Goal: Transaction & Acquisition: Purchase product/service

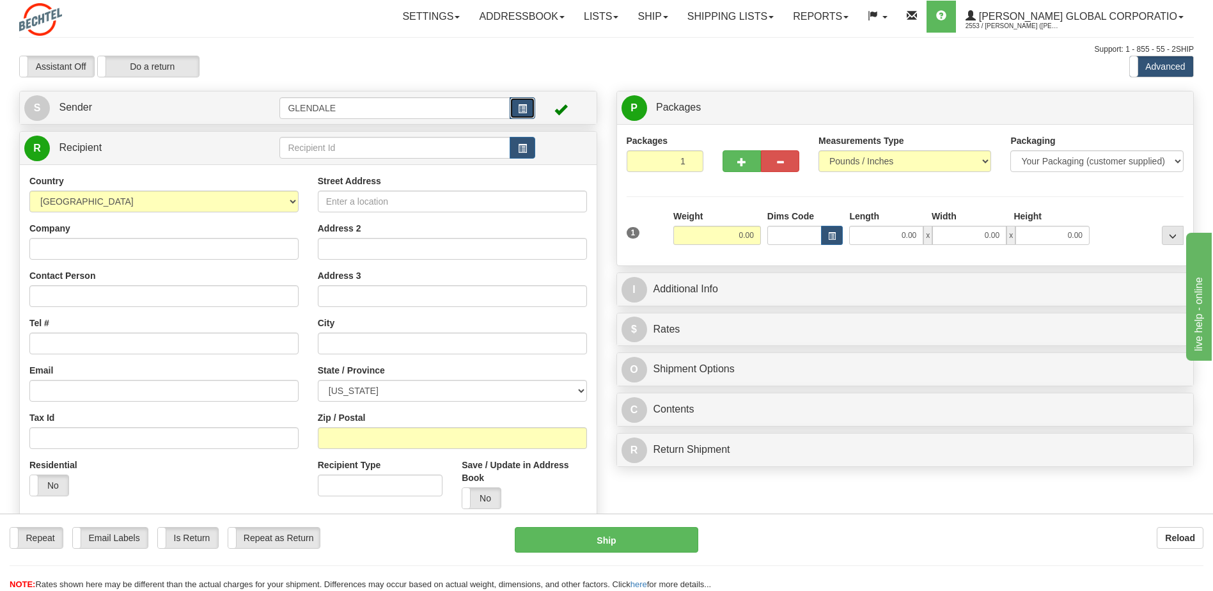
click at [525, 108] on span "button" at bounding box center [522, 109] width 9 height 8
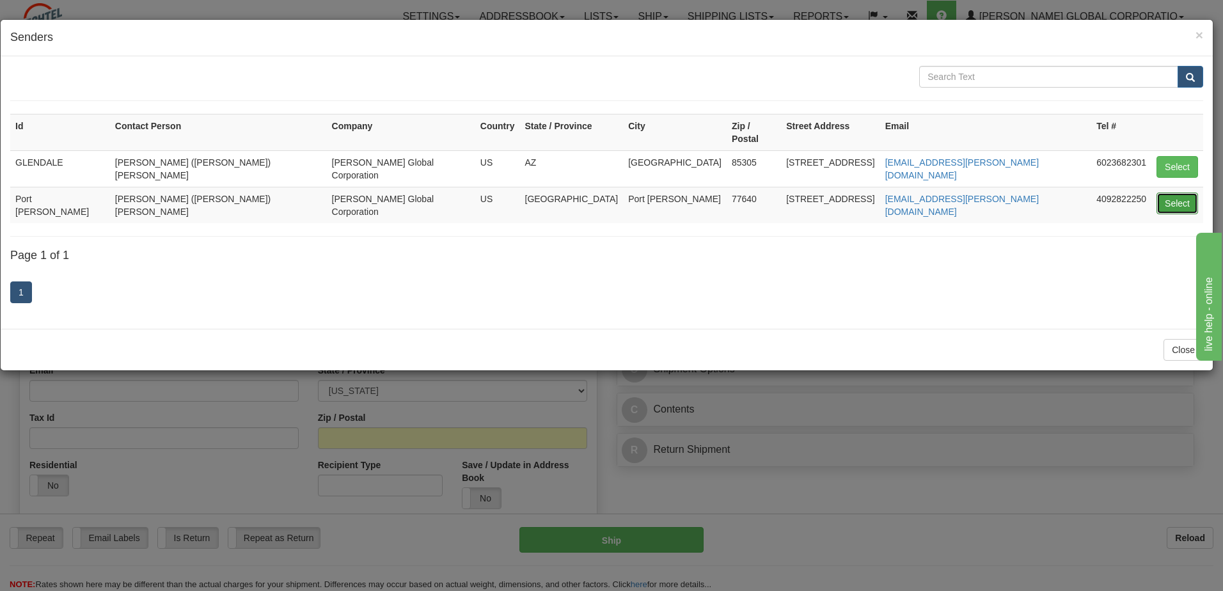
click at [1177, 193] on button "Select" at bounding box center [1177, 204] width 42 height 22
type input "Port Arthur"
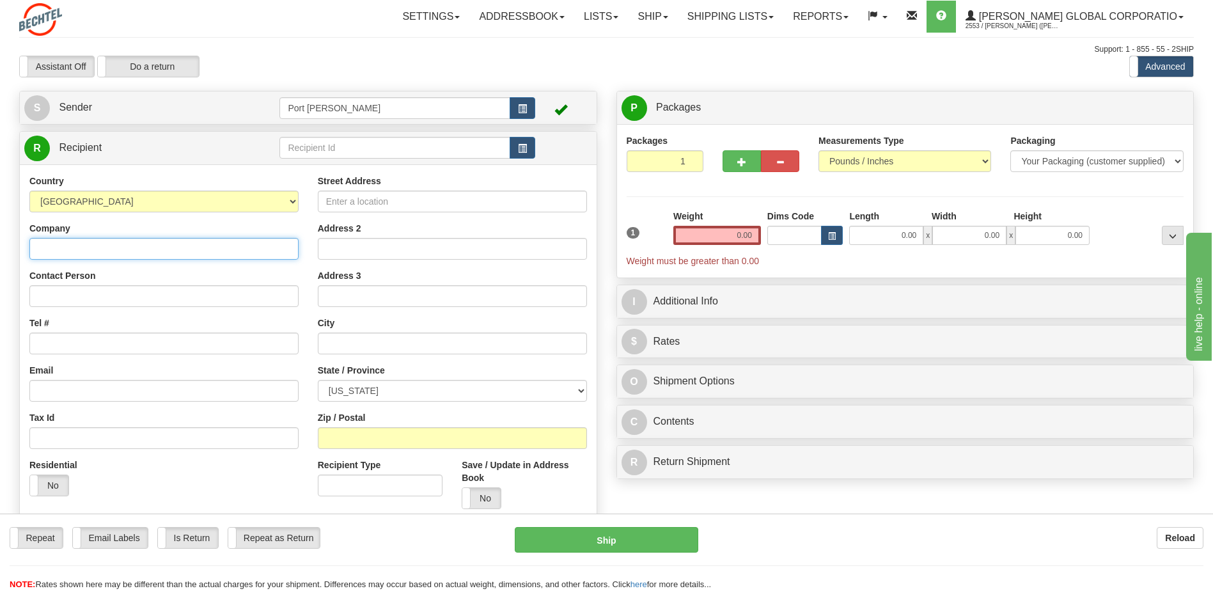
click at [67, 249] on input "Company" at bounding box center [163, 249] width 269 height 22
type input "[PERSON_NAME]"
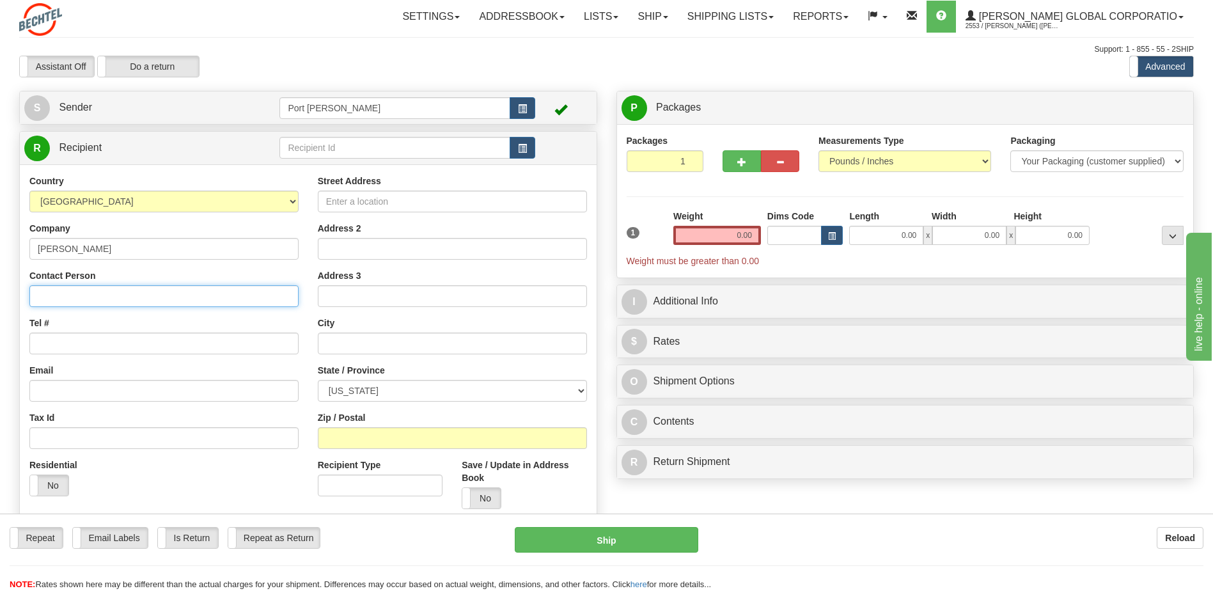
click at [99, 304] on input "Contact Person" at bounding box center [163, 296] width 269 height 22
type input "Kennard Brown"
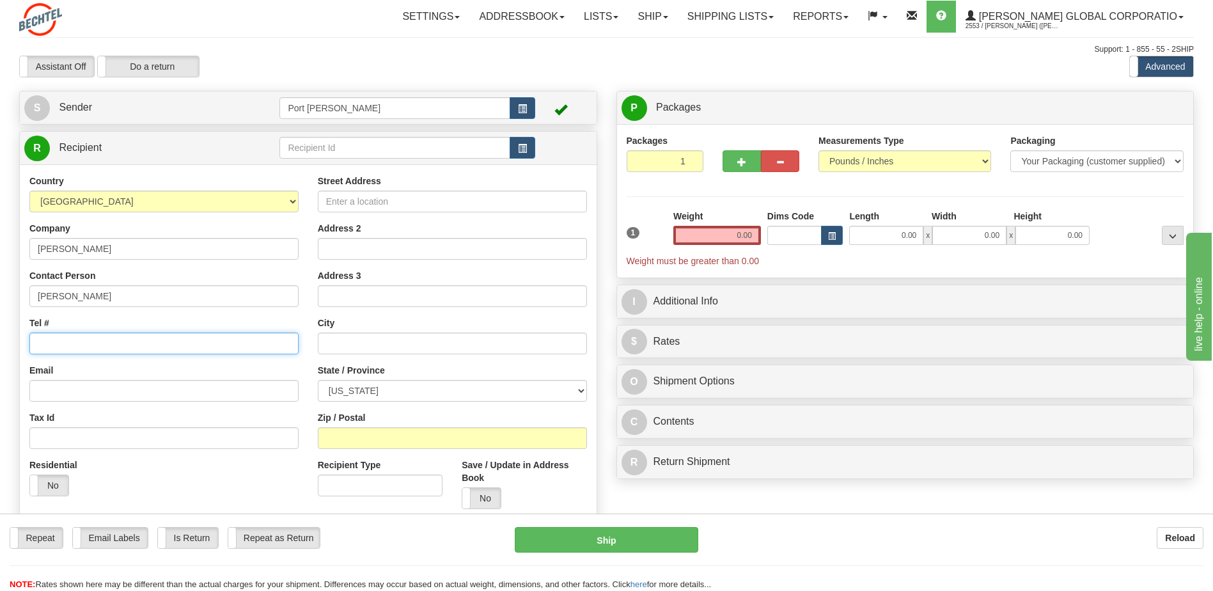
click at [74, 343] on input "Tel #" at bounding box center [163, 344] width 269 height 22
type input "3802294115"
click at [370, 200] on input "Street Address" at bounding box center [452, 202] width 269 height 22
click at [366, 199] on input "Street Address" at bounding box center [452, 202] width 269 height 22
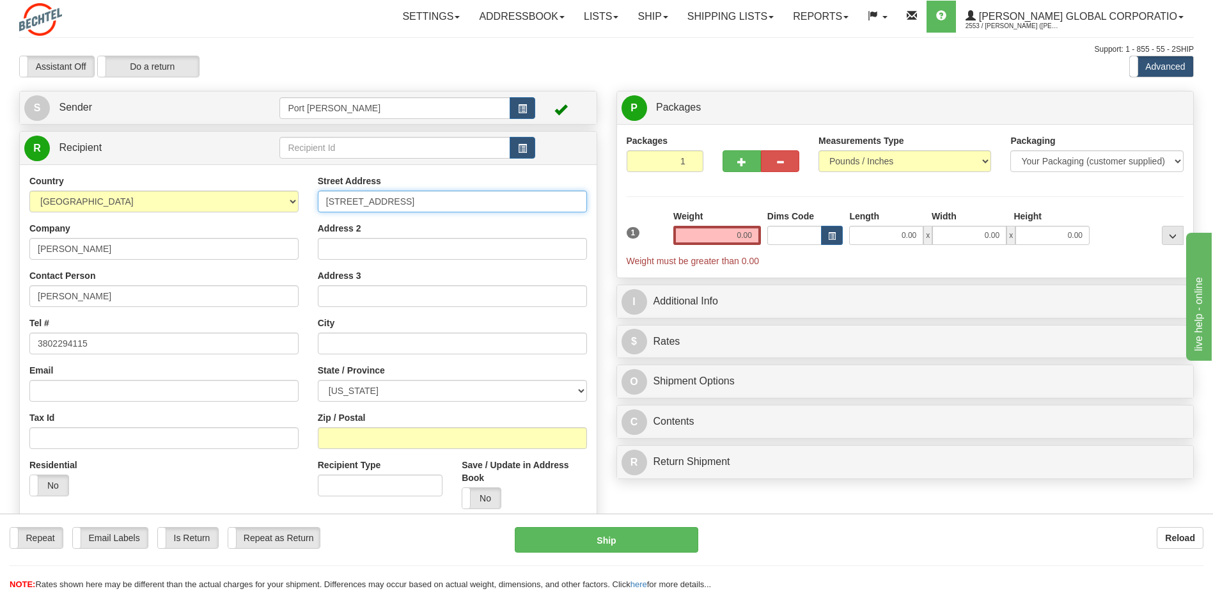
type input "4111 Clover Valley Road"
click at [357, 346] on input "text" at bounding box center [452, 344] width 269 height 22
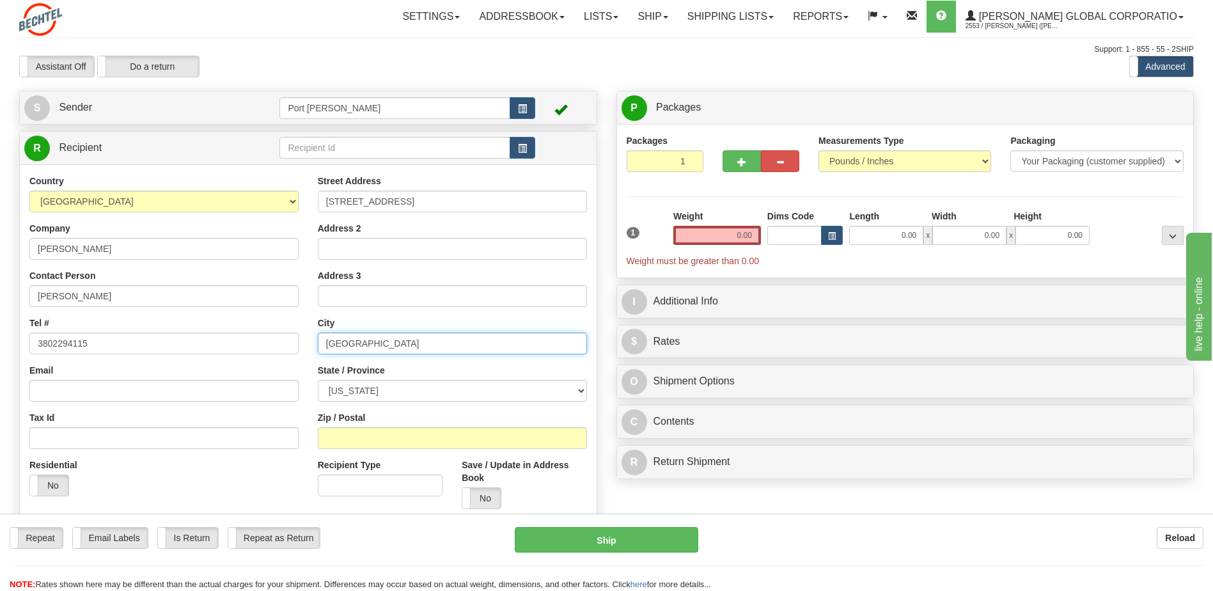
type input "Johnstown"
click at [356, 395] on select "ALABAMA ALASKA ARIZONA ARKANSAS Armed Forces America Armed Forces Europe Armed …" at bounding box center [452, 391] width 269 height 22
select select "OH"
click at [318, 380] on select "ALABAMA ALASKA ARIZONA ARKANSAS Armed Forces America Armed Forces Europe Armed …" at bounding box center [452, 391] width 269 height 22
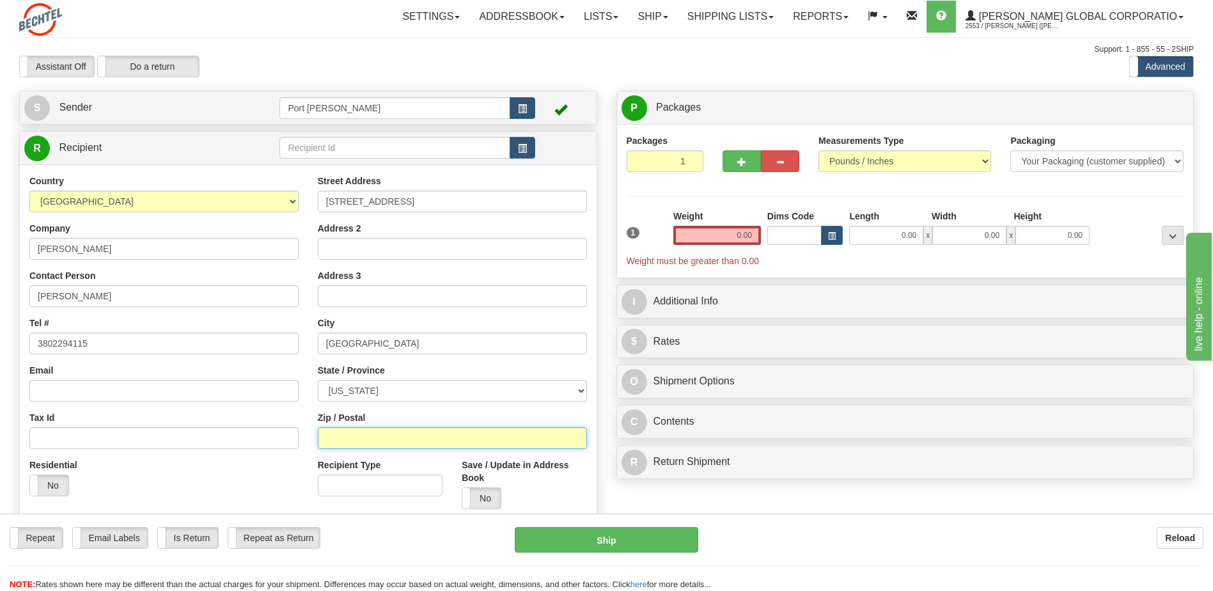
click at [345, 443] on input "Zip / Postal" at bounding box center [452, 438] width 269 height 22
type input "43031"
click at [76, 389] on input "Email" at bounding box center [163, 391] width 269 height 22
type input "kbrown6@bechtel.com"
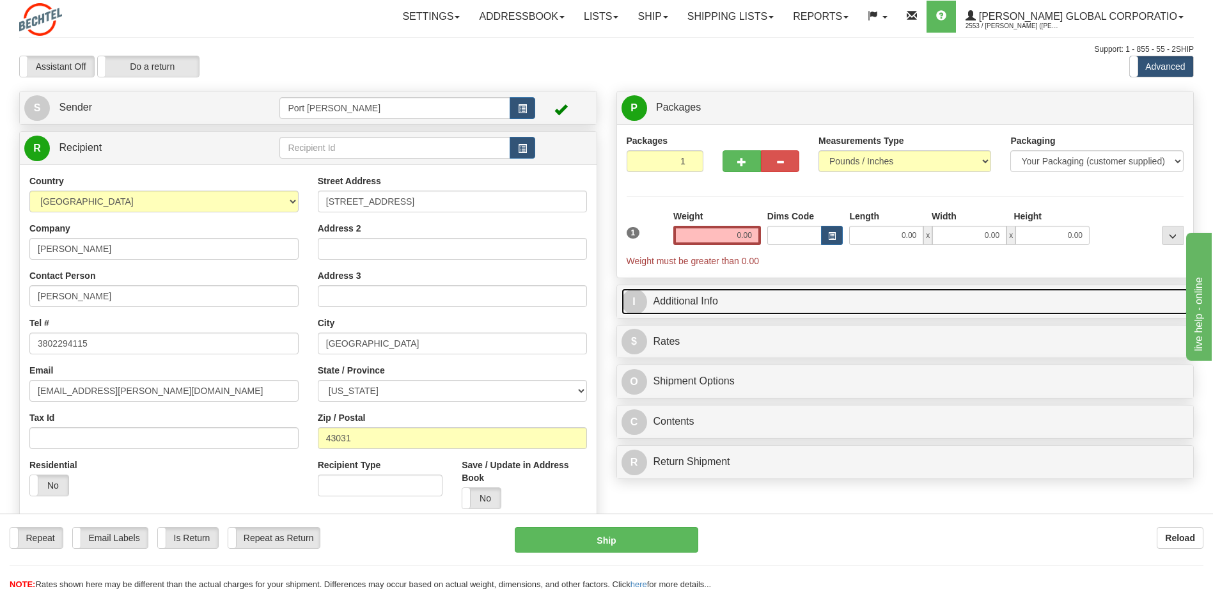
click at [638, 300] on span "I" at bounding box center [635, 302] width 26 height 26
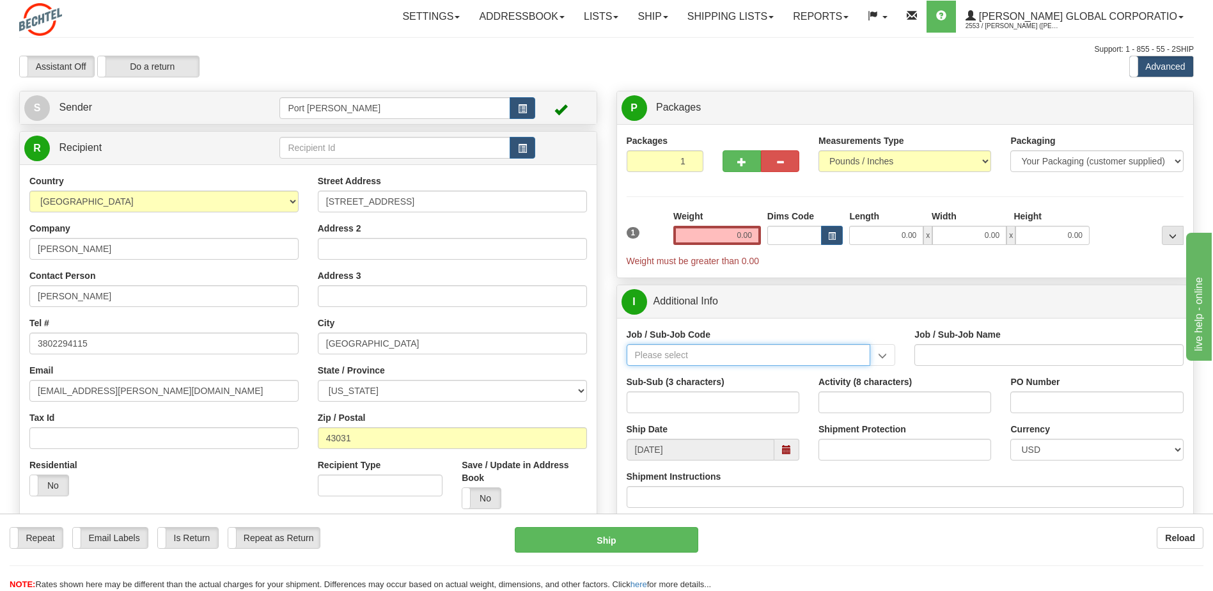
click at [686, 358] on input "Job / Sub-Job Code" at bounding box center [749, 355] width 244 height 22
click at [678, 373] on div "26196-530" at bounding box center [746, 375] width 232 height 14
type input "26196-530"
type input "PORT ARTHUR LNG - ENERGY FIELD PROFESSIONALS"
type input "26196-530"
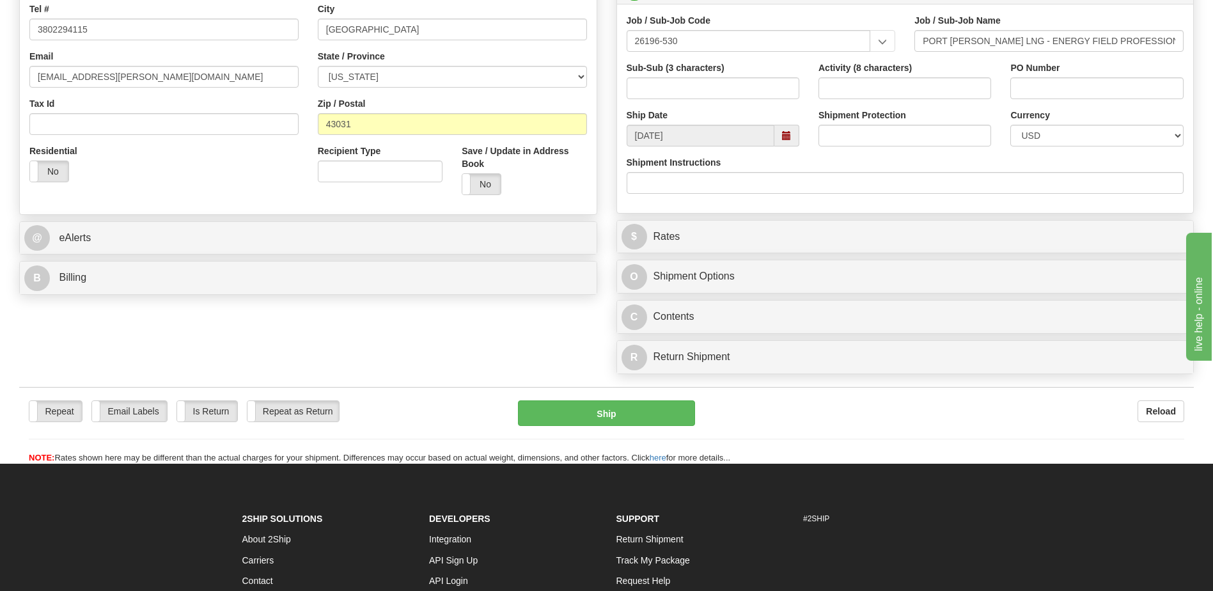
scroll to position [320, 0]
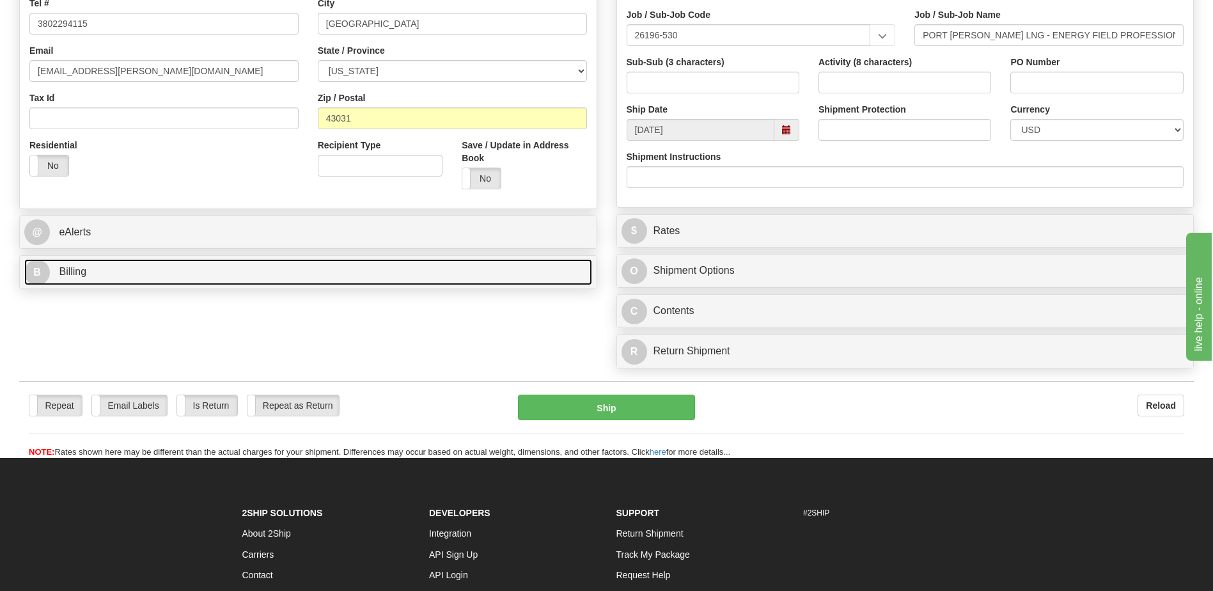
click at [79, 274] on span "Billing" at bounding box center [73, 271] width 28 height 11
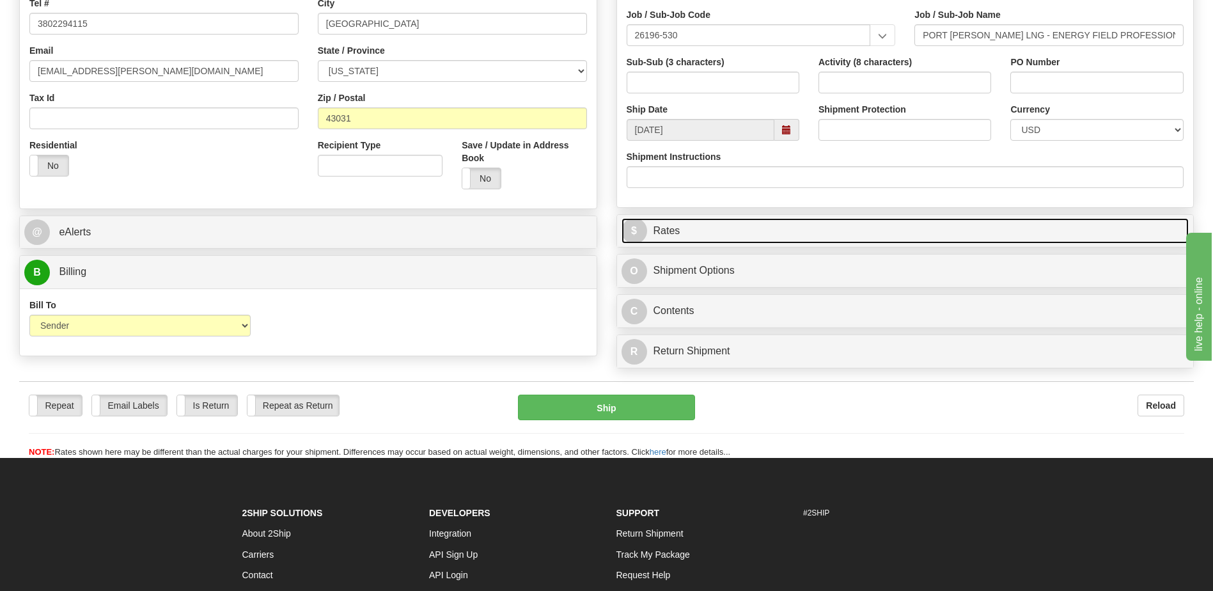
click at [665, 234] on link "$ Rates" at bounding box center [906, 231] width 568 height 26
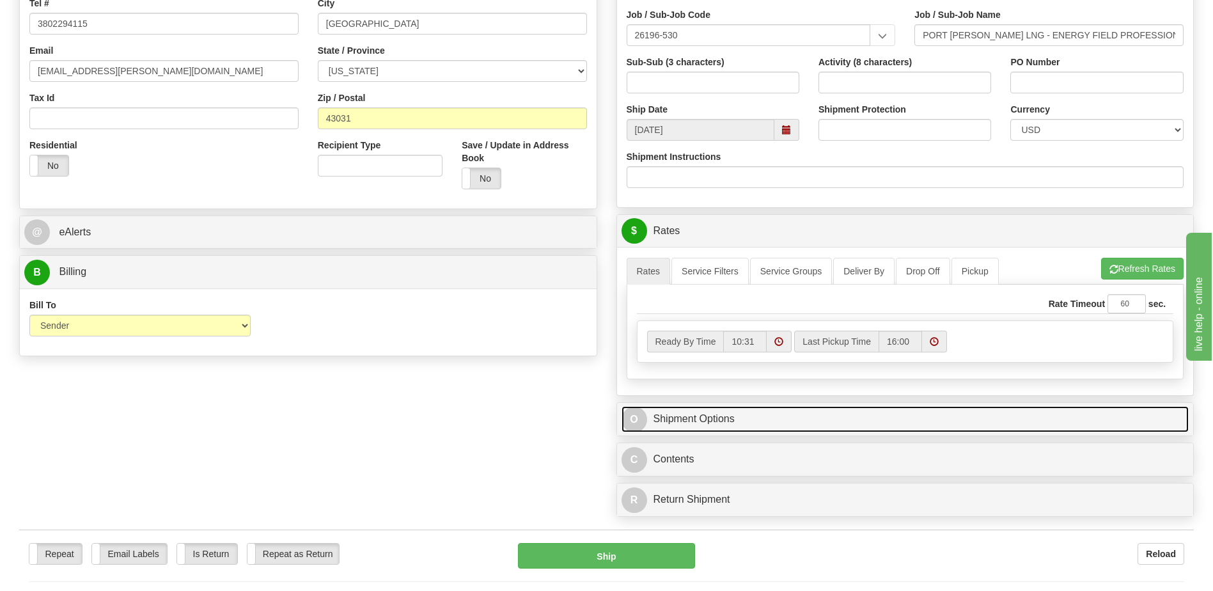
click at [675, 418] on link "O Shipment Options" at bounding box center [906, 419] width 568 height 26
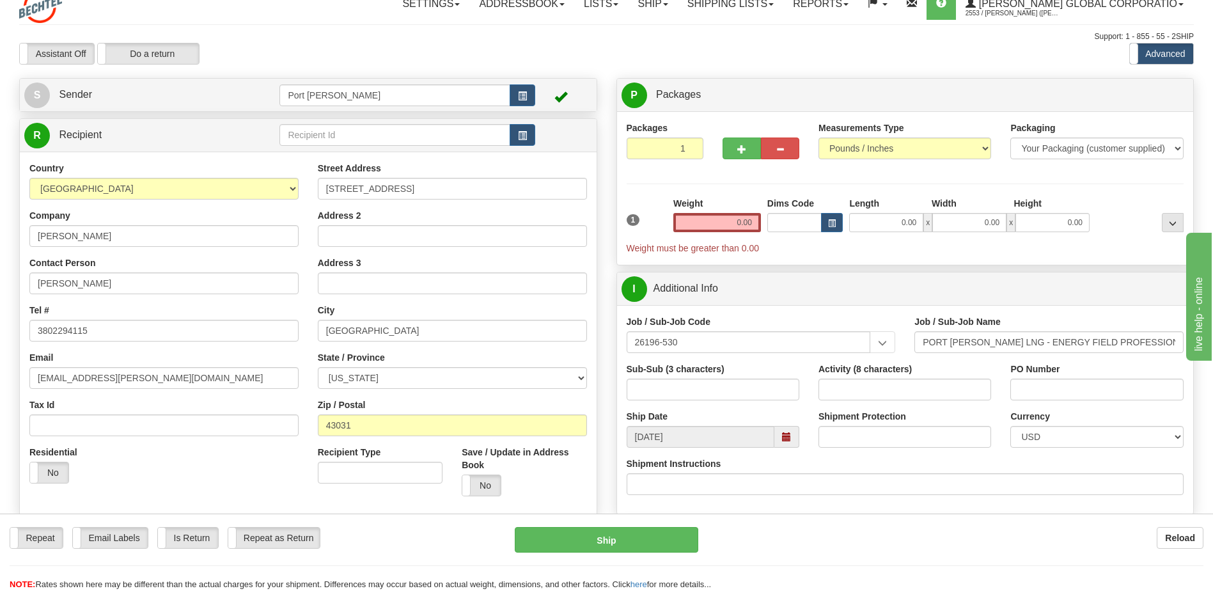
scroll to position [0, 0]
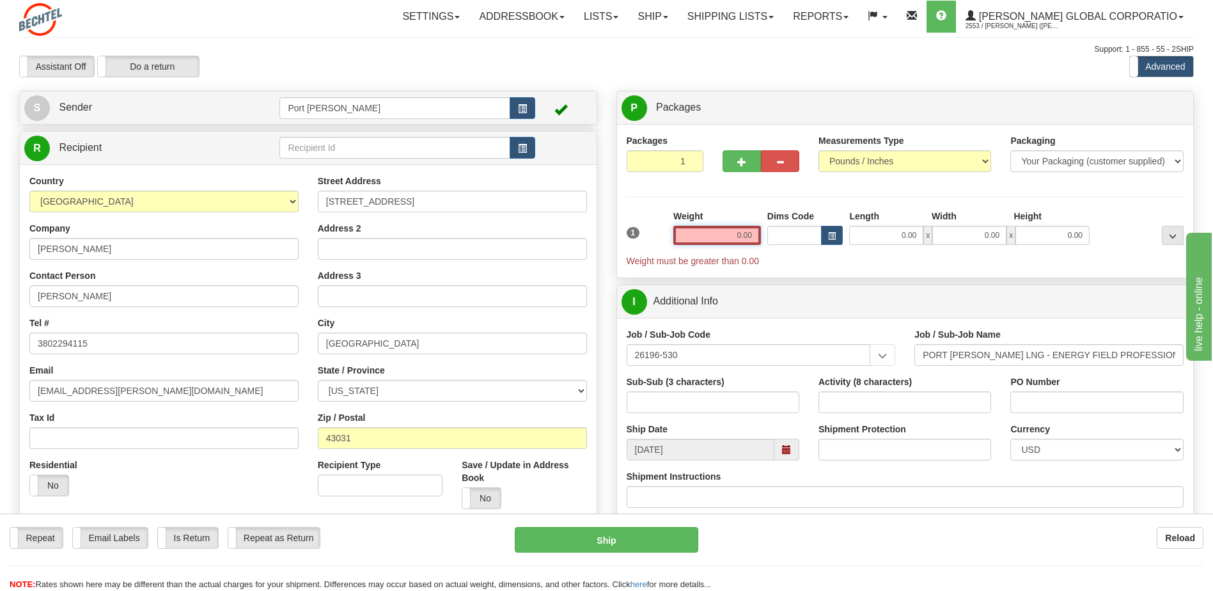
drag, startPoint x: 729, startPoint y: 231, endPoint x: 773, endPoint y: 231, distance: 43.5
click at [773, 231] on div "1 Weight 0.00 Dims Code 0.00" at bounding box center [906, 239] width 564 height 58
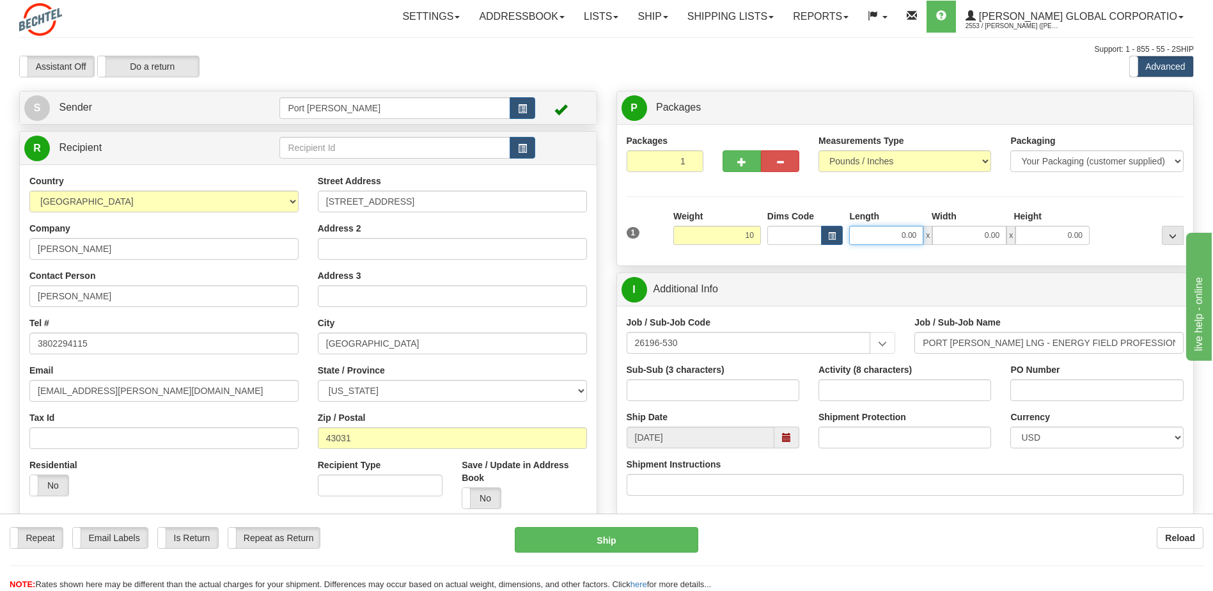
type input "10.00"
click at [893, 239] on input "0.00" at bounding box center [886, 235] width 74 height 19
type input "14.00"
click at [977, 240] on input "0.00" at bounding box center [969, 235] width 74 height 19
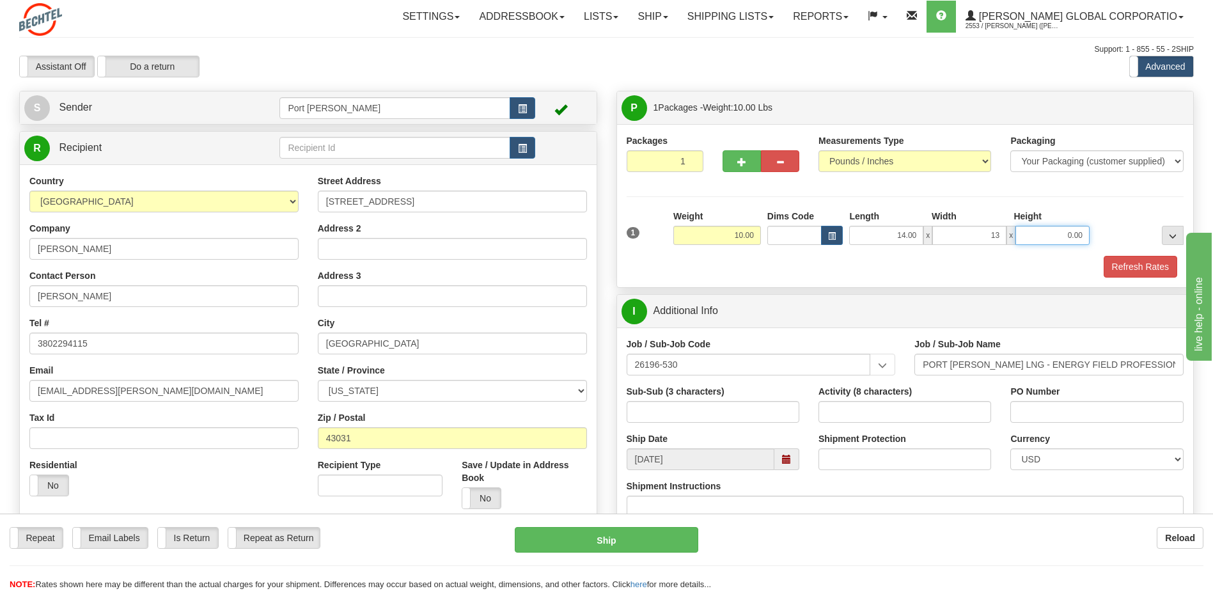
type input "13.00"
click at [1066, 239] on input "0.00" at bounding box center [1053, 235] width 74 height 19
type input "2.00"
click at [1002, 272] on div "Refresh Rates" at bounding box center [906, 267] width 564 height 22
click at [1136, 258] on button "Refresh Rates" at bounding box center [1141, 267] width 74 height 22
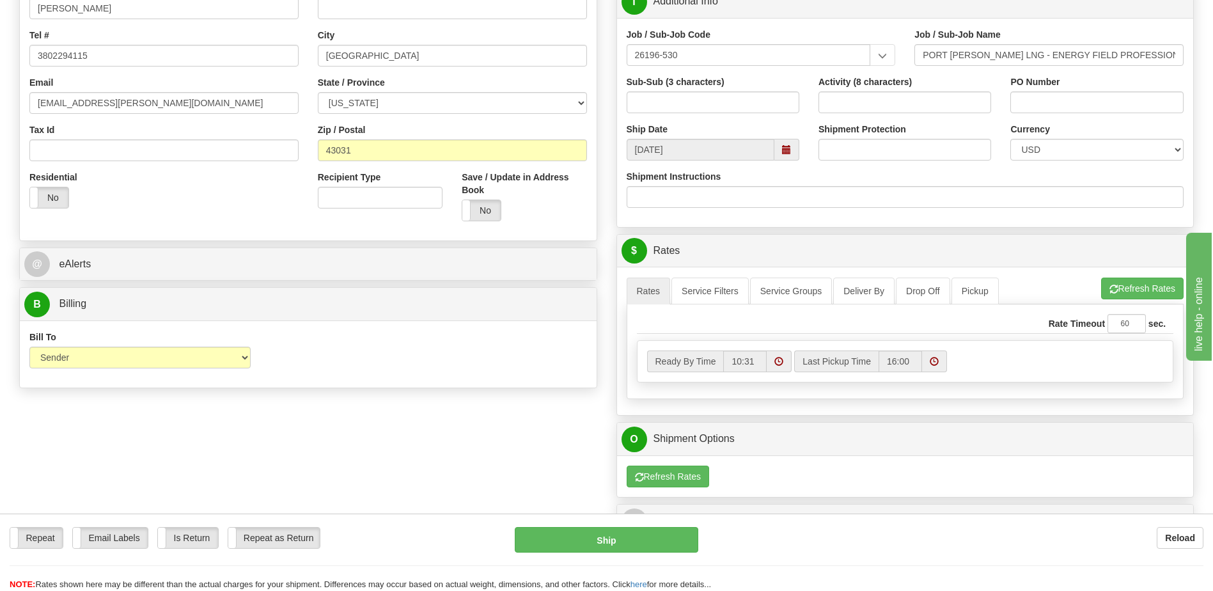
scroll to position [320, 0]
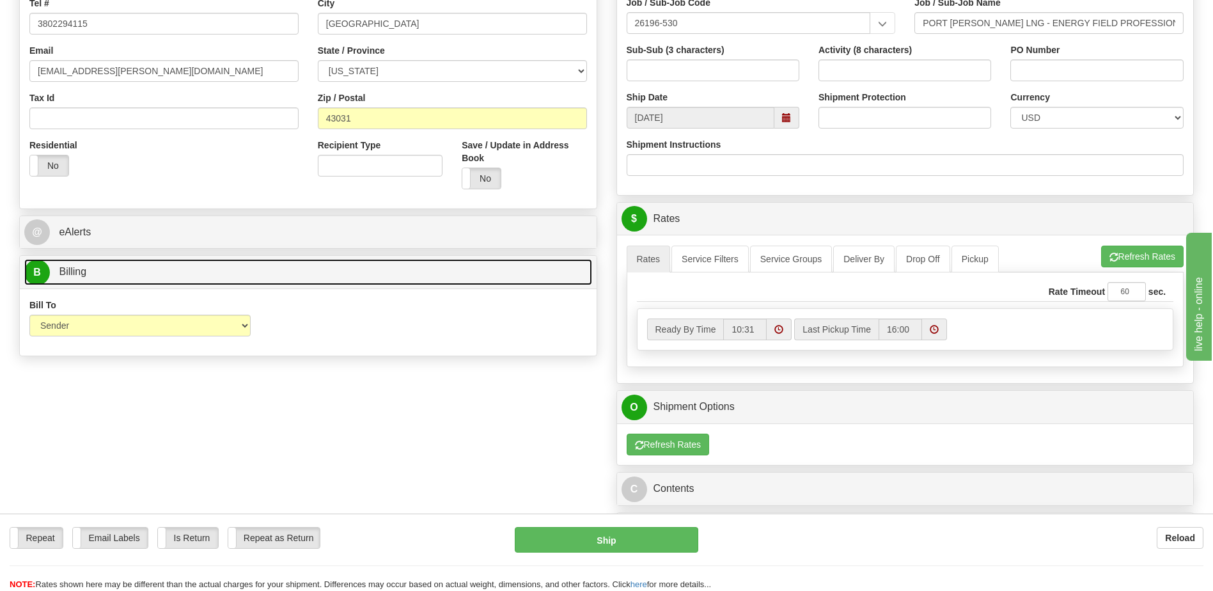
click at [82, 274] on span "Billing" at bounding box center [73, 271] width 28 height 11
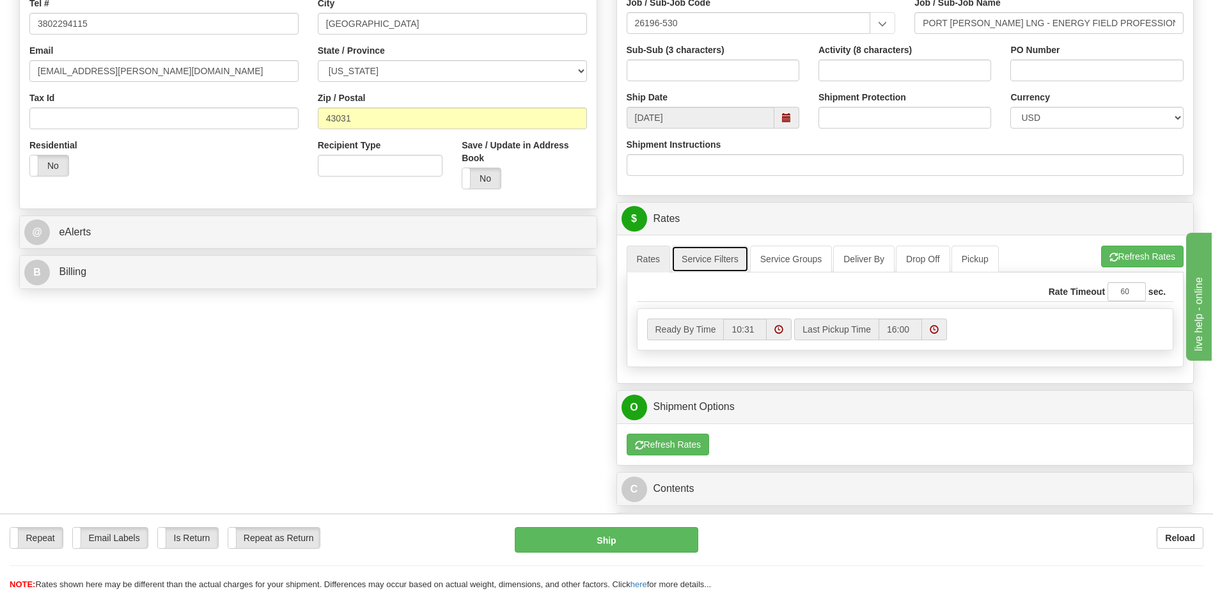
click at [713, 257] on link "Service Filters" at bounding box center [710, 259] width 77 height 27
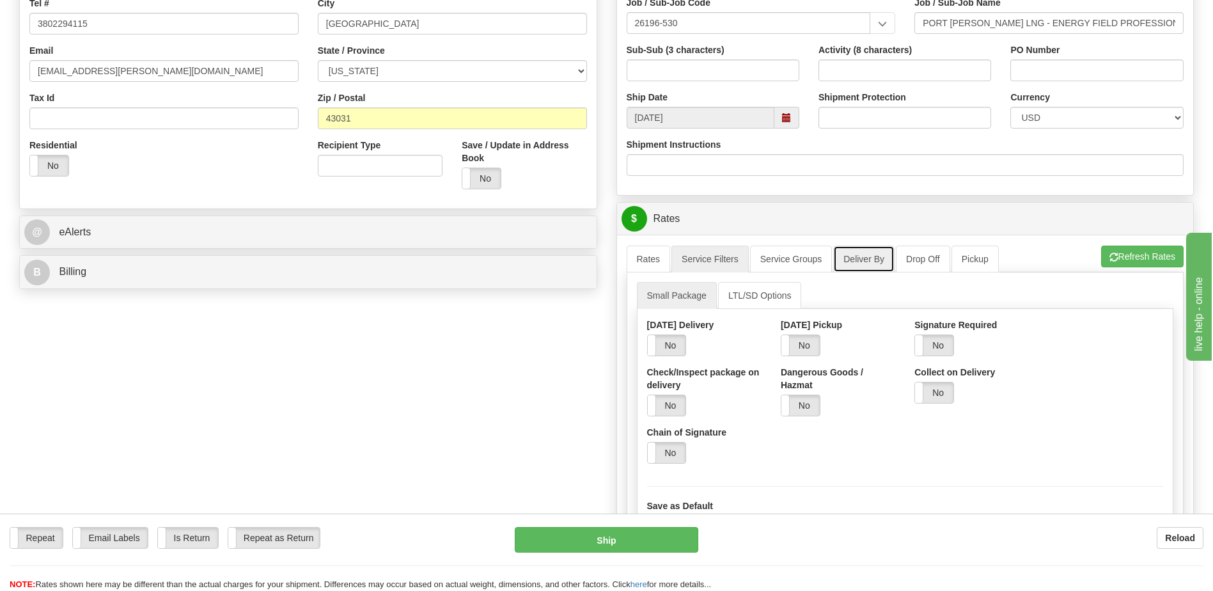
click at [852, 256] on link "Deliver By" at bounding box center [863, 259] width 61 height 27
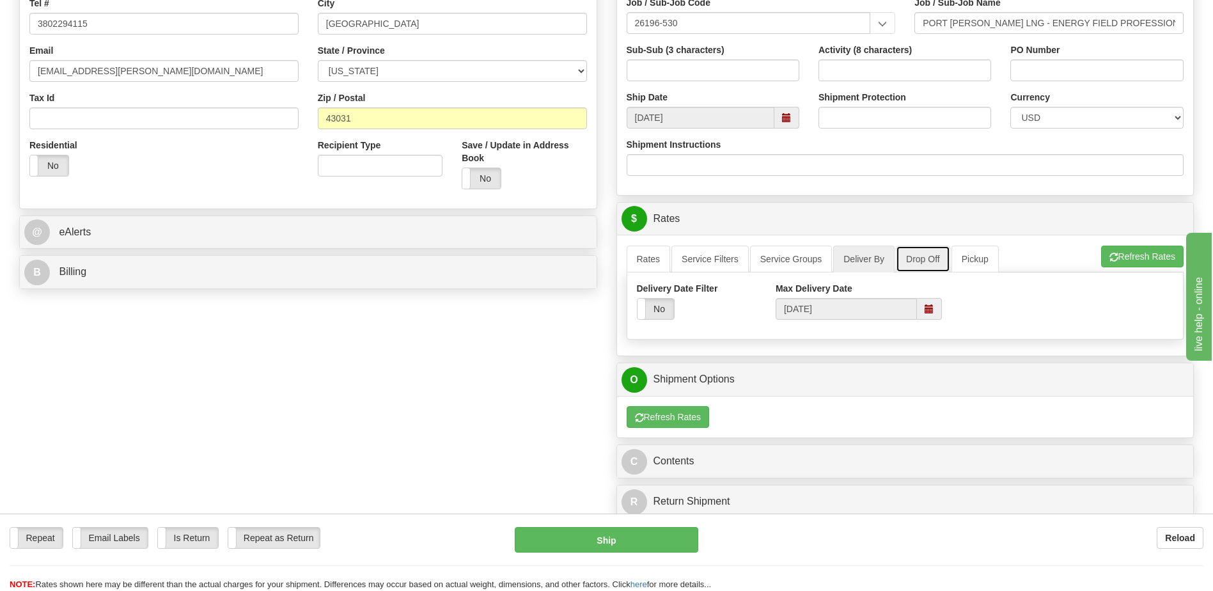
click at [929, 258] on link "Drop Off" at bounding box center [923, 259] width 54 height 27
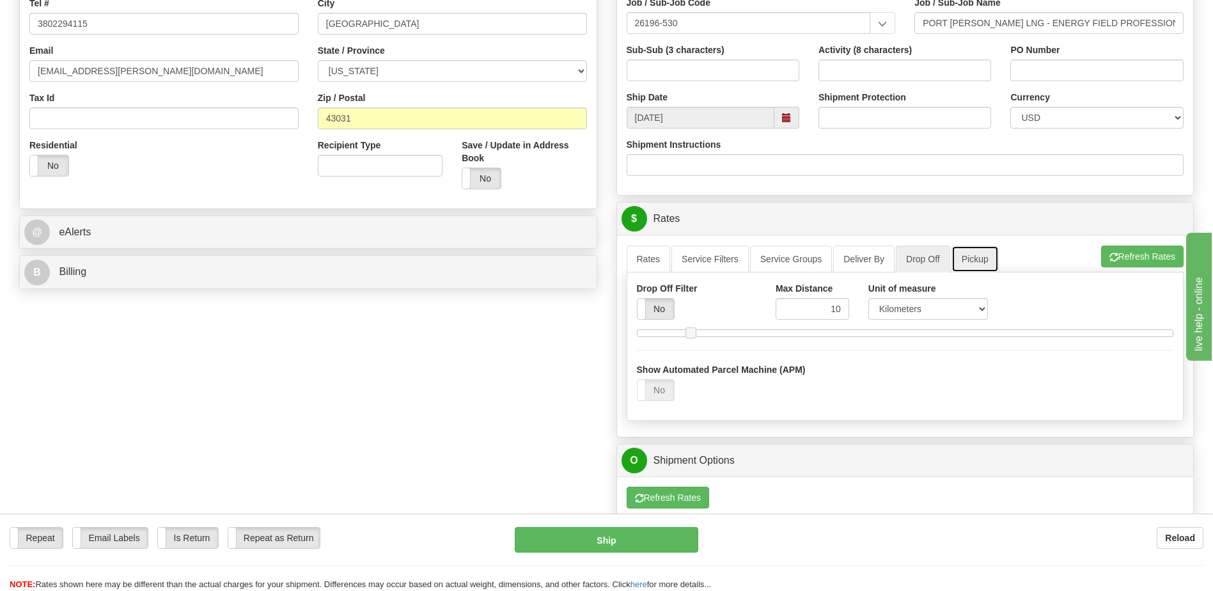
click at [961, 257] on link "Pickup" at bounding box center [975, 259] width 47 height 27
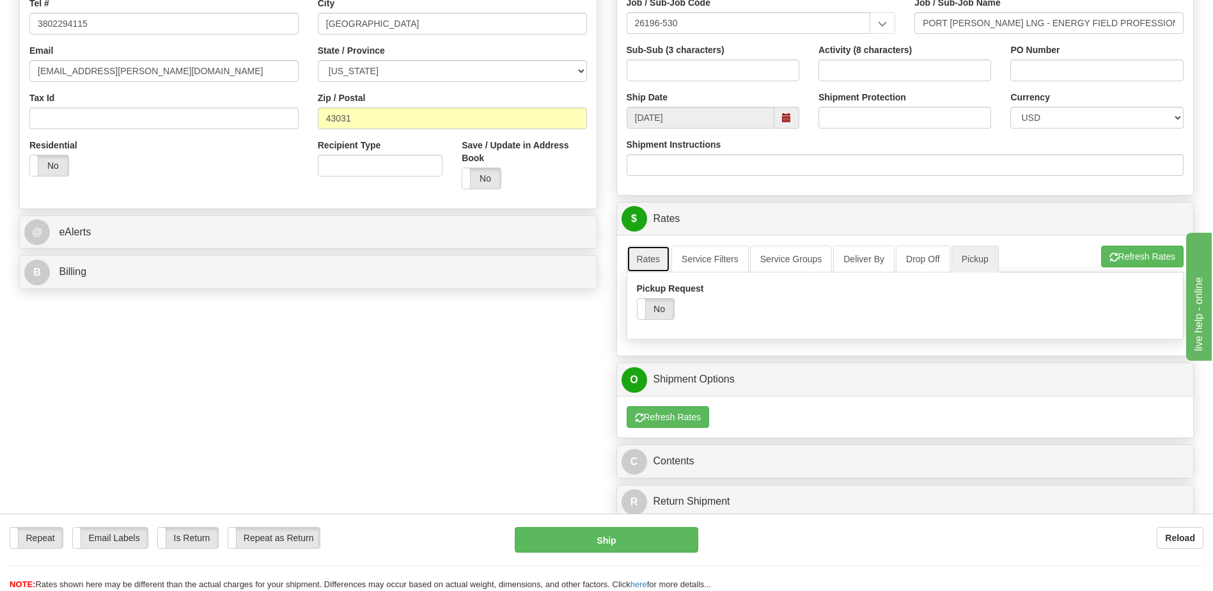
click at [647, 251] on link "Rates" at bounding box center [649, 259] width 44 height 27
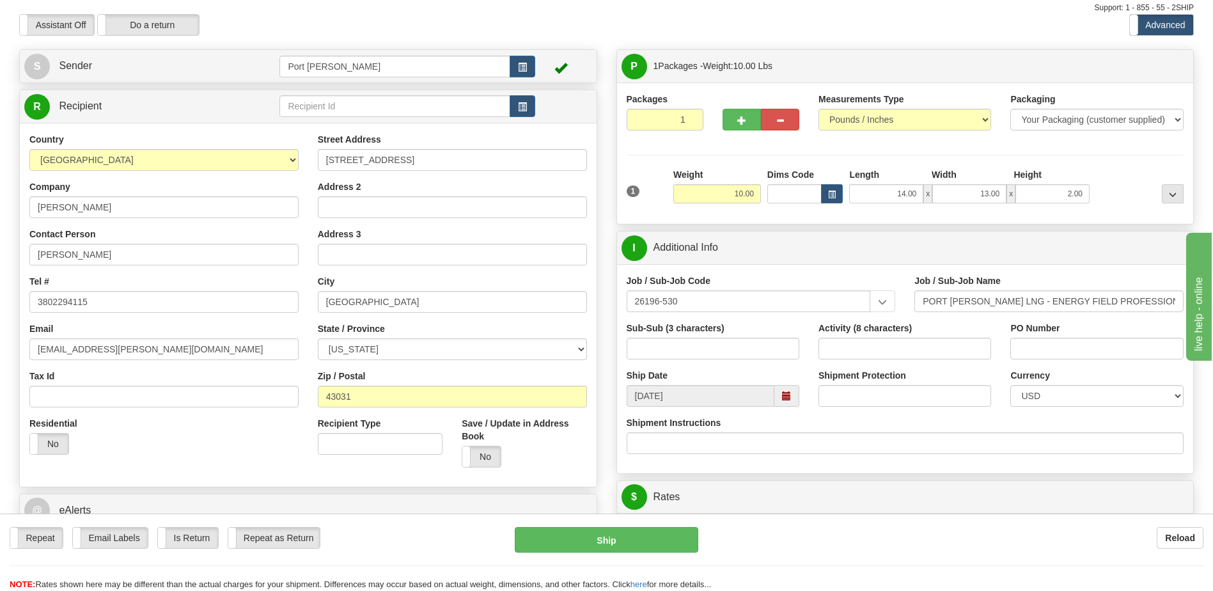
scroll to position [0, 0]
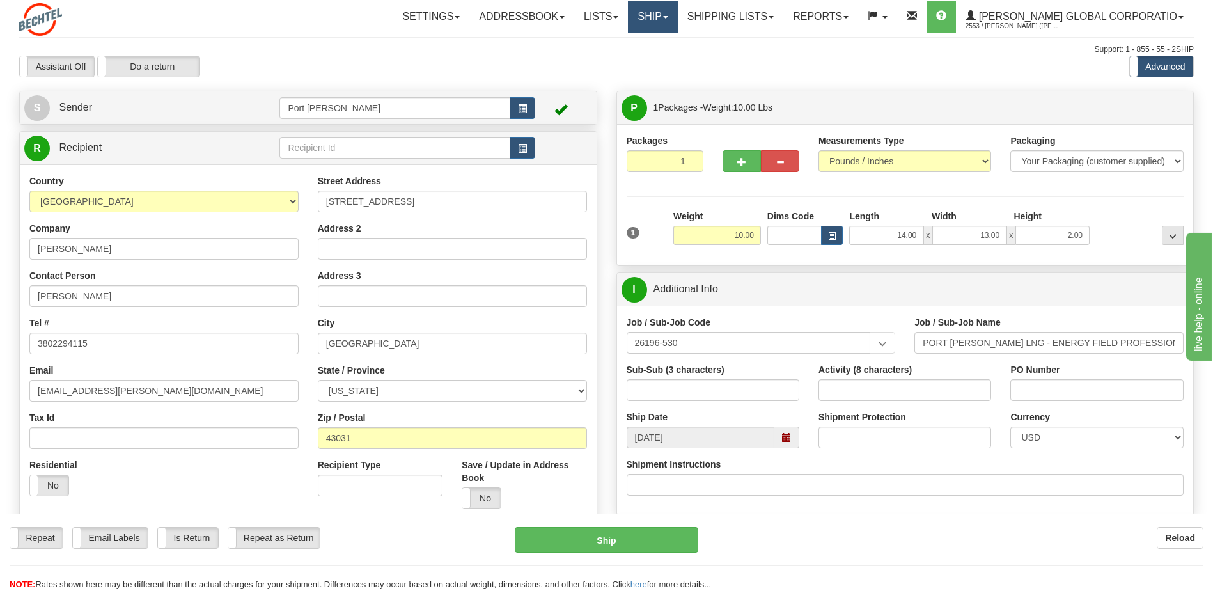
click at [677, 21] on link "Ship" at bounding box center [652, 17] width 49 height 32
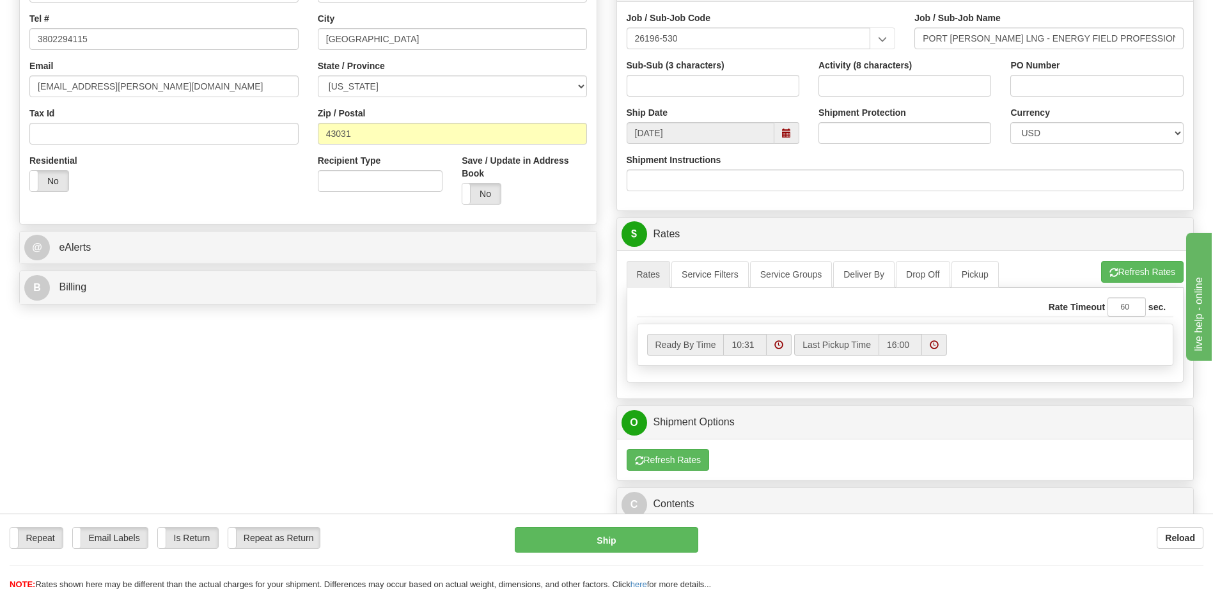
scroll to position [320, 0]
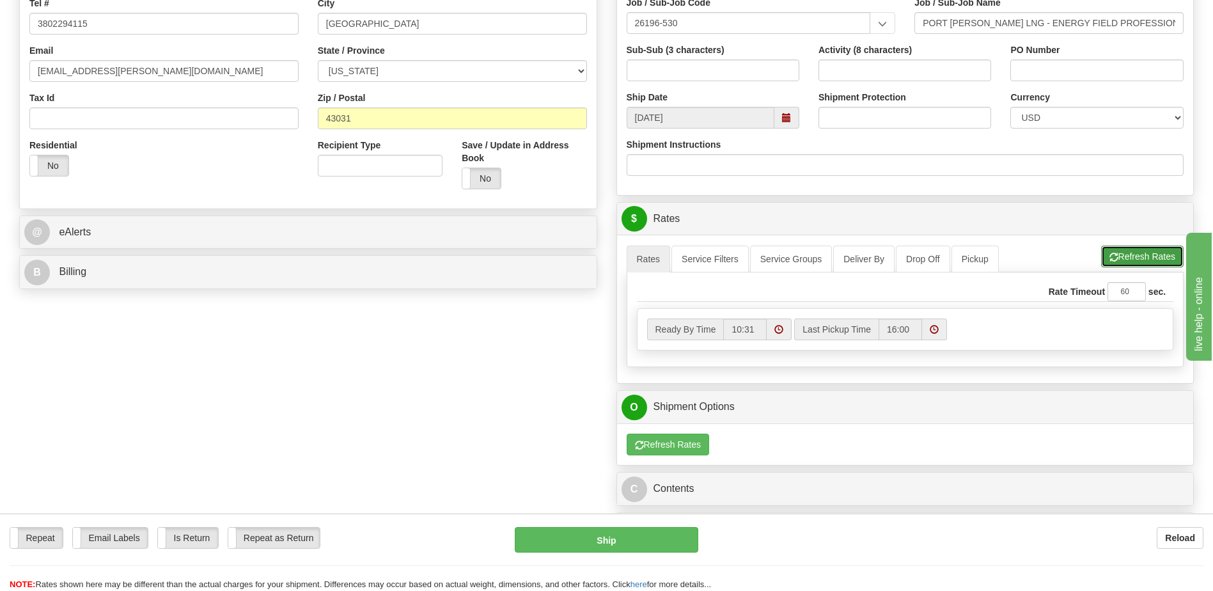
click at [1143, 256] on button "Refresh Rates" at bounding box center [1142, 257] width 83 height 22
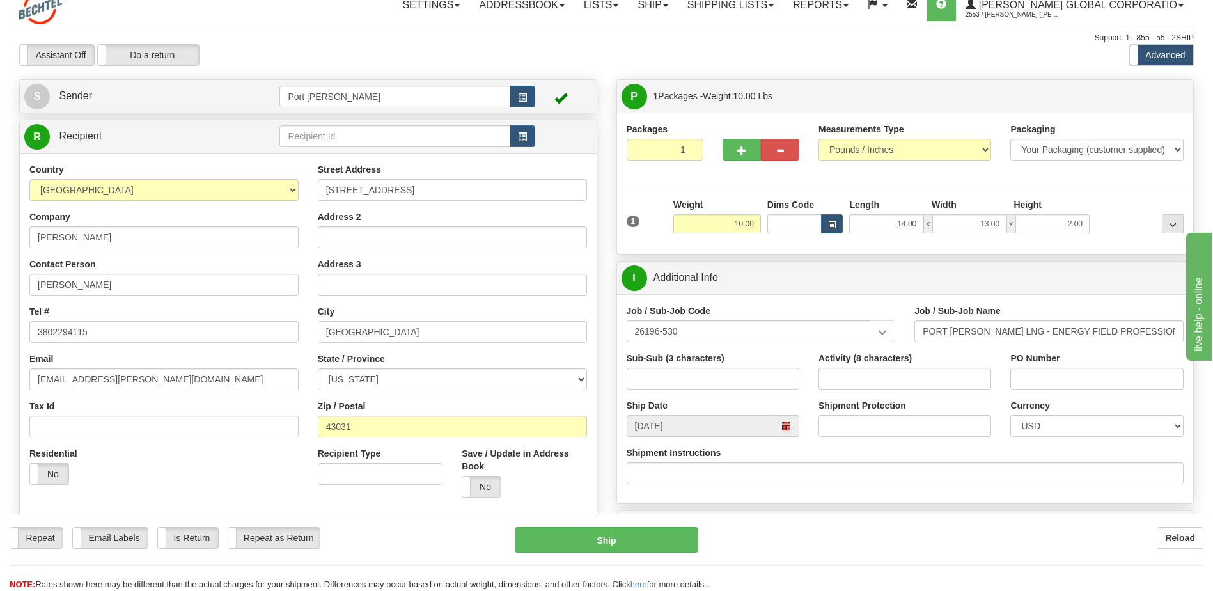
scroll to position [0, 0]
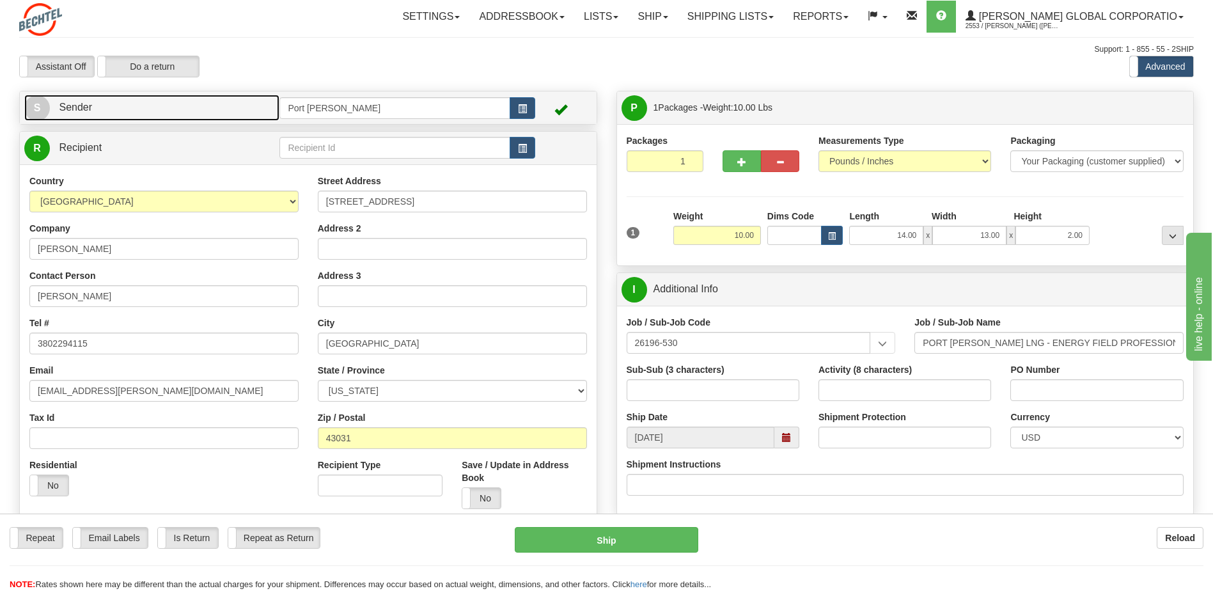
click at [61, 103] on span "Sender" at bounding box center [75, 107] width 33 height 11
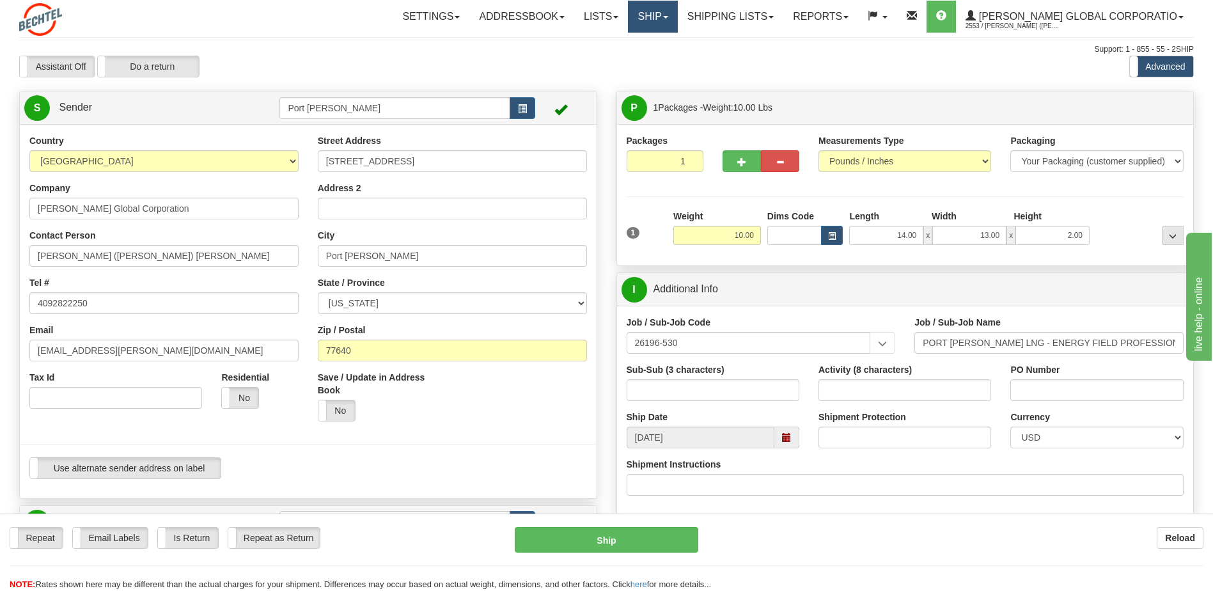
click at [677, 10] on link "Ship" at bounding box center [652, 17] width 49 height 32
click at [638, 47] on span "Ship Screen" at bounding box center [613, 45] width 49 height 10
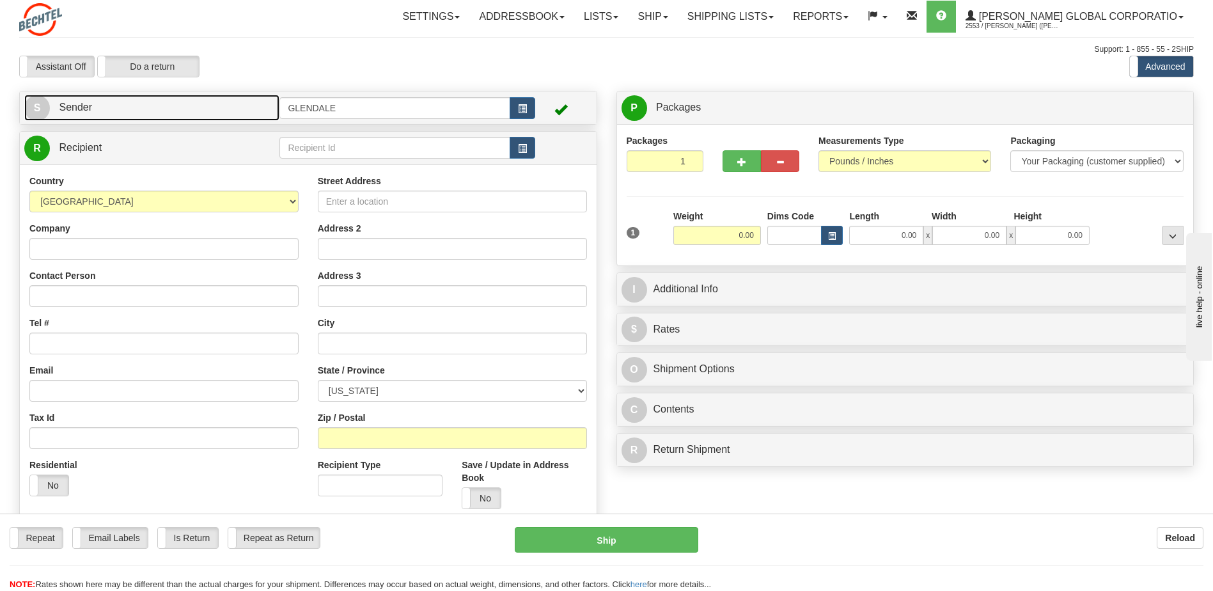
click at [80, 112] on span "Sender" at bounding box center [75, 107] width 33 height 11
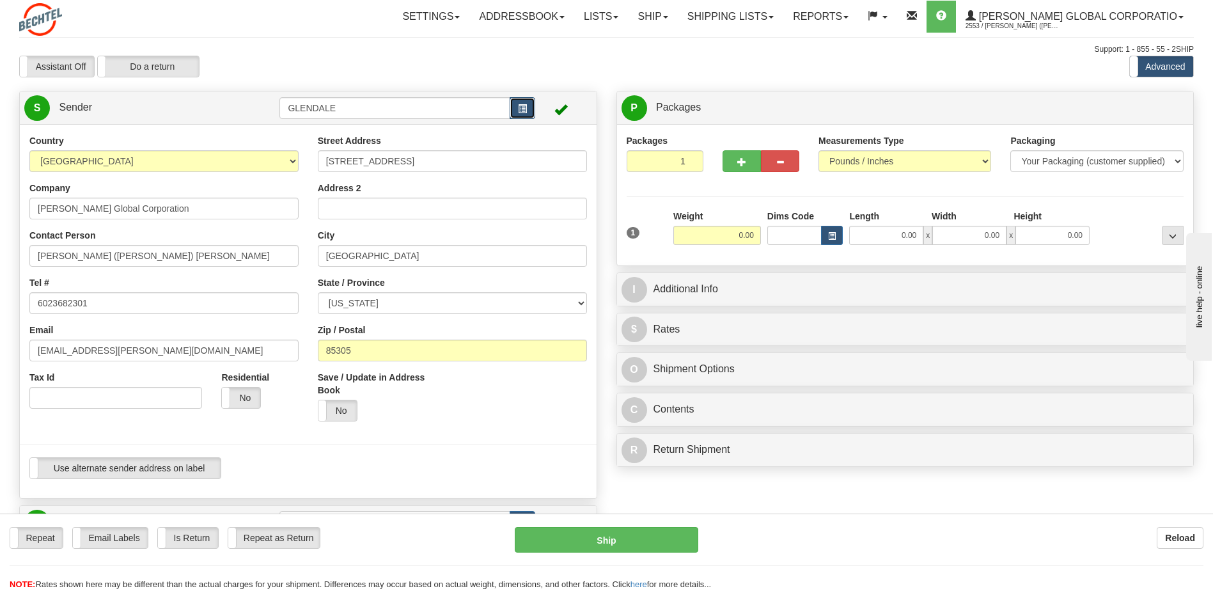
click at [526, 113] on span "button" at bounding box center [522, 109] width 9 height 8
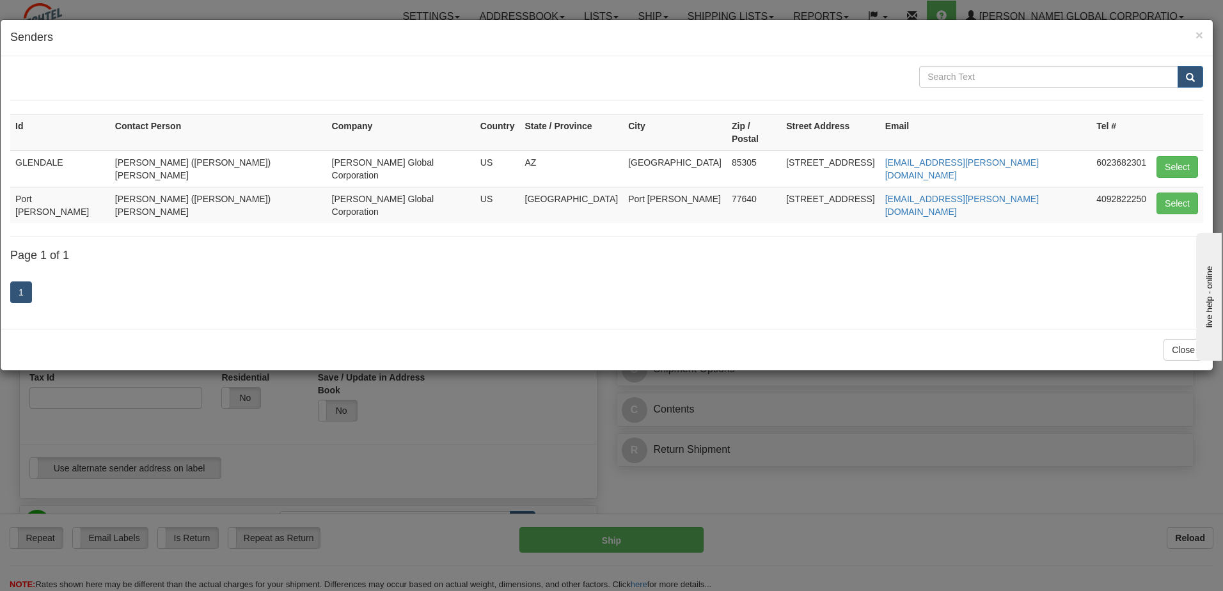
click at [48, 187] on td "Port [PERSON_NAME]" at bounding box center [60, 205] width 100 height 36
click at [1175, 193] on button "Select" at bounding box center [1177, 204] width 42 height 22
type input "Port [PERSON_NAME]"
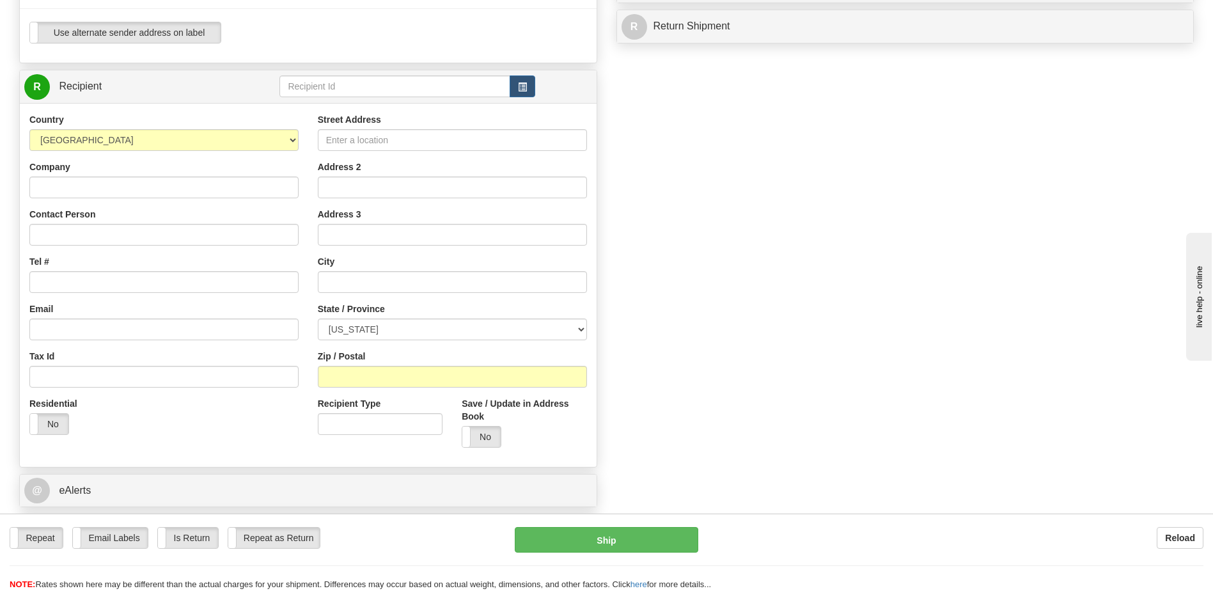
scroll to position [448, 0]
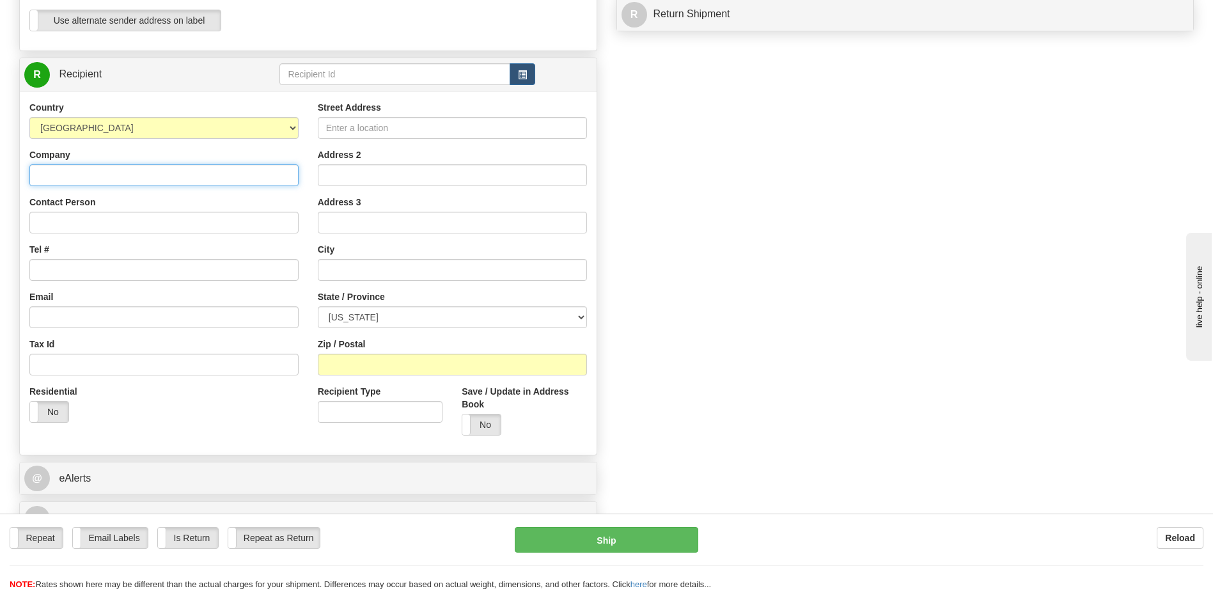
click at [107, 177] on input "Company" at bounding box center [163, 175] width 269 height 22
type input "[PERSON_NAME]"
click at [42, 220] on input "Contact Person" at bounding box center [163, 223] width 269 height 22
click at [372, 131] on input "Street Address" at bounding box center [452, 128] width 269 height 22
type input "4111 Clover Valley Road"
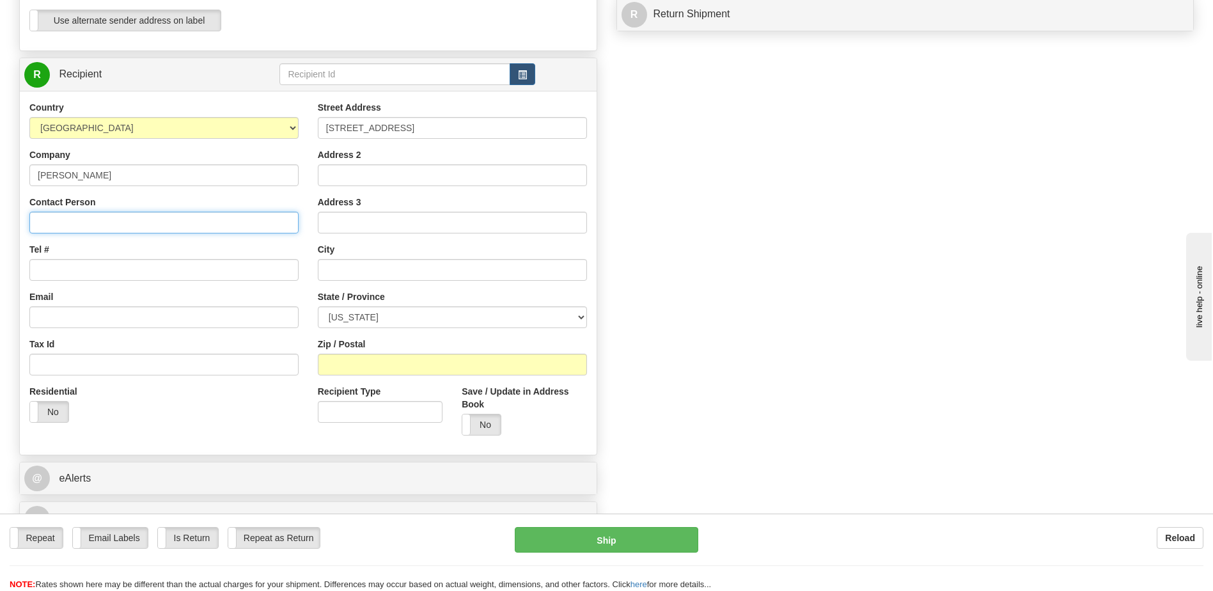
click at [59, 228] on input "Contact Person" at bounding box center [163, 223] width 269 height 22
type input "Kennard Brown"
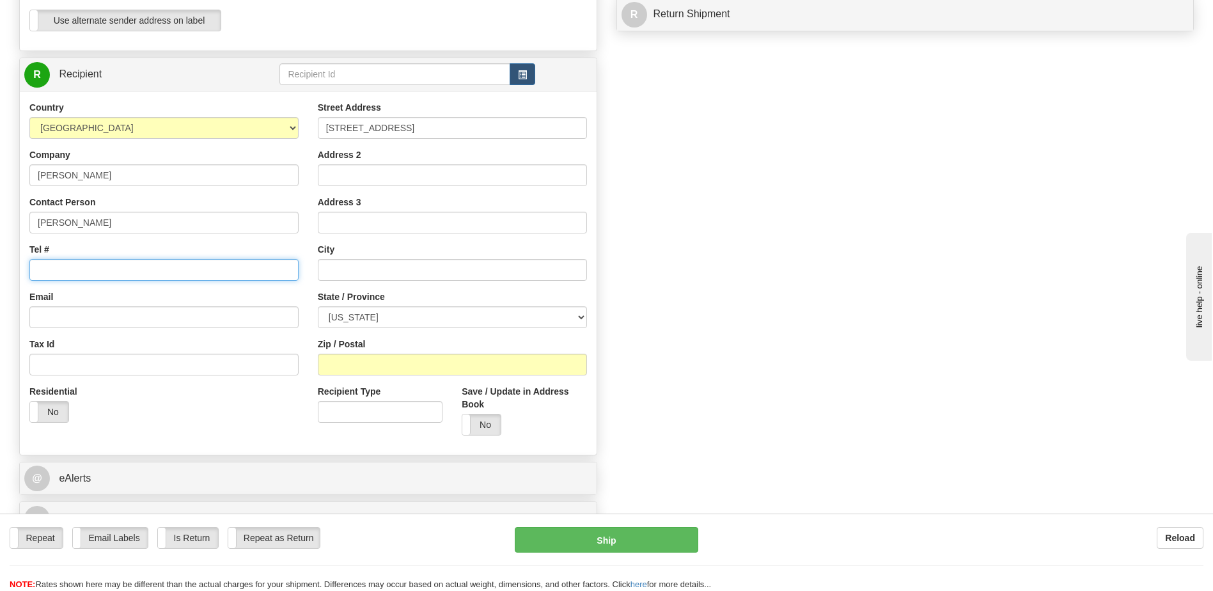
click at [98, 267] on input "Tel #" at bounding box center [163, 270] width 269 height 22
type input "3802294115"
click at [58, 319] on input "Email" at bounding box center [163, 317] width 269 height 22
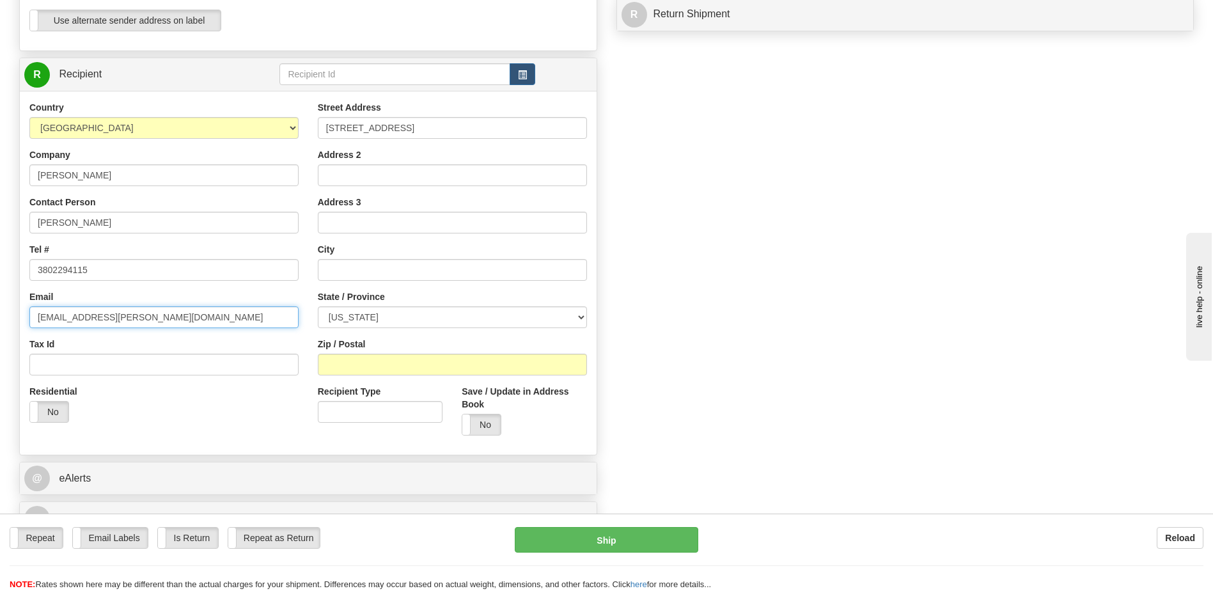
type input "kbrown6@bechtel.com"
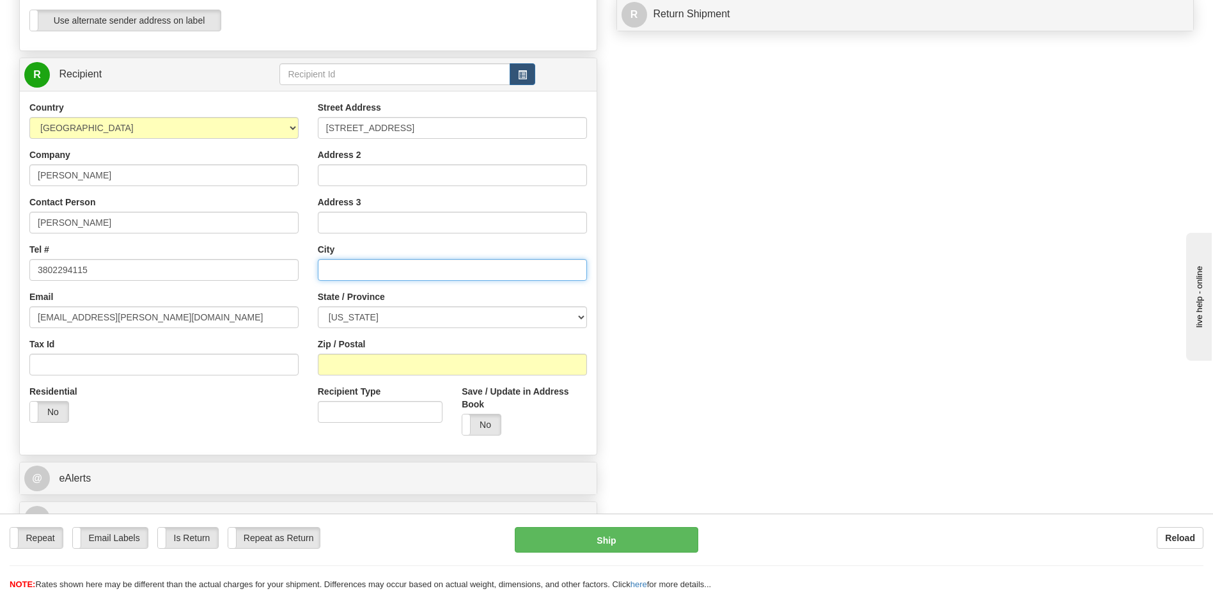
click at [358, 273] on input "text" at bounding box center [452, 270] width 269 height 22
click at [382, 271] on input "Johnston" at bounding box center [452, 270] width 269 height 22
type input "Johnstown"
click at [381, 320] on select "ALABAMA ALASKA ARIZONA ARKANSAS Armed Forces America Armed Forces Europe Armed …" at bounding box center [452, 317] width 269 height 22
select select "OH"
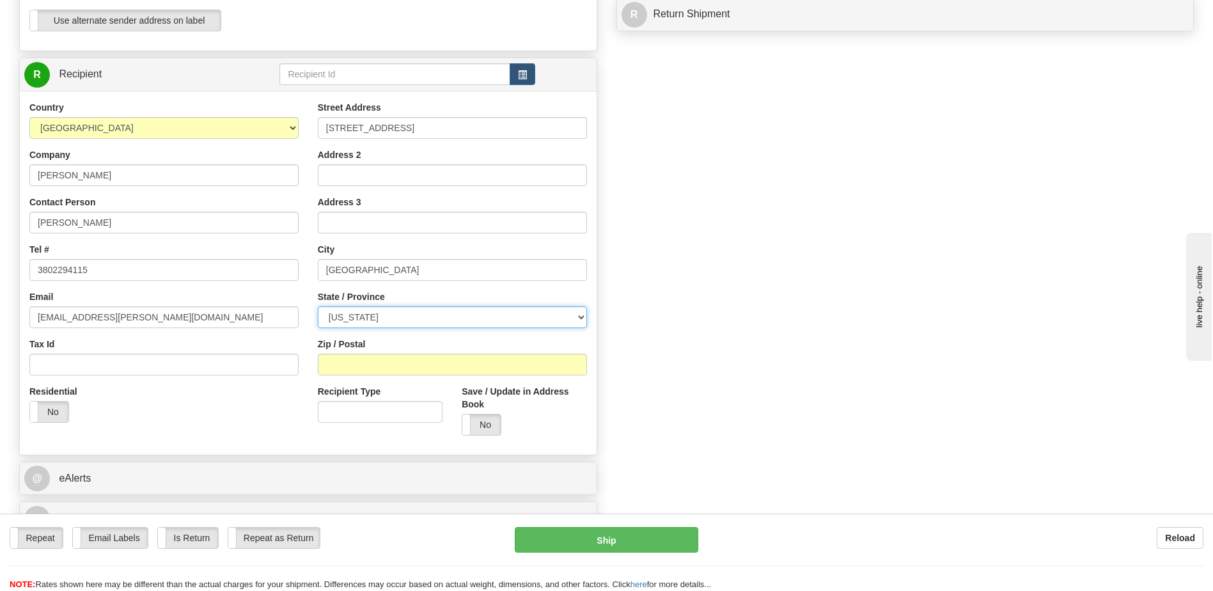
click at [318, 306] on select "ALABAMA ALASKA ARIZONA ARKANSAS Armed Forces America Armed Forces Europe Armed …" at bounding box center [452, 317] width 269 height 22
click at [345, 369] on input "Zip / Postal" at bounding box center [452, 365] width 269 height 22
type input "43031"
click at [565, 423] on div "Yes No" at bounding box center [524, 425] width 125 height 22
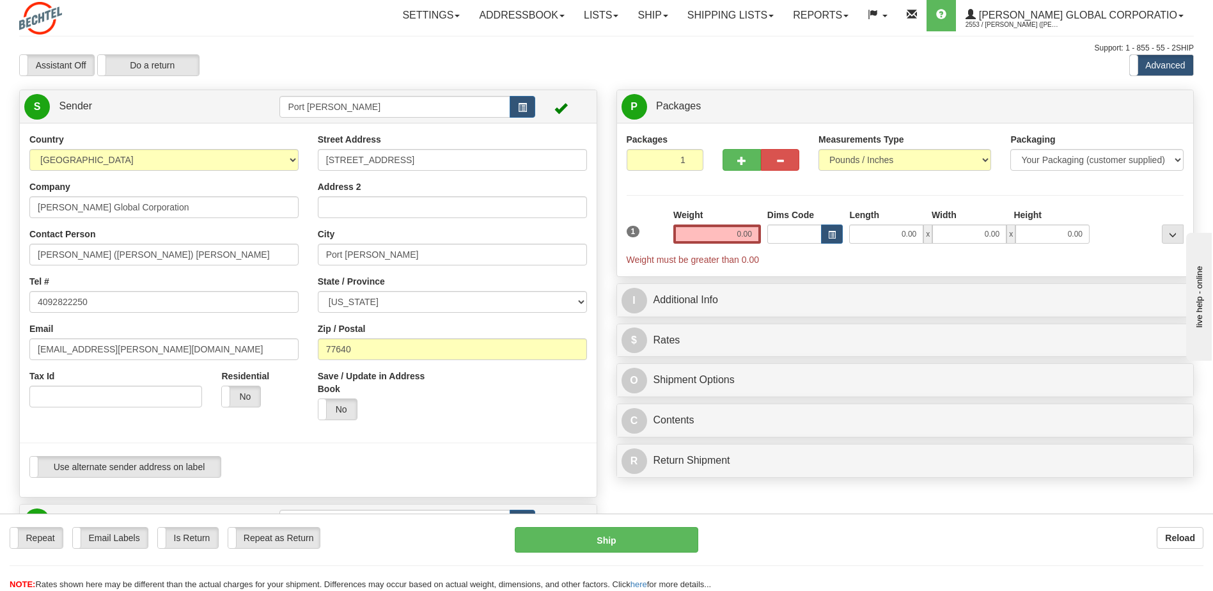
scroll to position [0, 0]
click at [902, 237] on input "0.00" at bounding box center [886, 235] width 74 height 19
type input "14.00"
click at [984, 236] on input "0.00" at bounding box center [969, 235] width 74 height 19
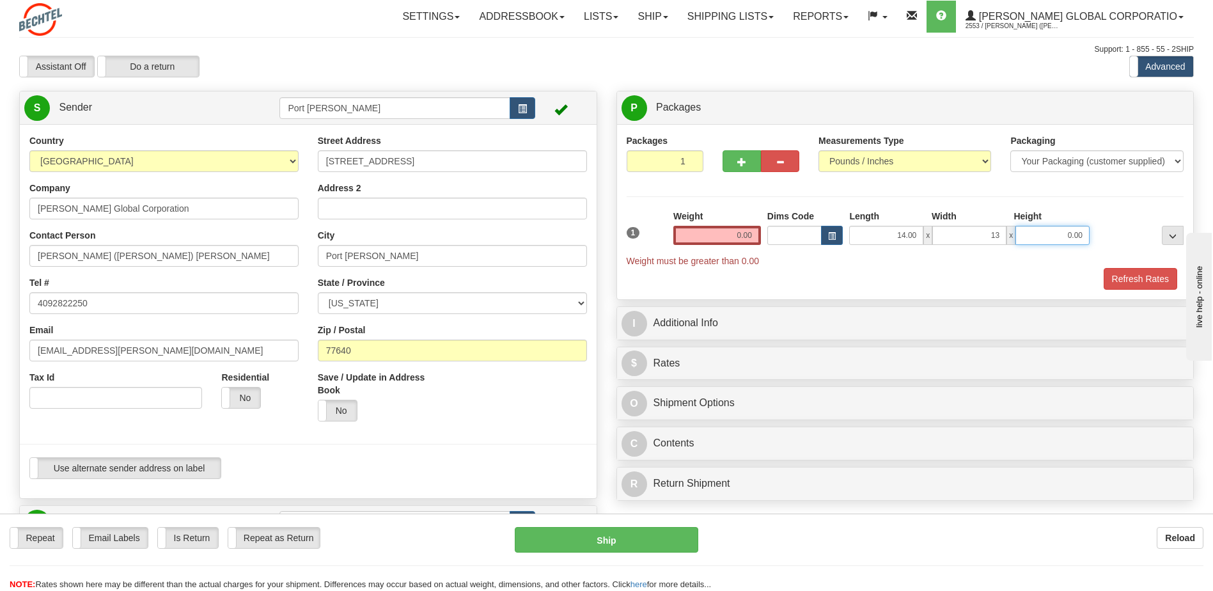
type input "13.00"
click at [1063, 237] on input "0.00" at bounding box center [1053, 235] width 74 height 19
type input "3.00"
click at [916, 272] on div "Refresh Rates" at bounding box center [906, 279] width 564 height 22
click at [730, 235] on input "0.00" at bounding box center [717, 235] width 88 height 19
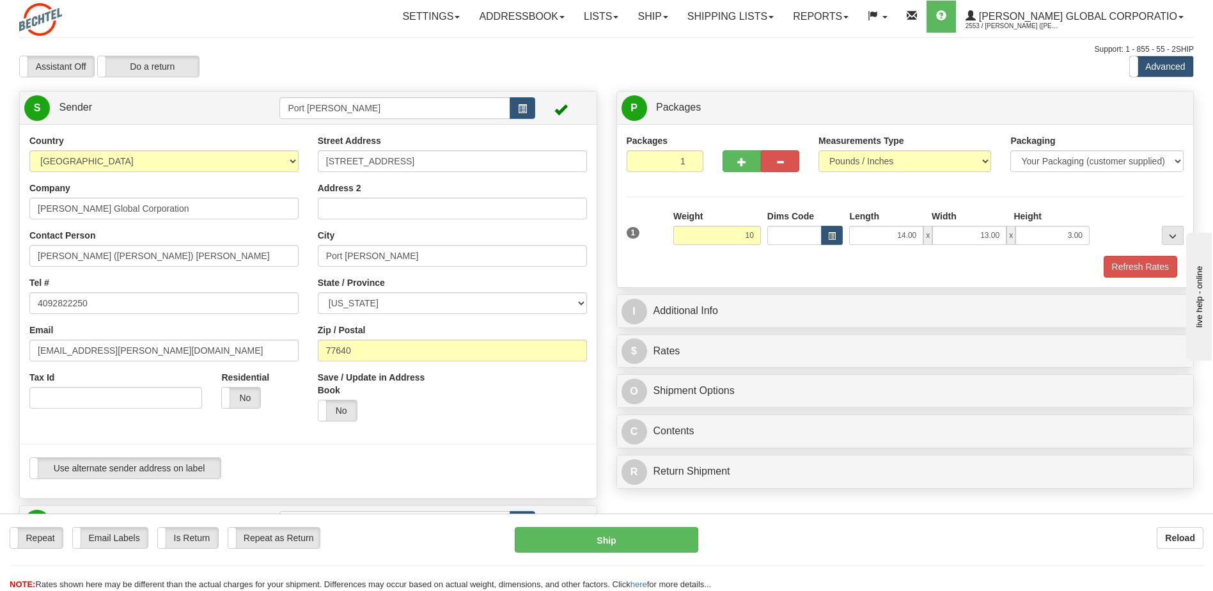
type input "10.00"
click at [712, 268] on div "Refresh Rates" at bounding box center [906, 267] width 564 height 22
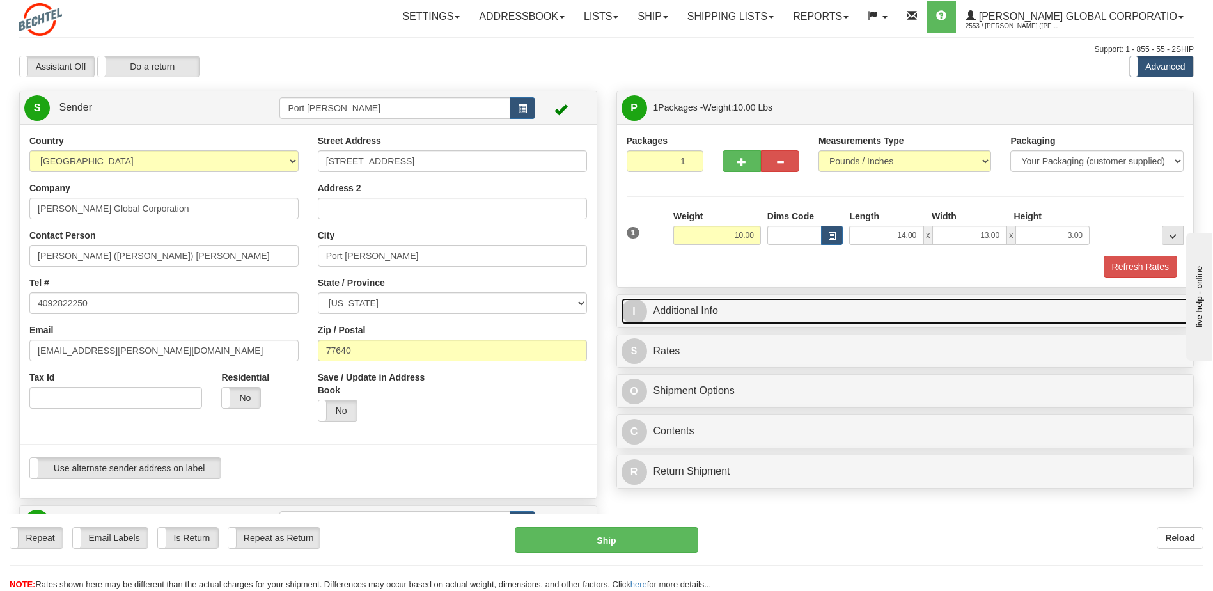
click at [681, 315] on link "I Additional Info" at bounding box center [906, 311] width 568 height 26
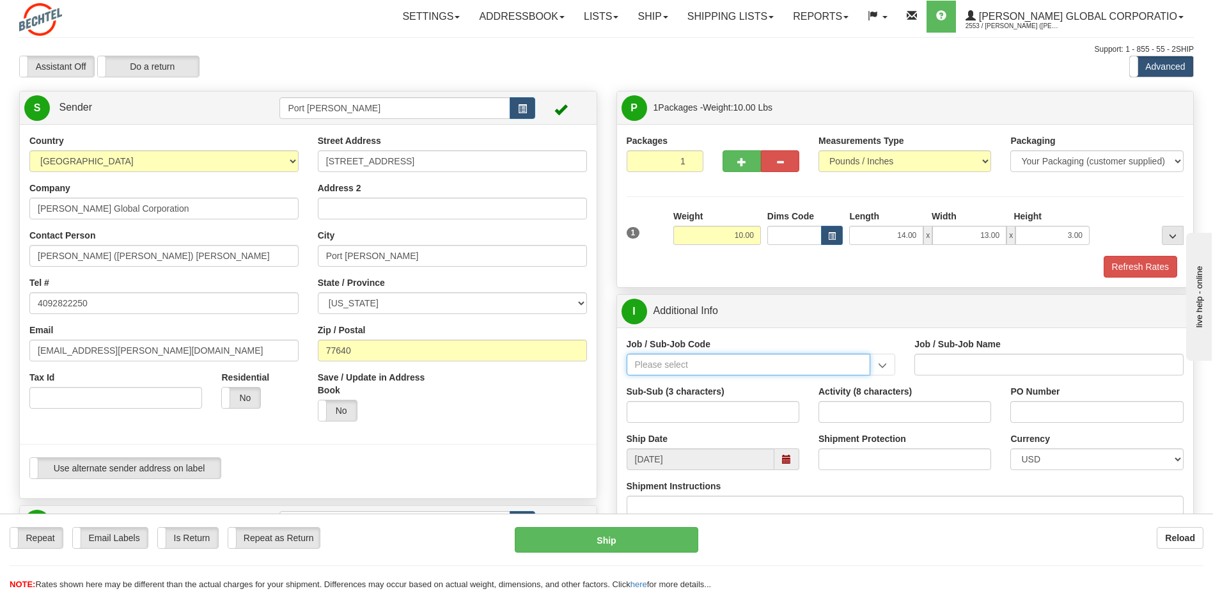
click at [680, 365] on input "Job / Sub-Job Code" at bounding box center [749, 365] width 244 height 22
click at [647, 383] on div "26196-530" at bounding box center [746, 384] width 232 height 14
type input "26196-530"
type input "PORT ARTHUR LNG - ENERGY FIELD PROFESSIONALS"
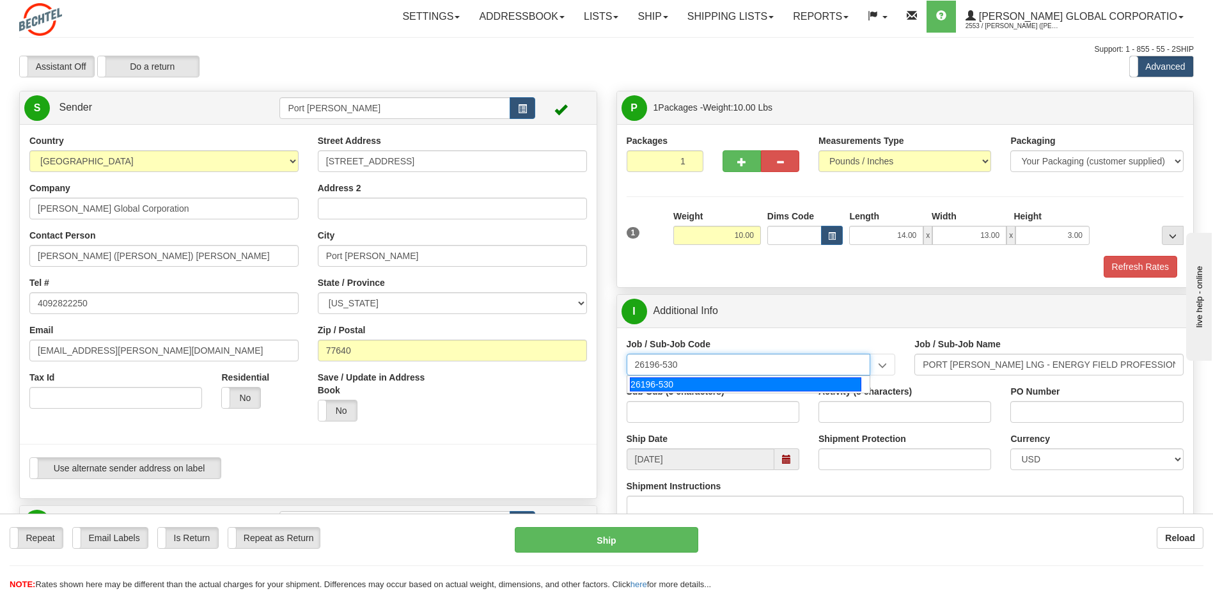
type input "26196-530"
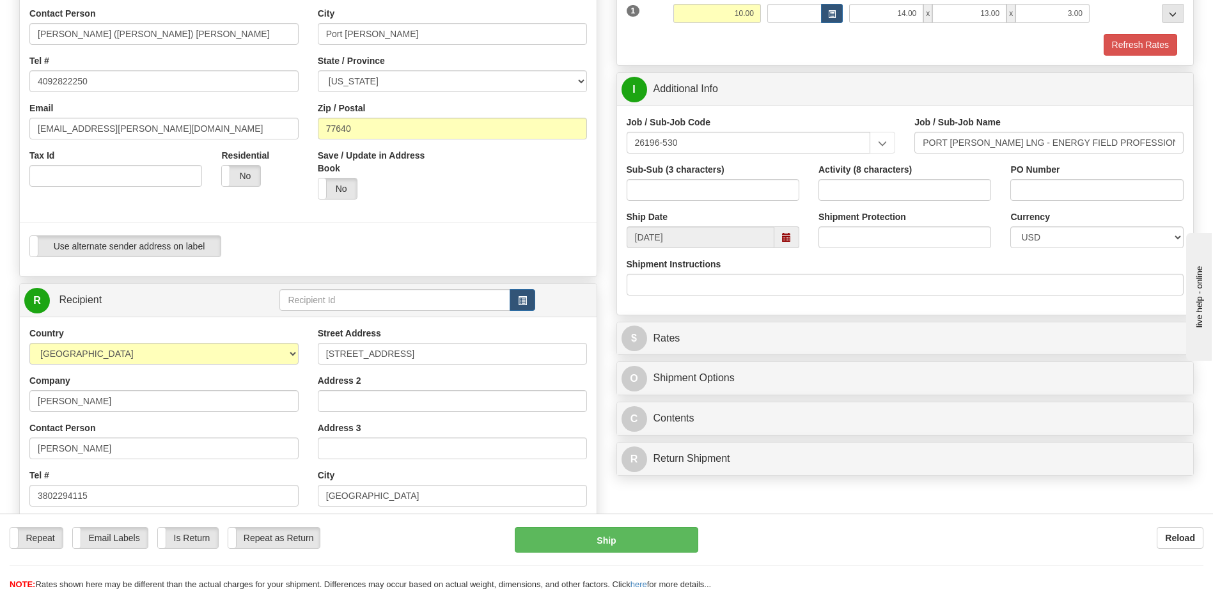
scroll to position [192, 0]
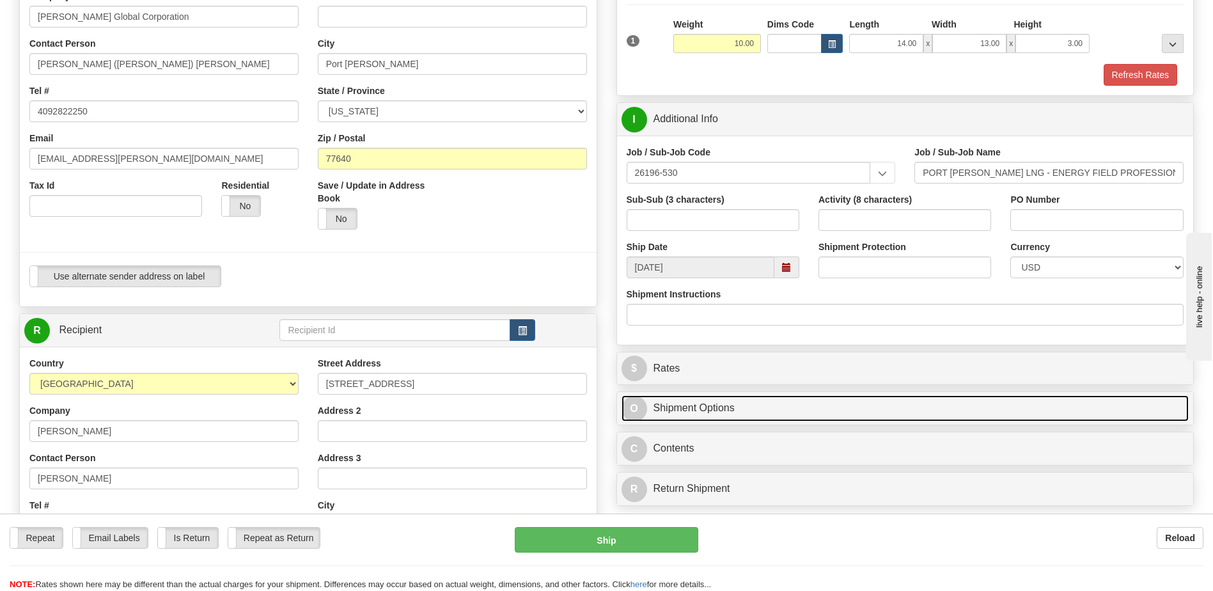
click at [684, 405] on link "O Shipment Options" at bounding box center [906, 408] width 568 height 26
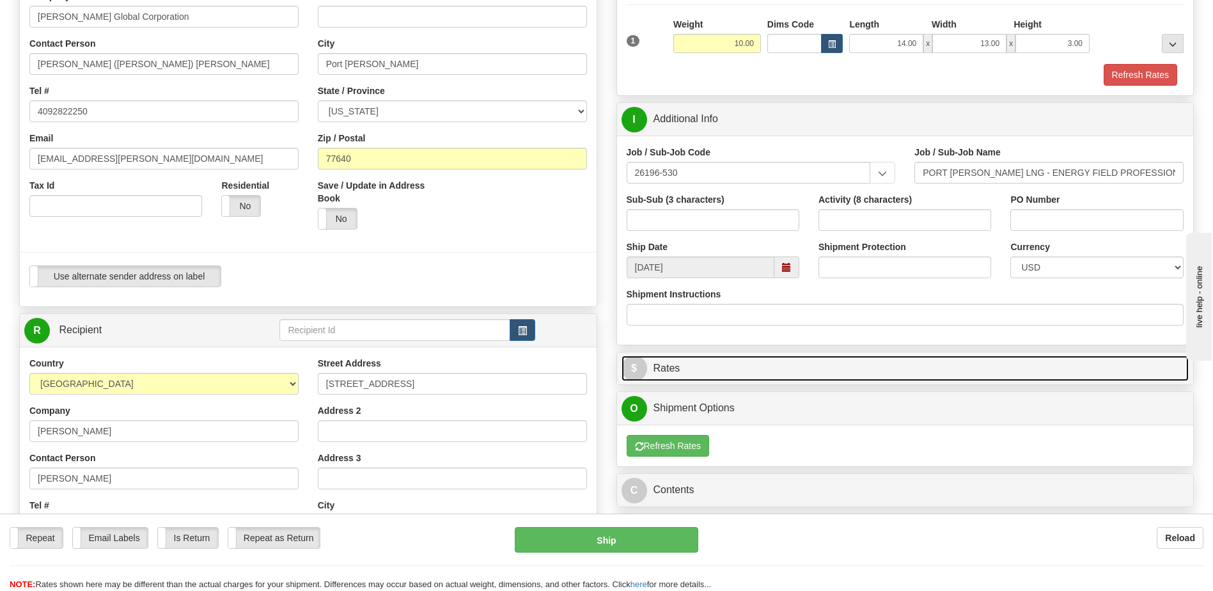
click at [681, 368] on link "$ Rates" at bounding box center [906, 369] width 568 height 26
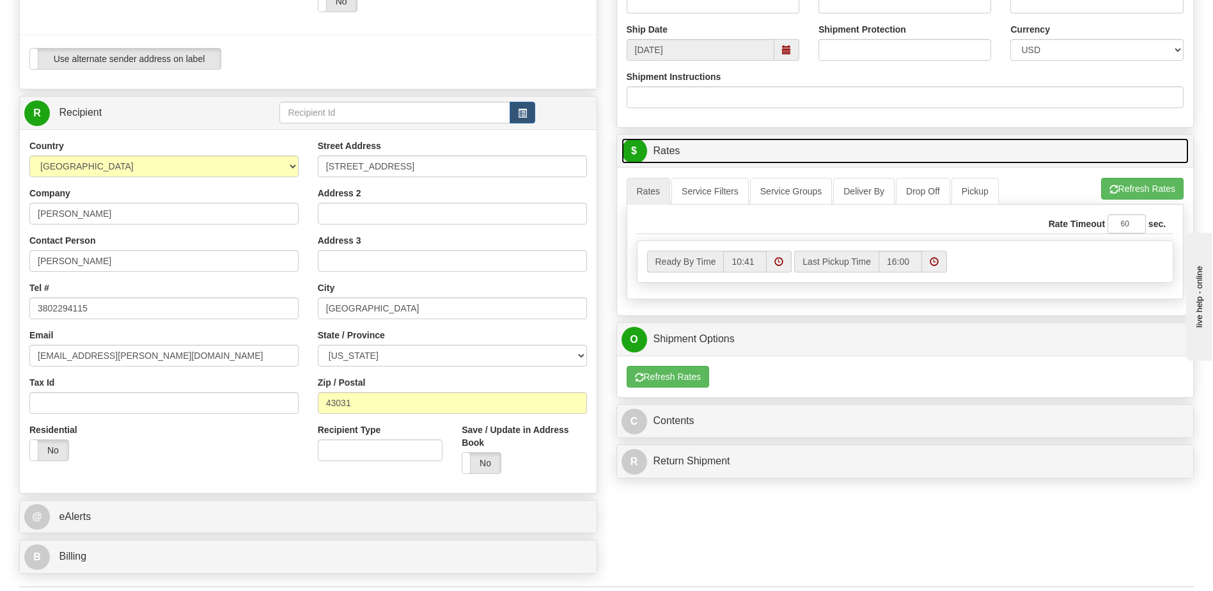
scroll to position [640, 0]
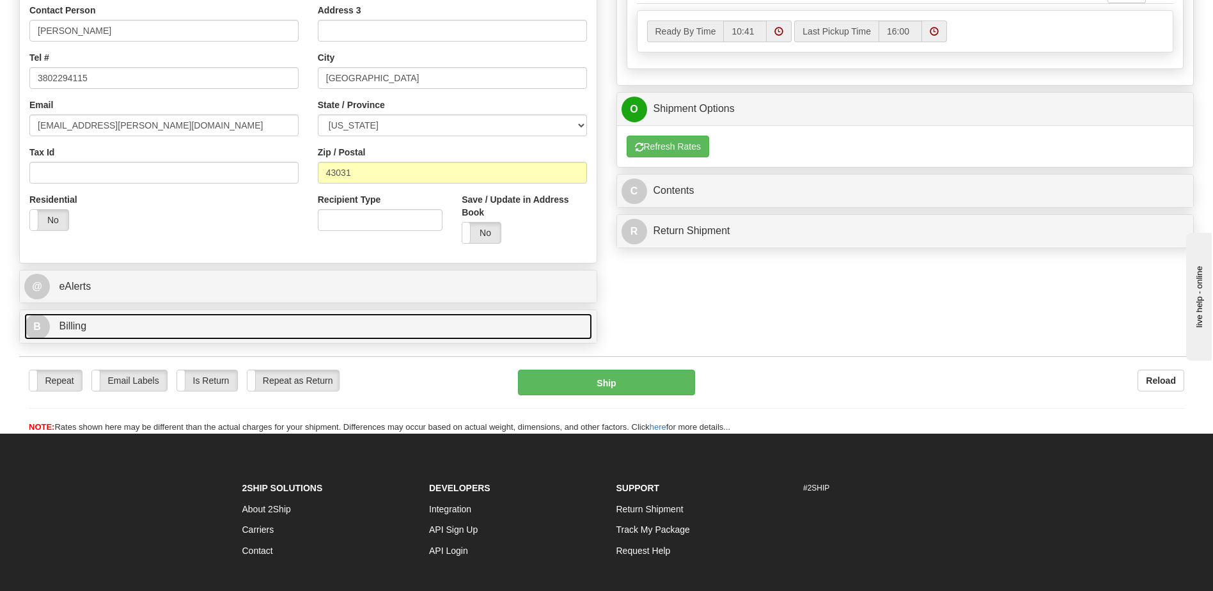
click at [89, 326] on link "B Billing" at bounding box center [308, 326] width 568 height 26
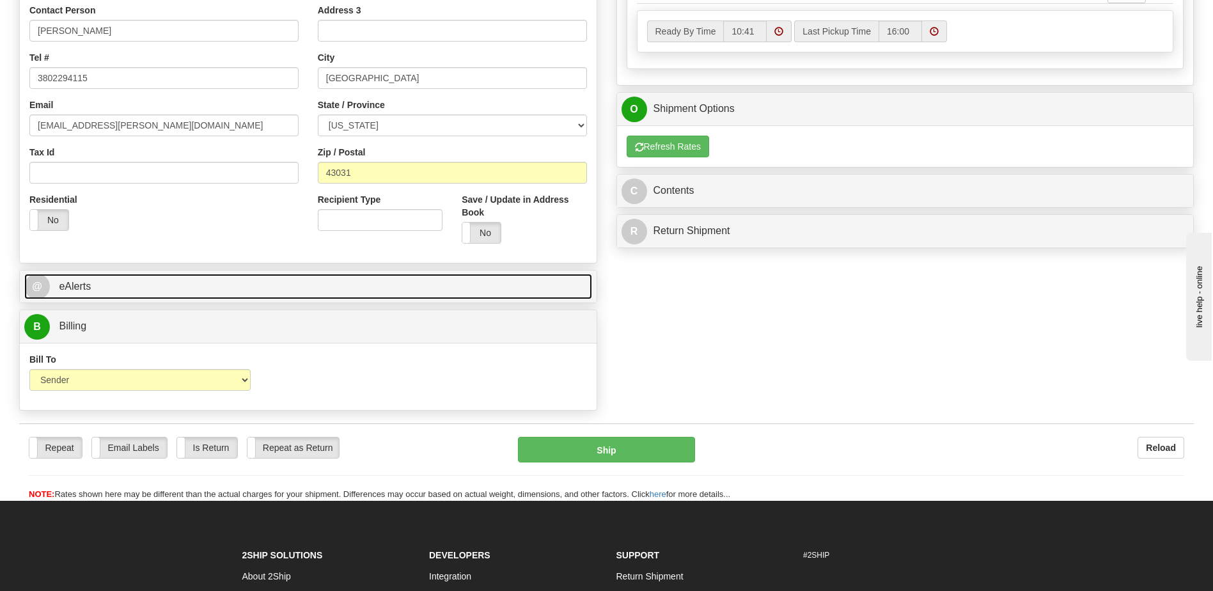
click at [79, 282] on span "eAlerts" at bounding box center [75, 286] width 32 height 11
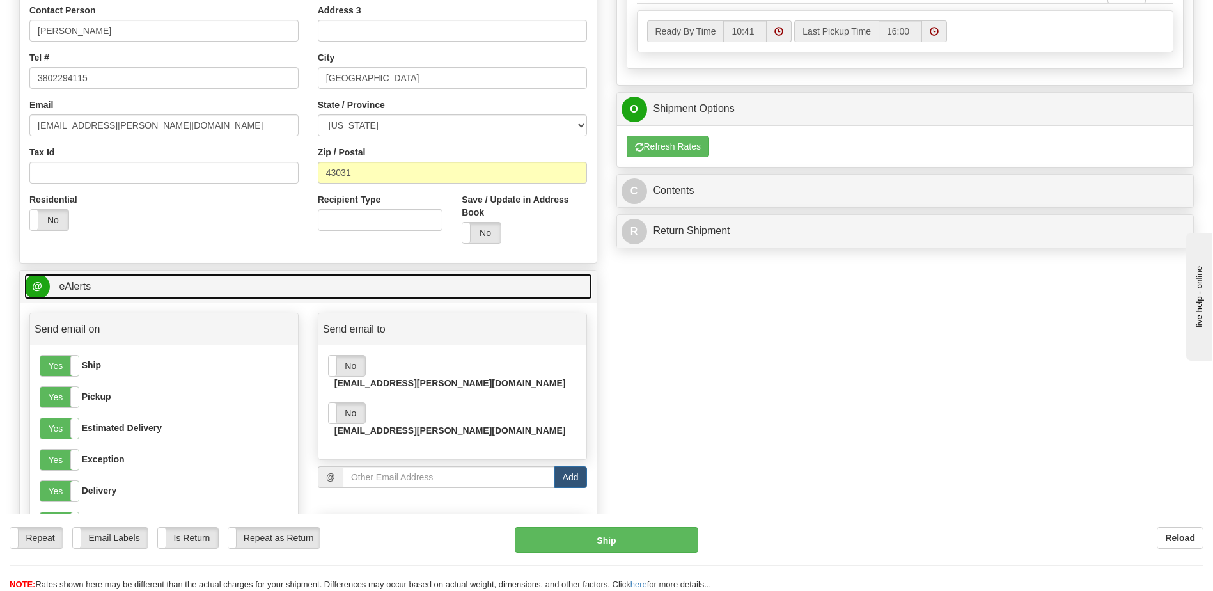
click at [78, 287] on span "eAlerts" at bounding box center [75, 286] width 32 height 11
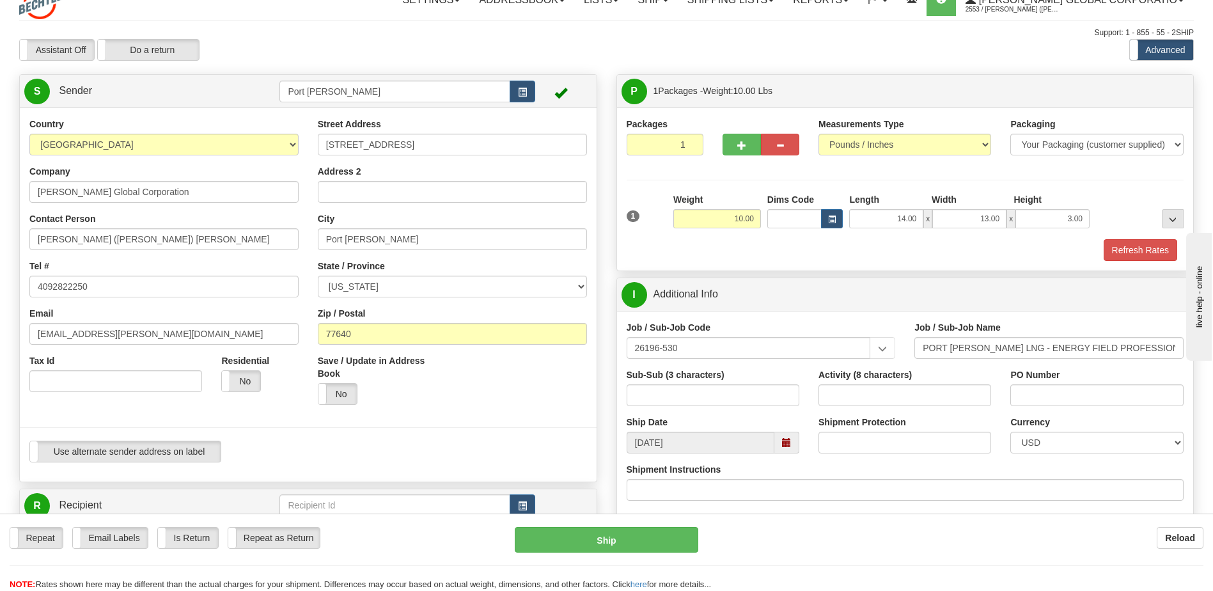
scroll to position [0, 0]
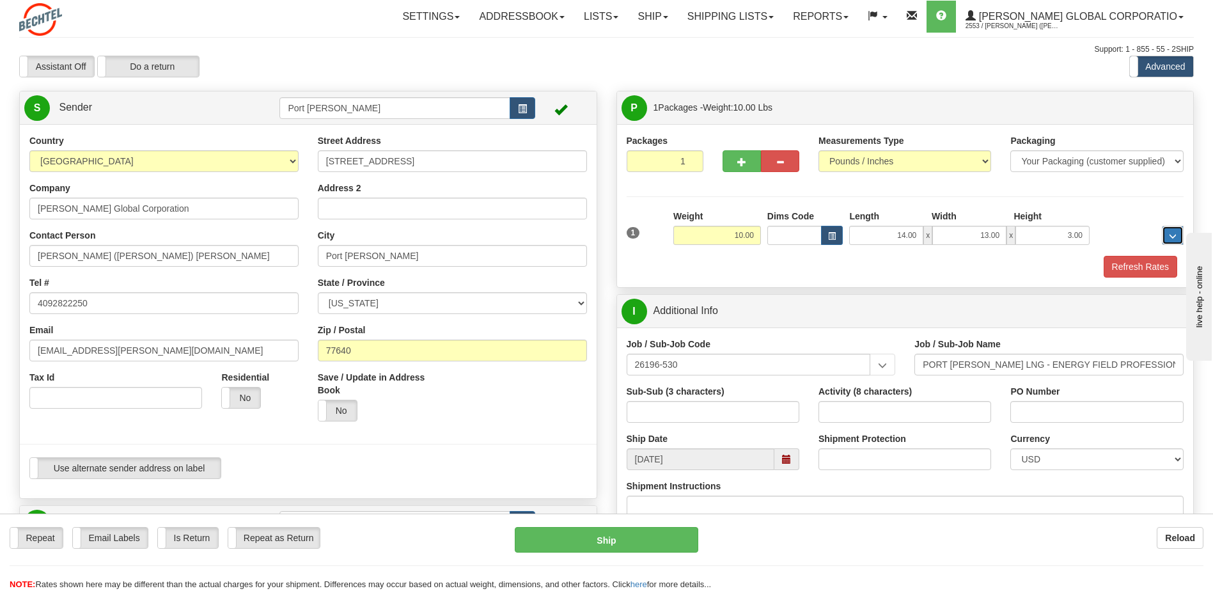
click at [1173, 235] on span "..." at bounding box center [1173, 236] width 8 height 7
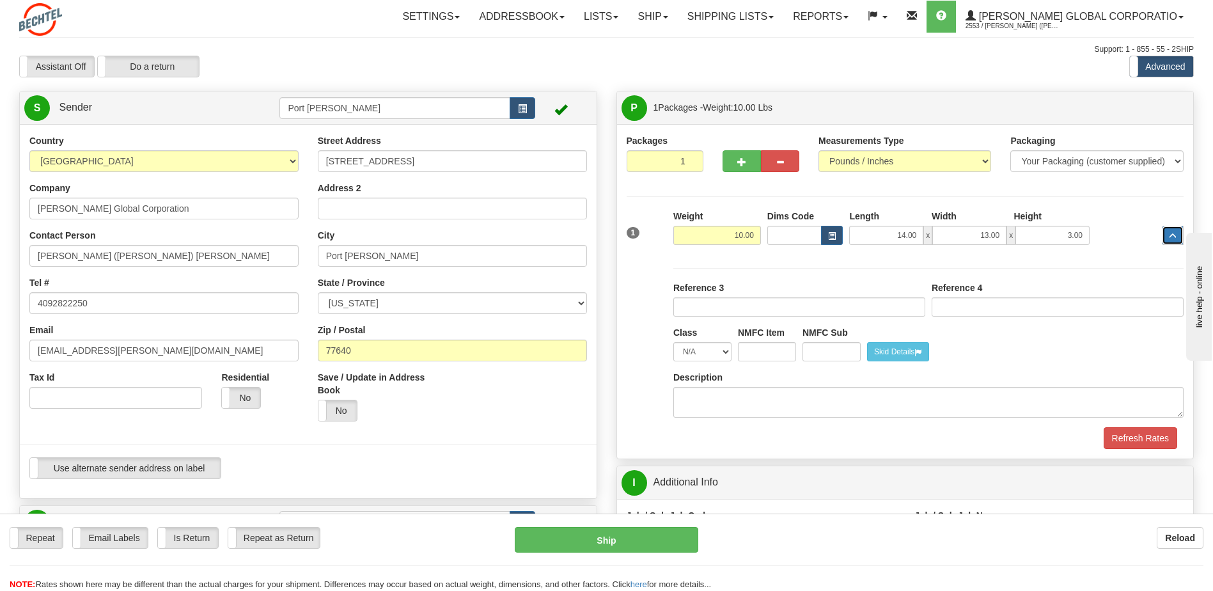
click at [1173, 235] on span "..." at bounding box center [1173, 236] width 8 height 7
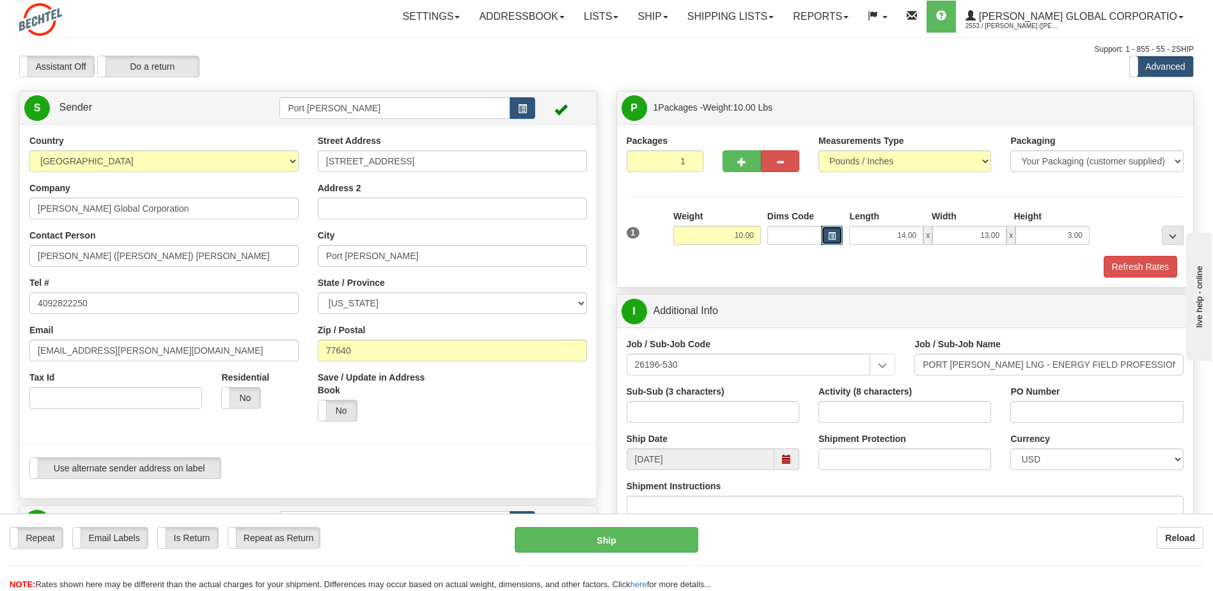
click at [829, 239] on span "button" at bounding box center [832, 236] width 8 height 7
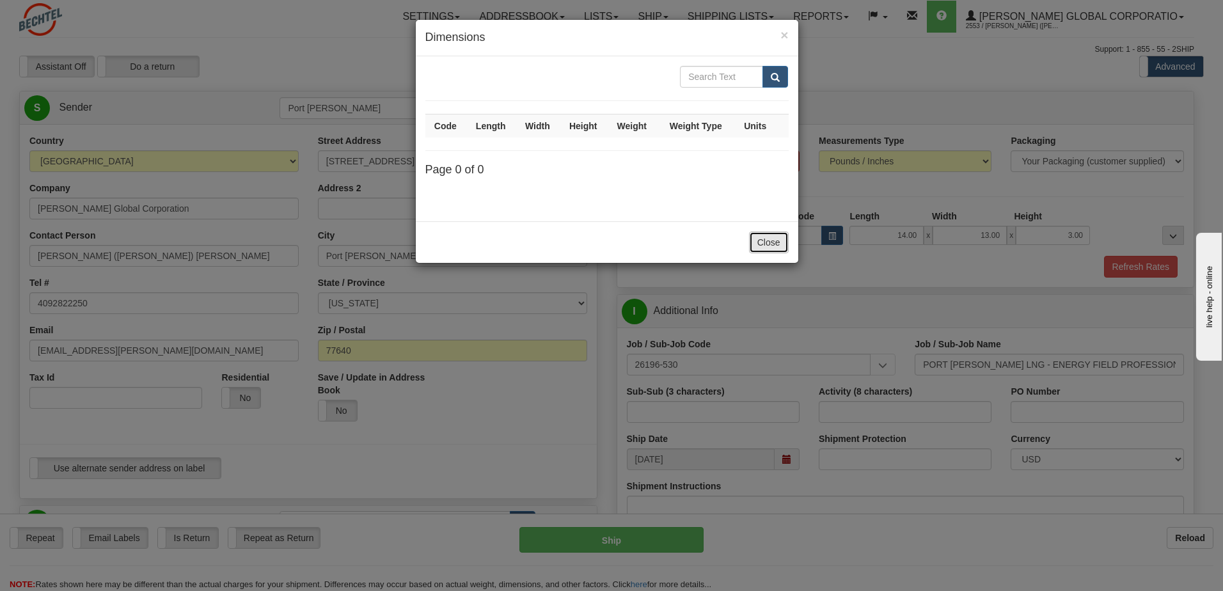
click at [775, 242] on button "Close" at bounding box center [769, 243] width 40 height 22
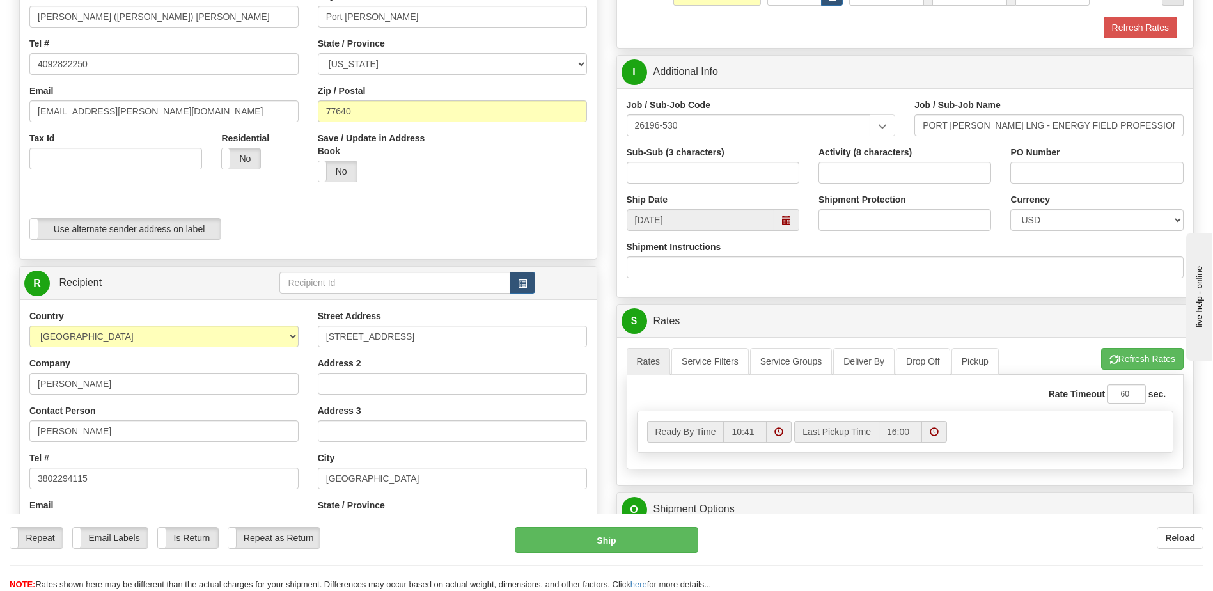
scroll to position [320, 0]
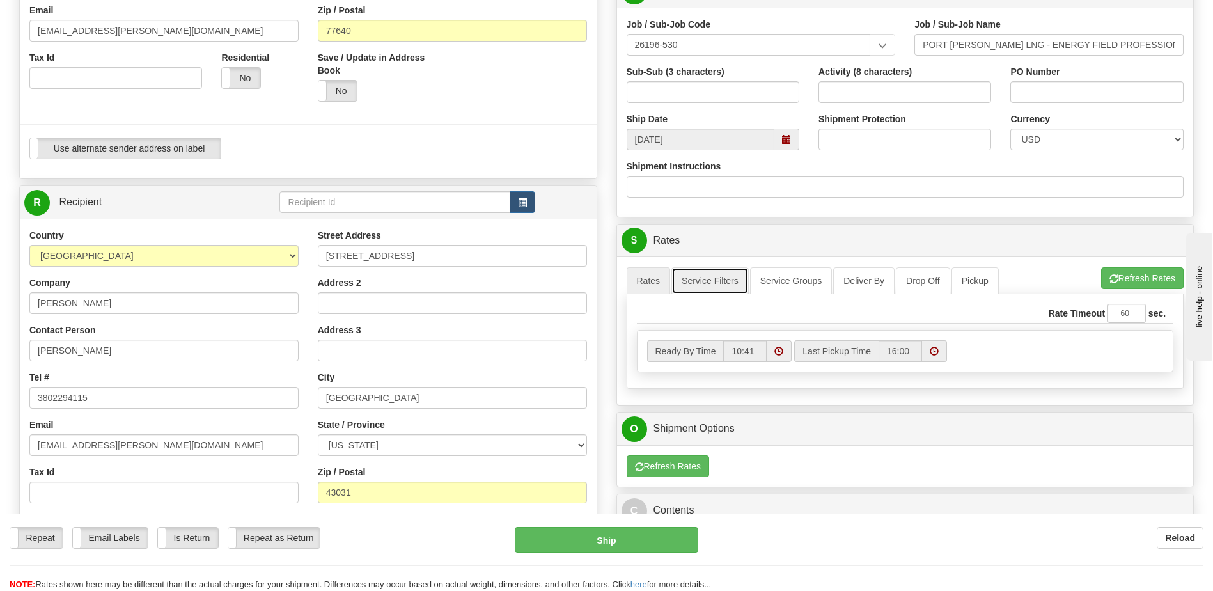
click at [720, 282] on link "Service Filters" at bounding box center [710, 280] width 77 height 27
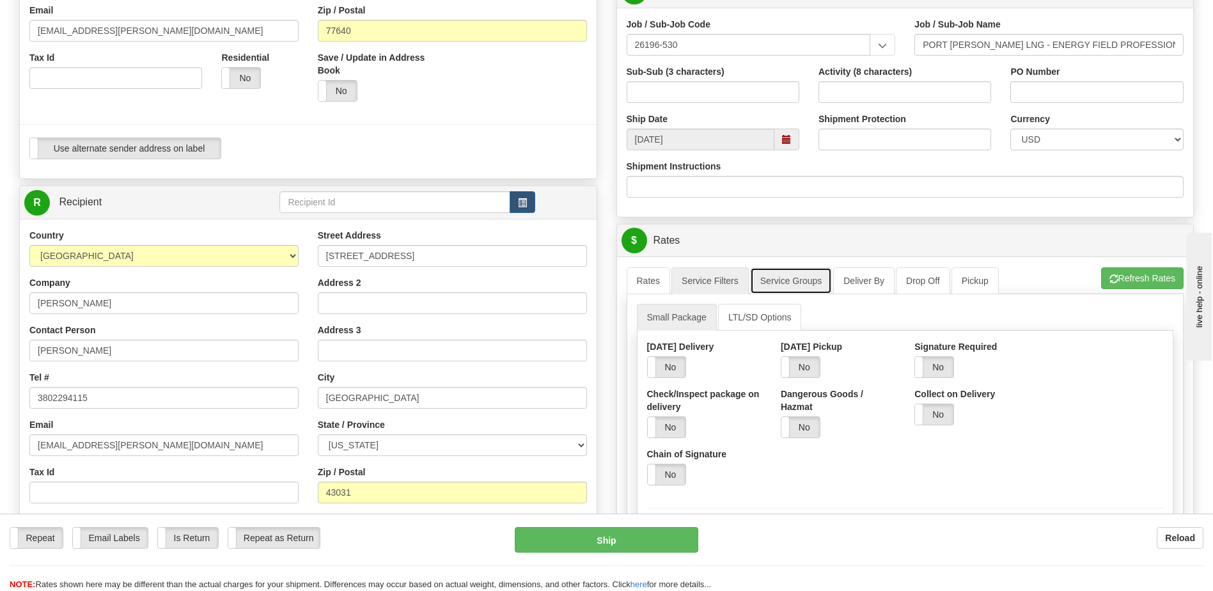
click at [810, 291] on link "Service Groups" at bounding box center [791, 280] width 82 height 27
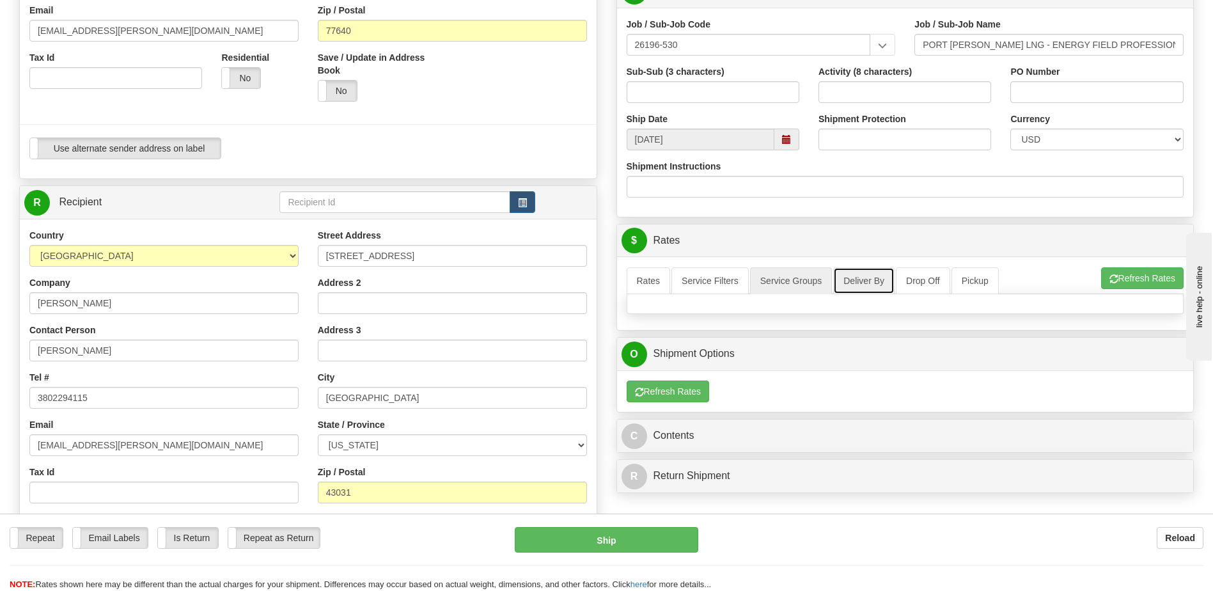
click at [854, 286] on link "Deliver By" at bounding box center [863, 280] width 61 height 27
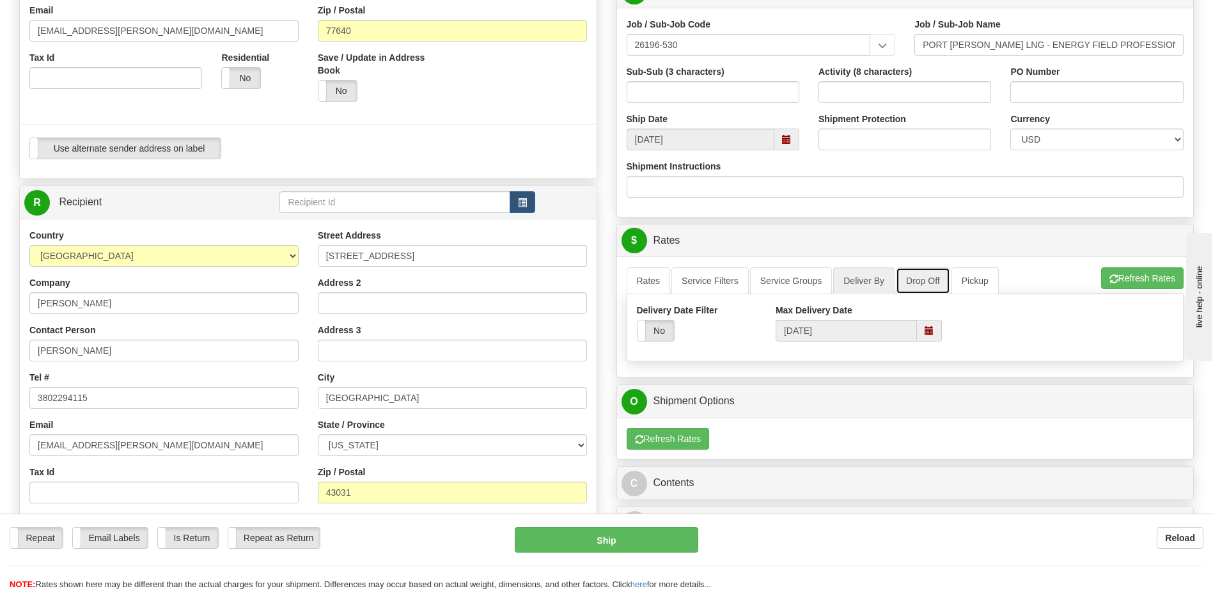
click at [917, 282] on link "Drop Off" at bounding box center [923, 280] width 54 height 27
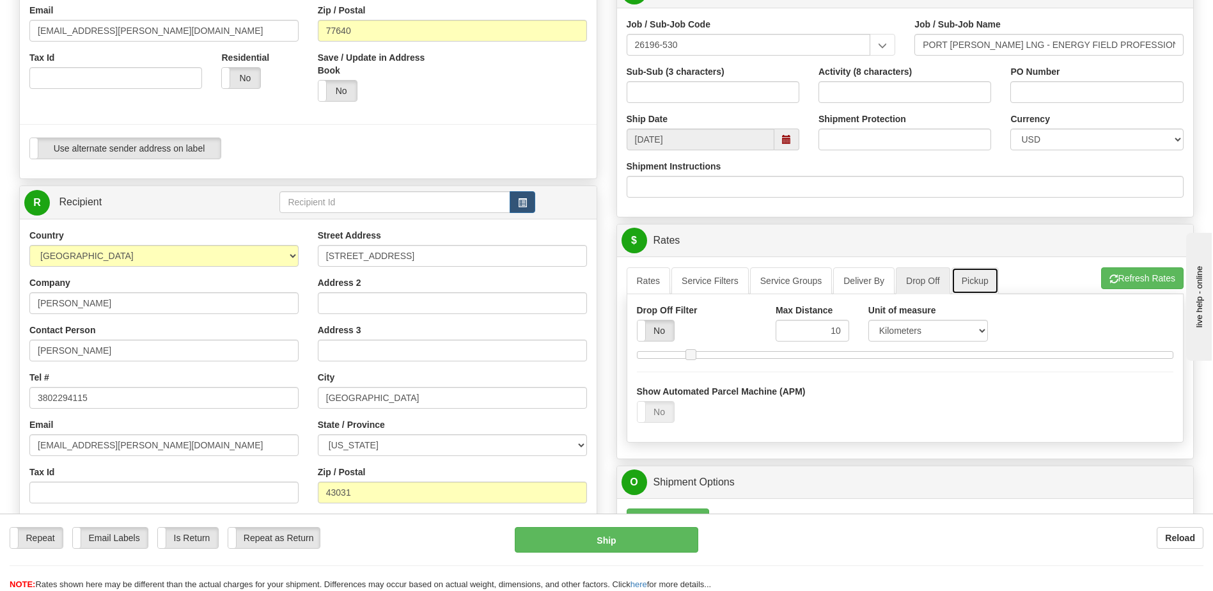
click at [970, 279] on link "Pickup" at bounding box center [975, 280] width 47 height 27
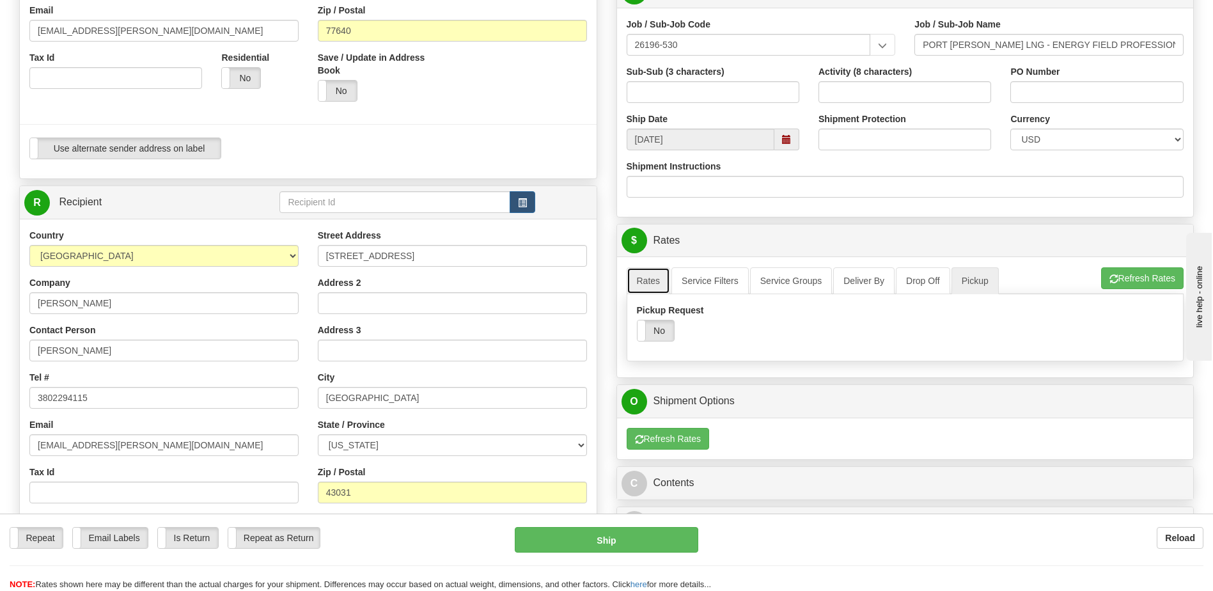
click at [648, 283] on link "Rates" at bounding box center [649, 280] width 44 height 27
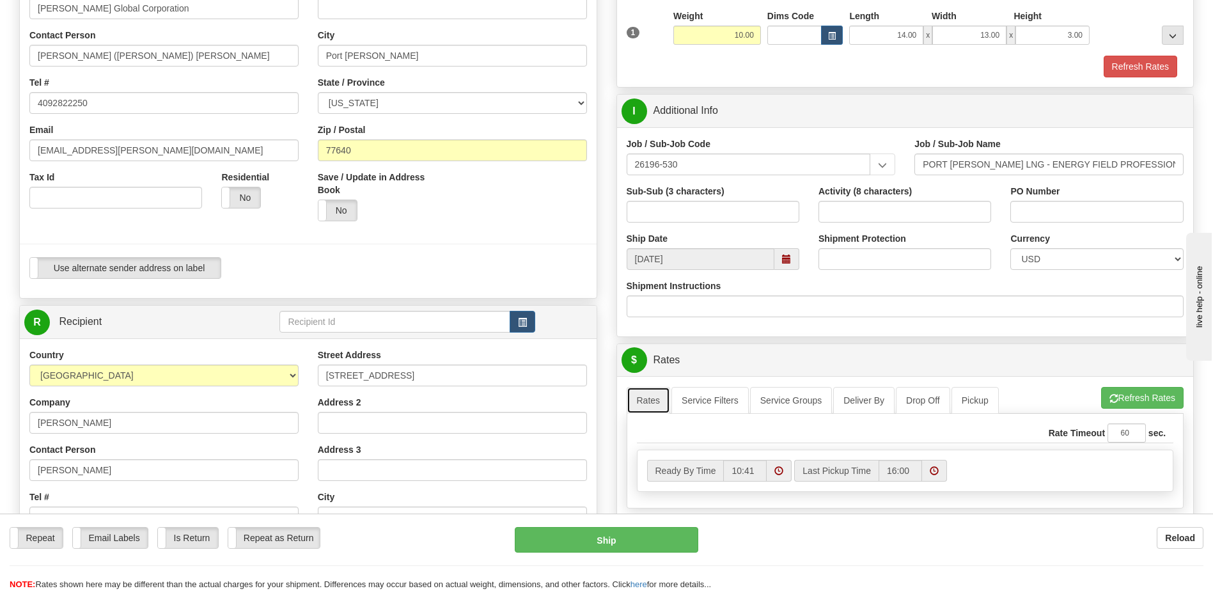
scroll to position [256, 0]
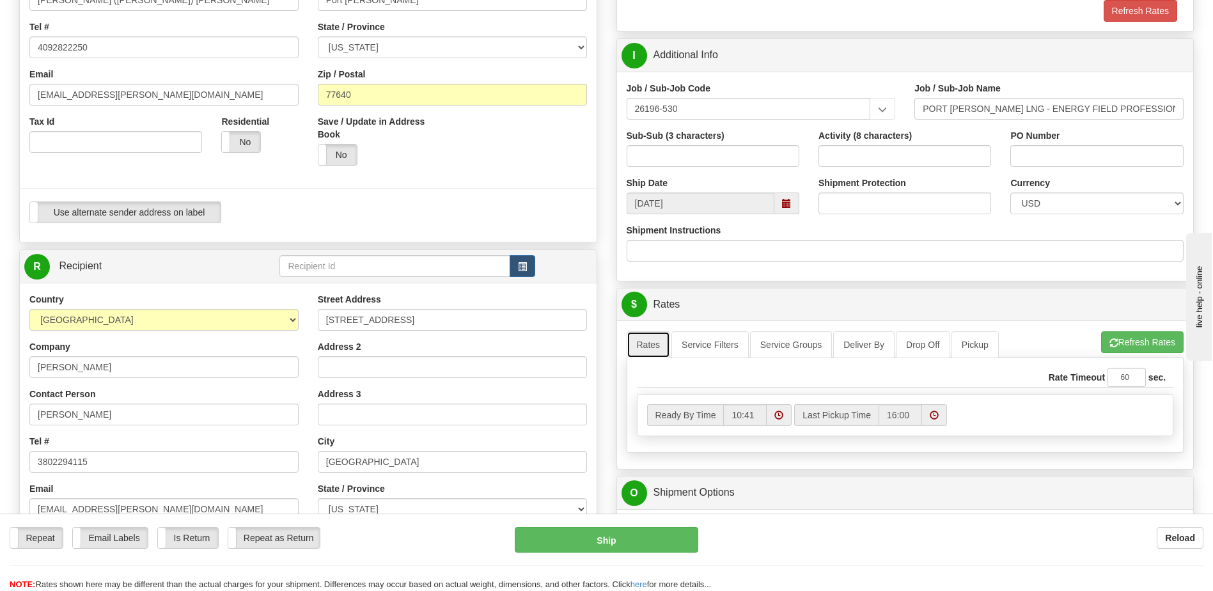
click at [646, 344] on link "Rates" at bounding box center [649, 344] width 44 height 27
click at [646, 345] on link "Rates" at bounding box center [649, 344] width 44 height 27
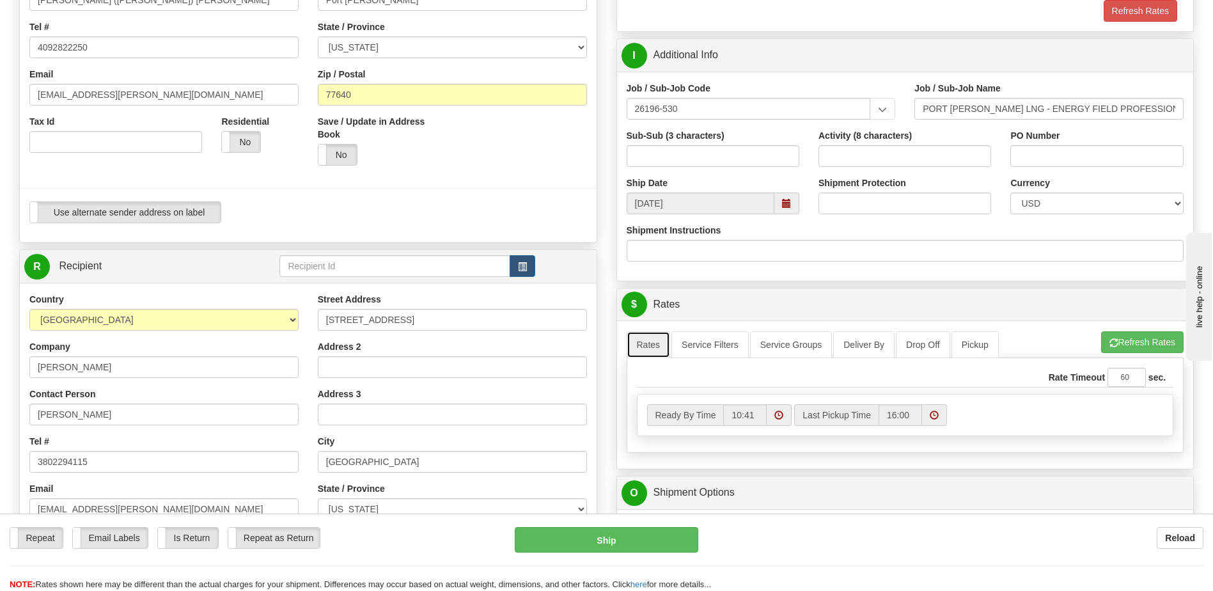
click at [646, 345] on link "Rates" at bounding box center [649, 344] width 44 height 27
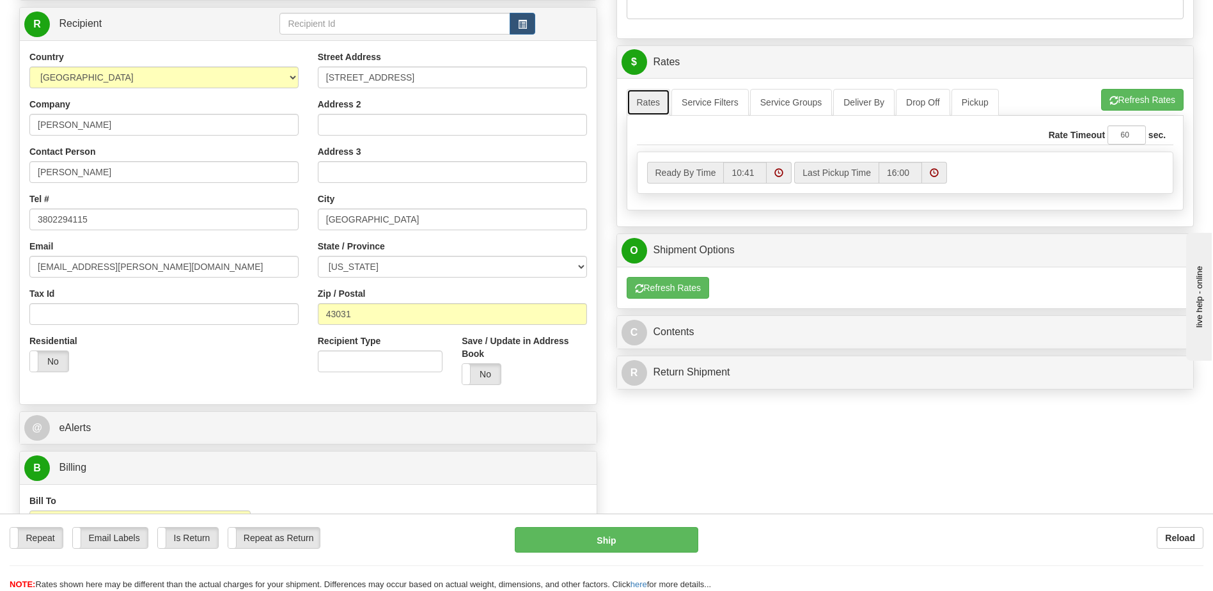
scroll to position [512, 0]
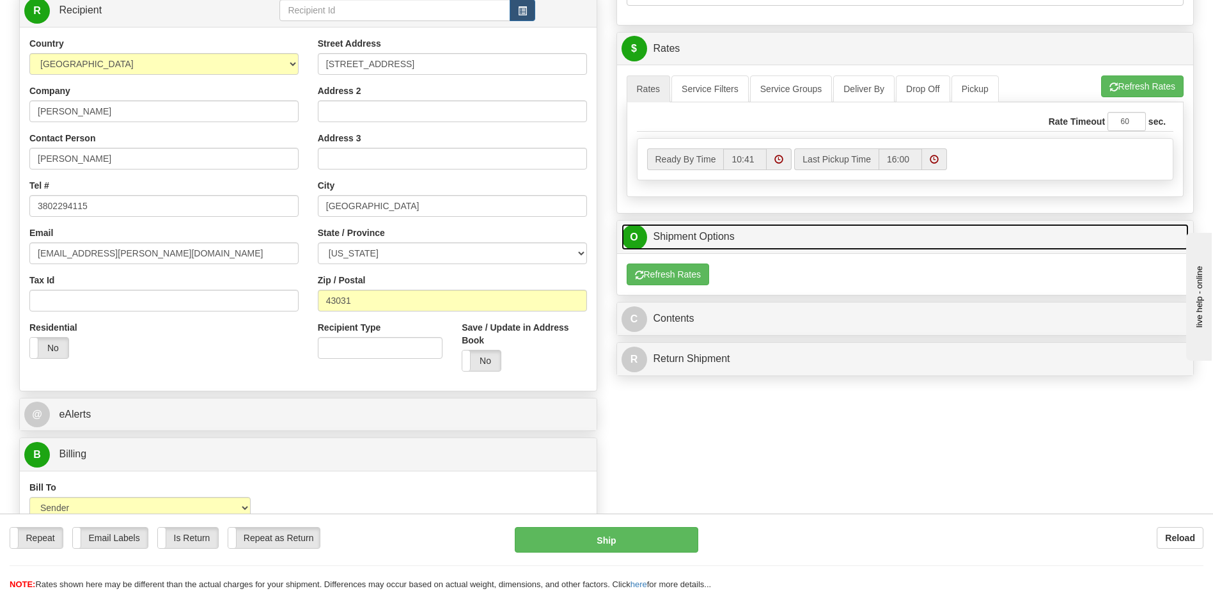
click at [633, 234] on span "O" at bounding box center [635, 237] width 26 height 26
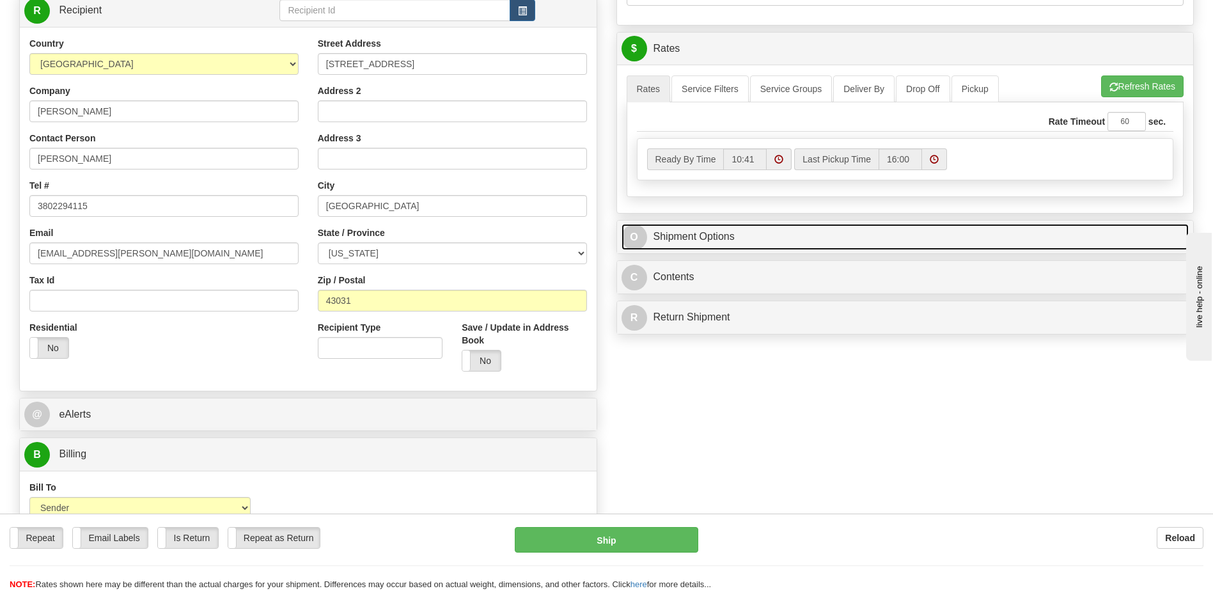
click at [633, 234] on span "O" at bounding box center [635, 237] width 26 height 26
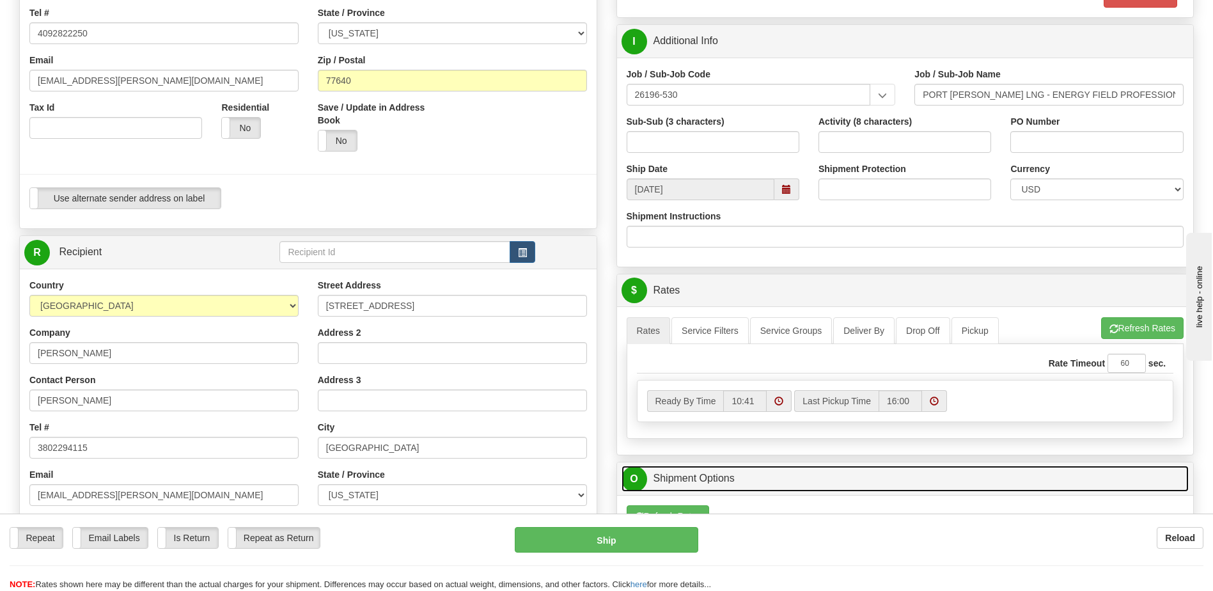
scroll to position [0, 0]
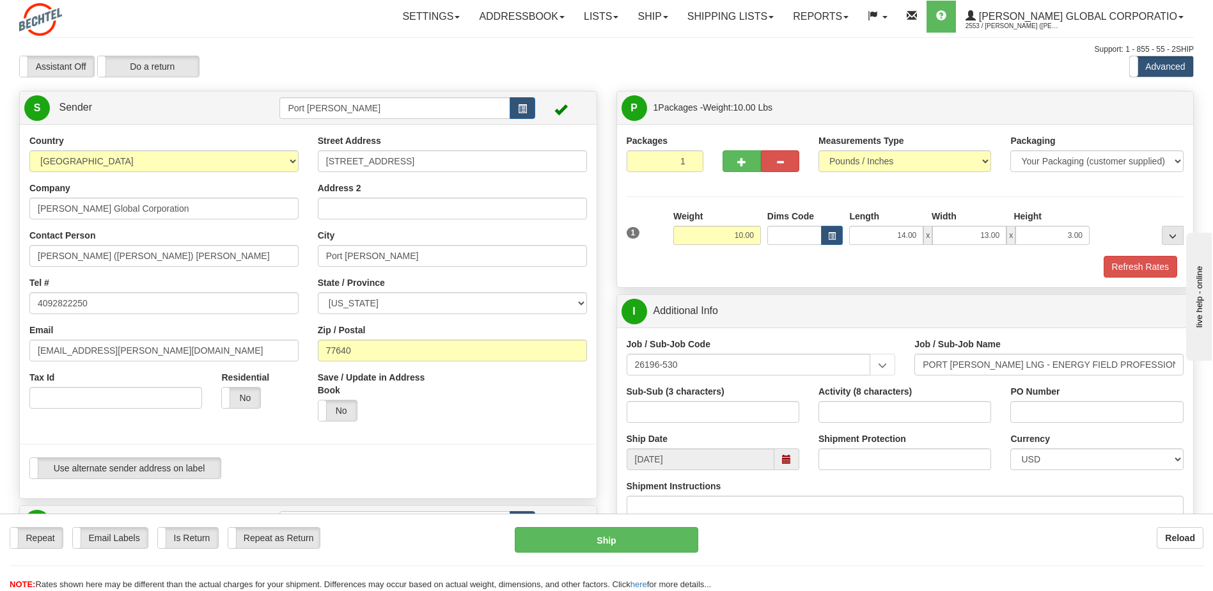
click at [913, 564] on div "Repeat Repeat Email Labels Email Labels Edit Is Return Is Return Repeat as Retu…" at bounding box center [606, 559] width 1213 height 64
click at [853, 541] on div "Reload" at bounding box center [961, 538] width 486 height 22
click at [404, 214] on input "Address 2" at bounding box center [452, 209] width 269 height 22
drag, startPoint x: 347, startPoint y: 490, endPoint x: 358, endPoint y: 481, distance: 13.6
click at [349, 490] on div "Country AFGHANISTAN ALAND ISLANDS ALBANIA ALGERIA AMERICAN SAMOA ANDORRA ANGOLA…" at bounding box center [308, 311] width 577 height 374
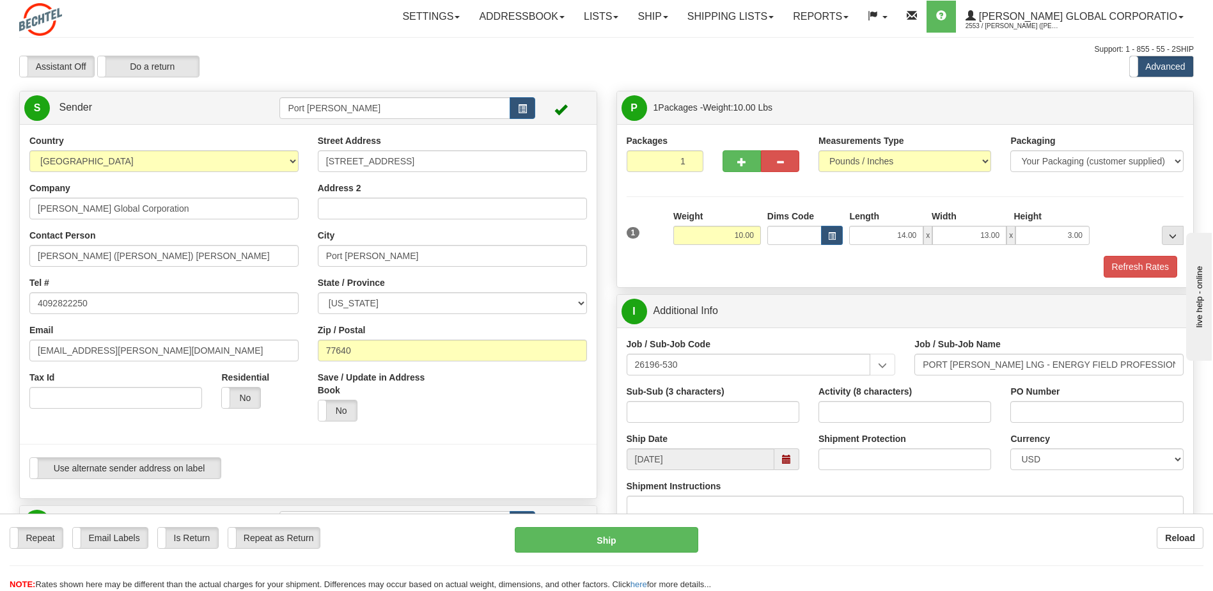
click at [358, 481] on div "Use alternate sender address on label Use alternate sender address on label" at bounding box center [308, 472] width 577 height 31
click at [1176, 237] on span "..." at bounding box center [1173, 236] width 8 height 7
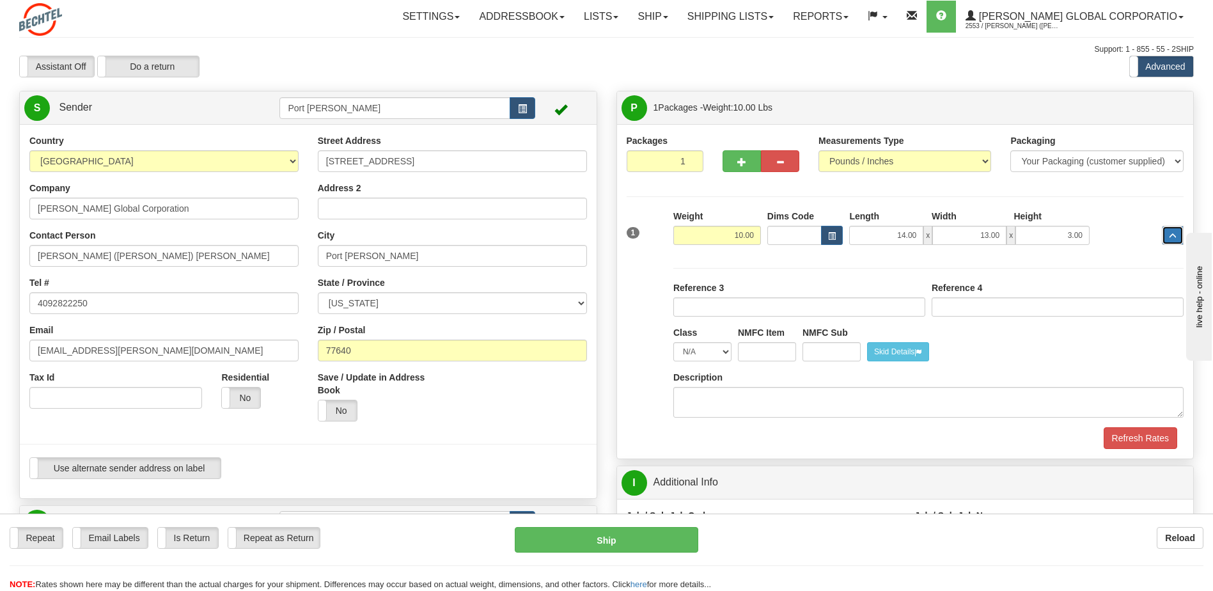
click at [1176, 237] on span "..." at bounding box center [1173, 236] width 8 height 7
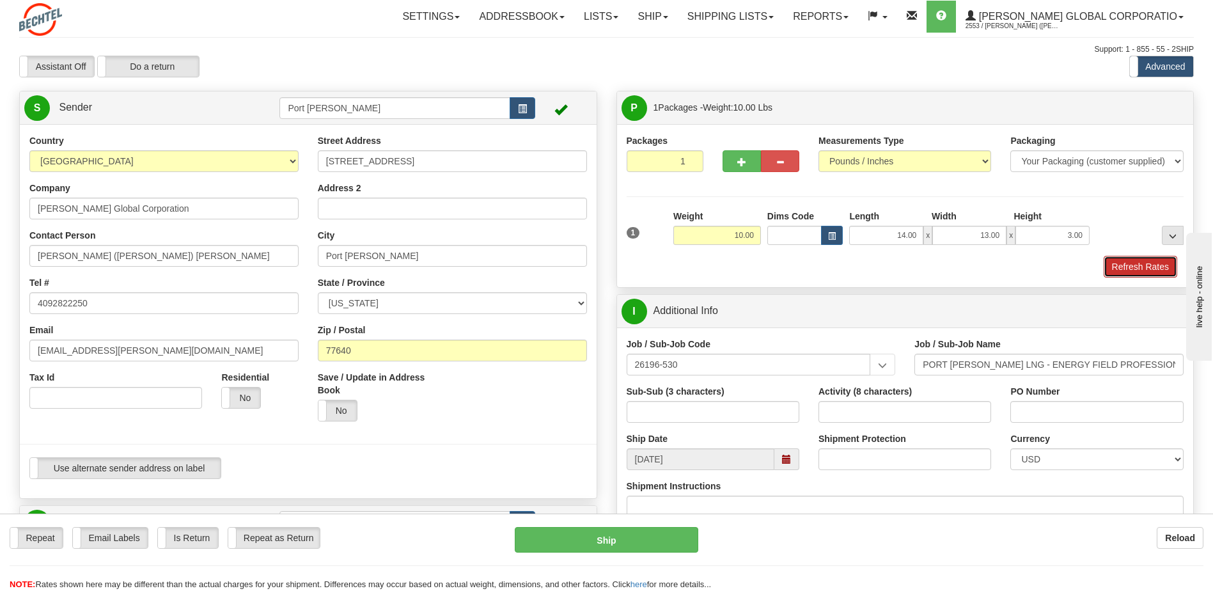
click at [1135, 271] on button "Refresh Rates" at bounding box center [1141, 267] width 74 height 22
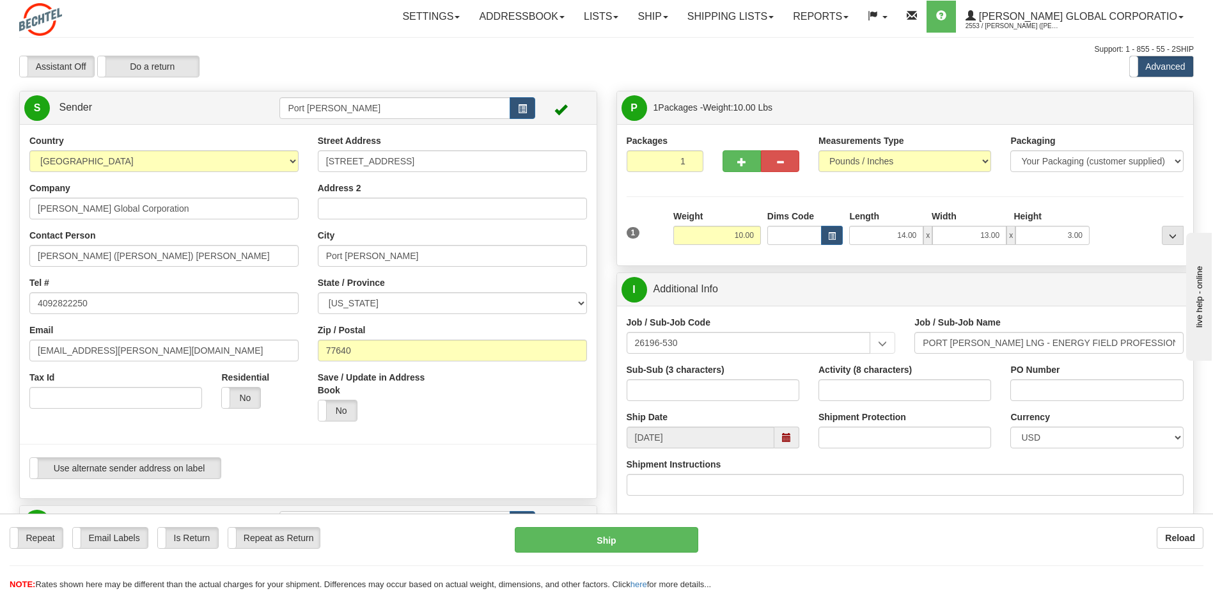
click at [1174, 67] on label "Advanced" at bounding box center [1161, 66] width 63 height 20
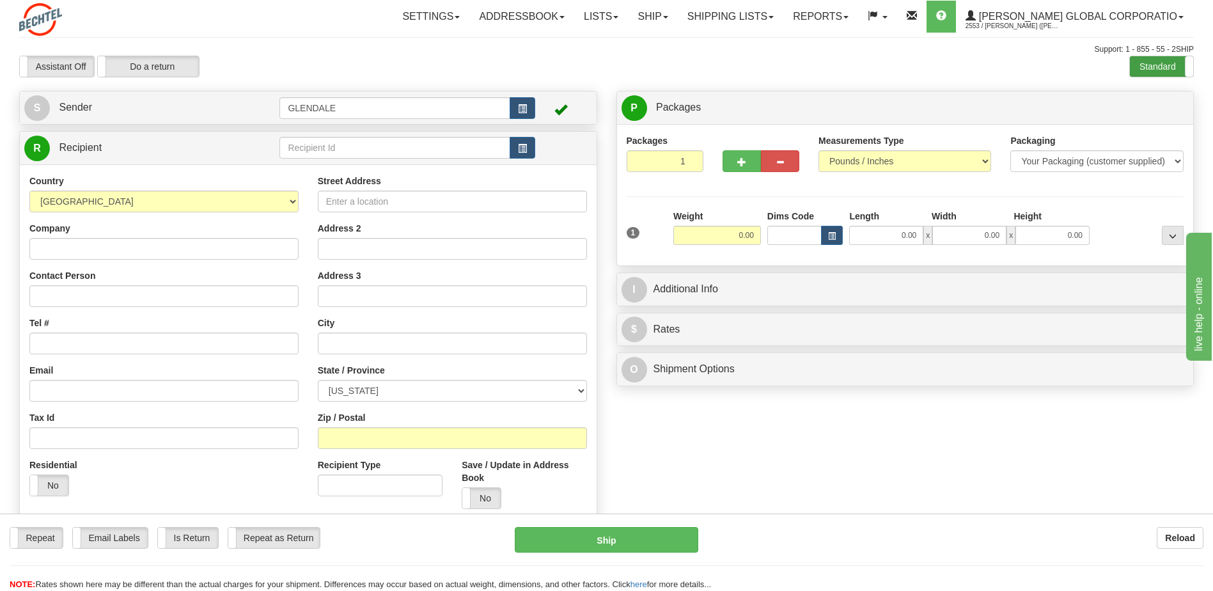
click at [1157, 67] on label "Standard" at bounding box center [1161, 66] width 63 height 20
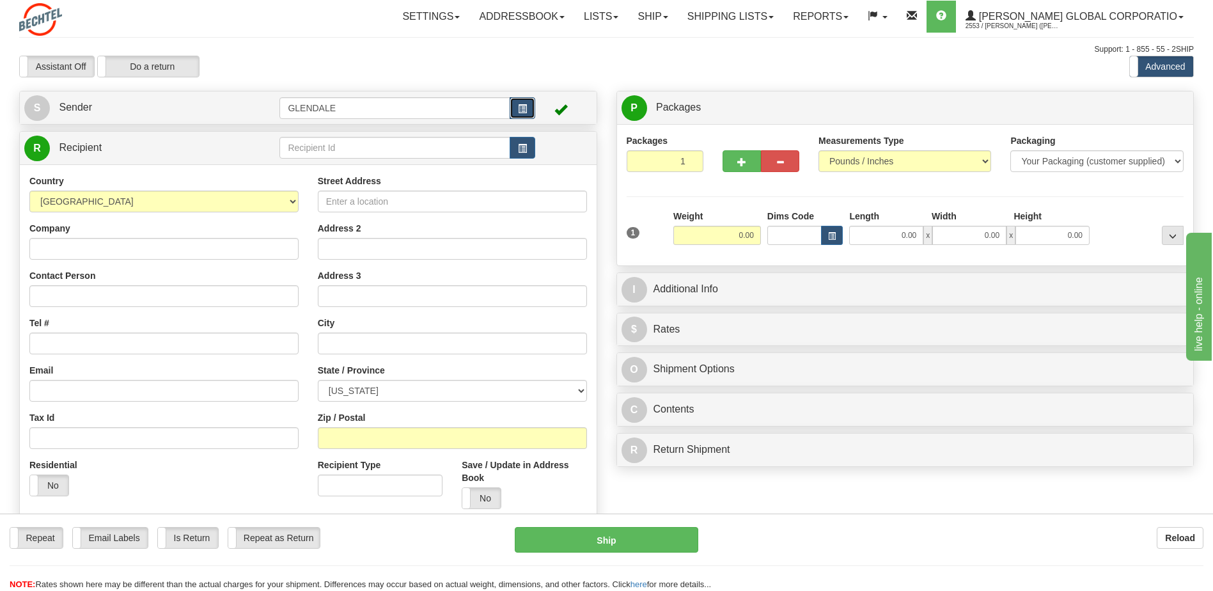
click at [525, 109] on span "button" at bounding box center [522, 109] width 9 height 8
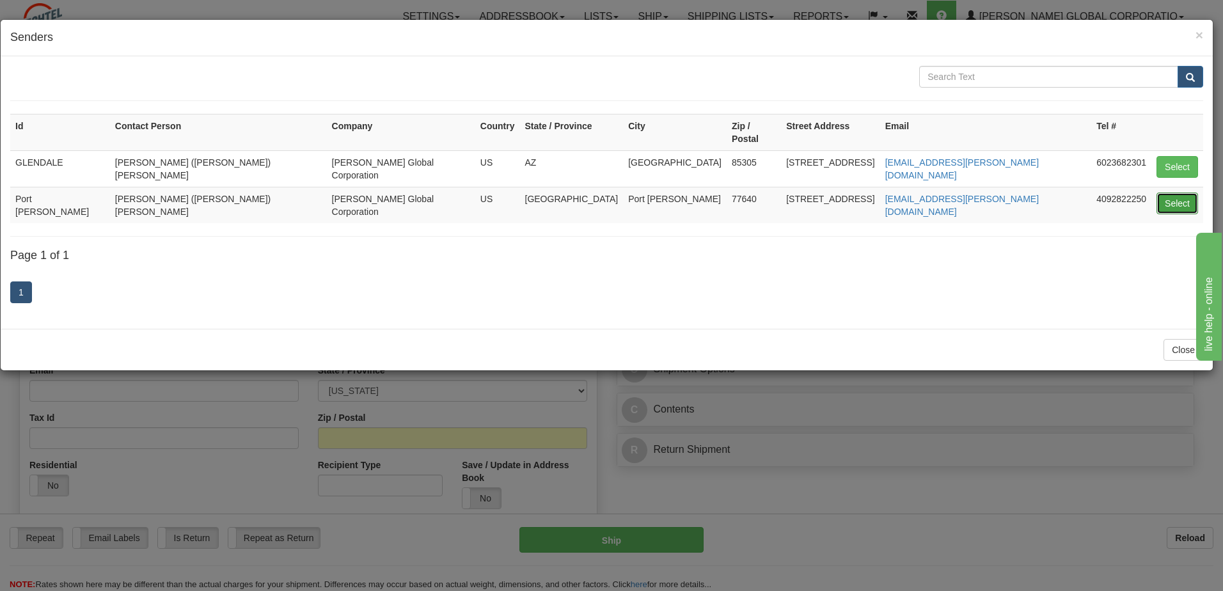
click at [1167, 193] on button "Select" at bounding box center [1177, 204] width 42 height 22
type input "Port [PERSON_NAME]"
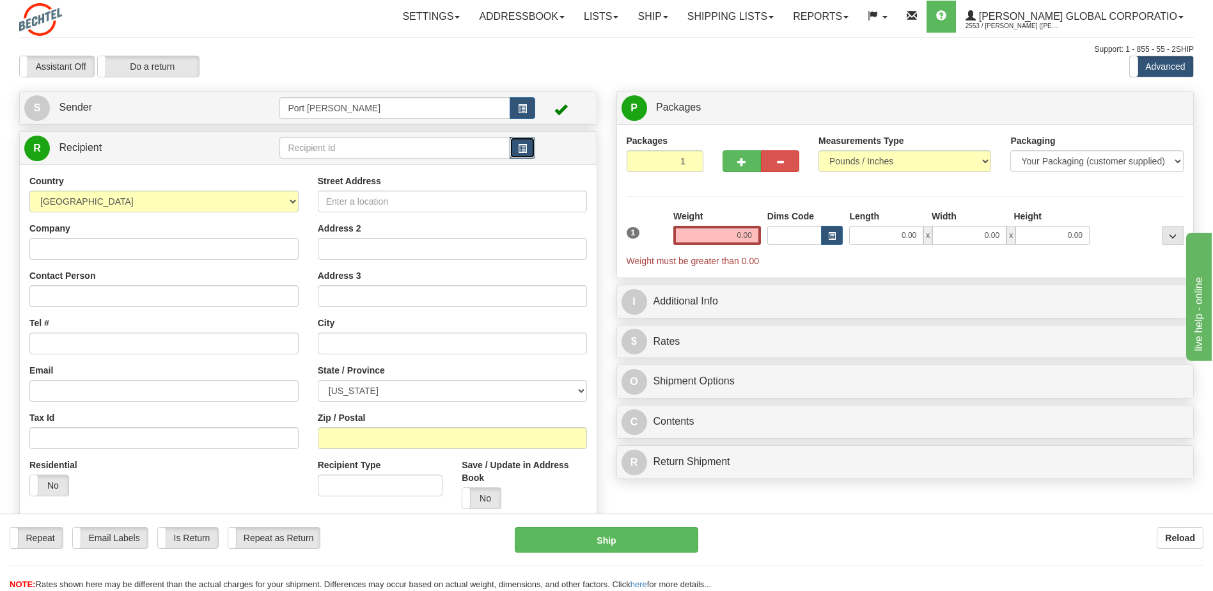
click at [526, 148] on span "button" at bounding box center [522, 149] width 9 height 8
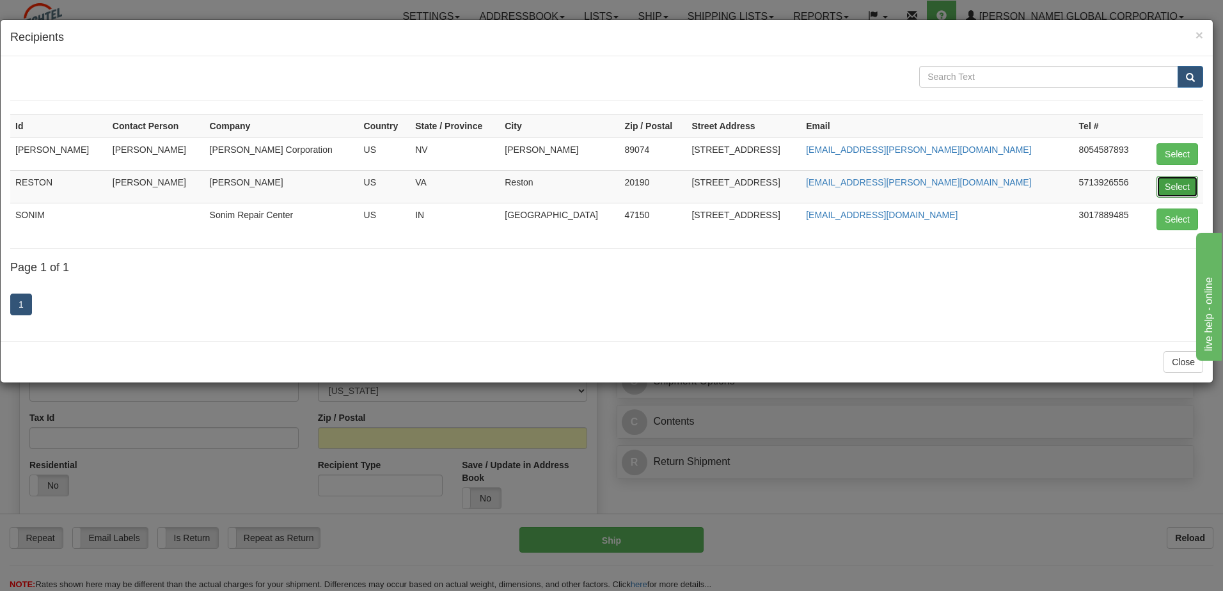
click at [1158, 187] on button "Select" at bounding box center [1177, 187] width 42 height 22
type input "RESTON"
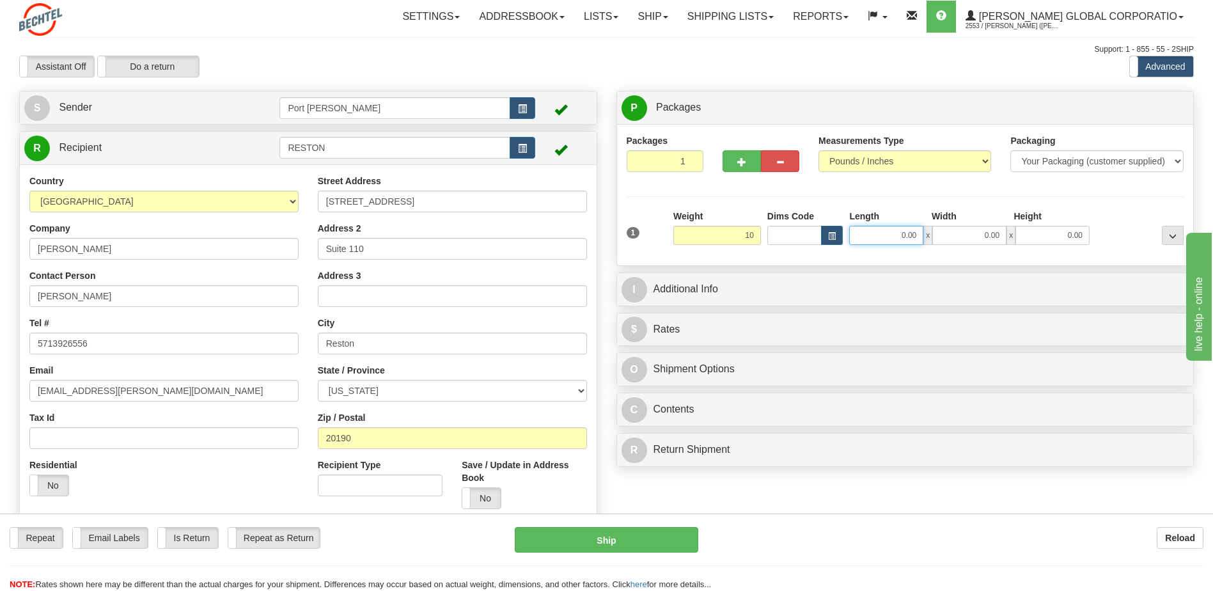
type input "10.00"
click at [890, 239] on input "0.00" at bounding box center [886, 235] width 74 height 19
type input "7.00"
click at [963, 234] on input "0.00" at bounding box center [969, 235] width 74 height 19
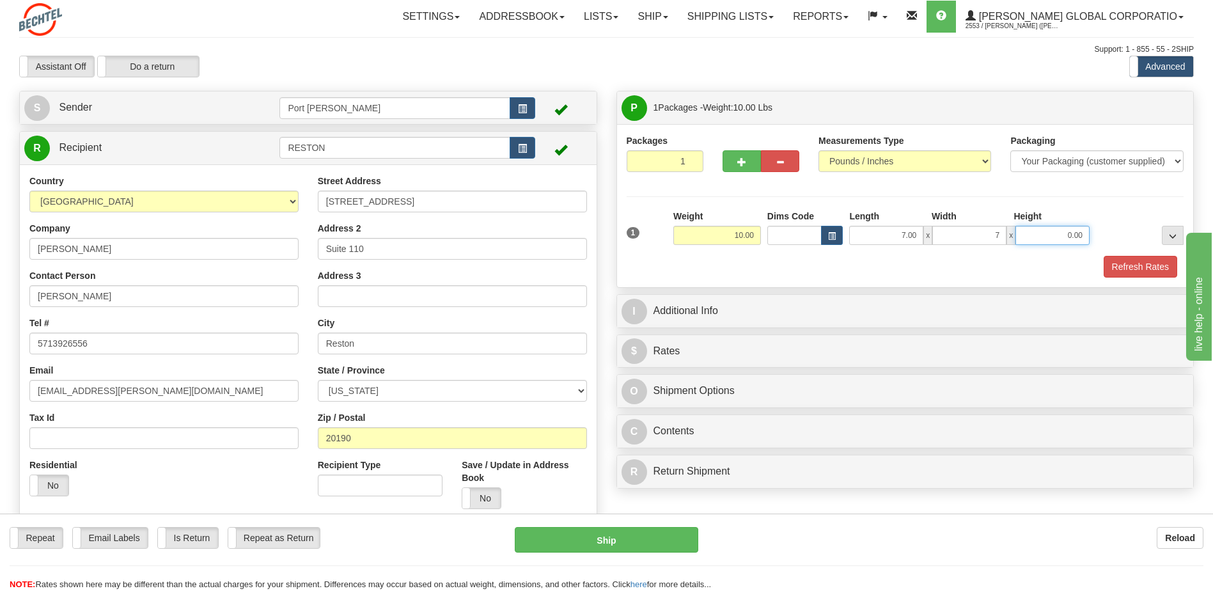
type input "7.00"
click at [1027, 239] on input "0.00" at bounding box center [1053, 235] width 74 height 19
type input "7.00"
click at [840, 272] on div "Refresh Rates" at bounding box center [906, 267] width 564 height 22
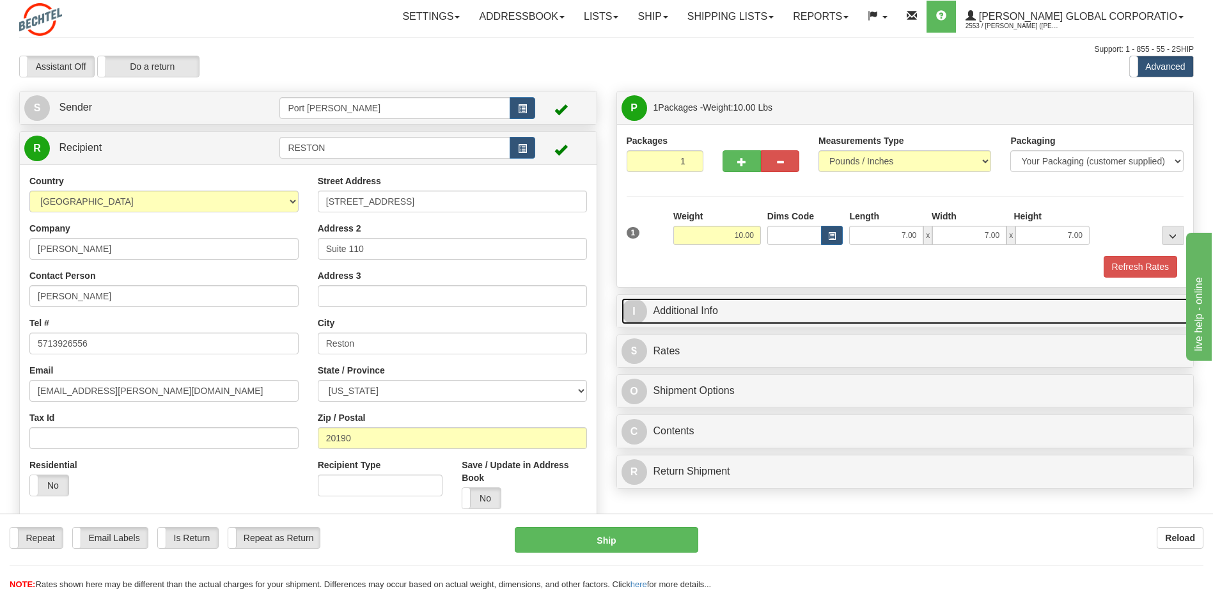
click at [638, 312] on span "I" at bounding box center [635, 312] width 26 height 26
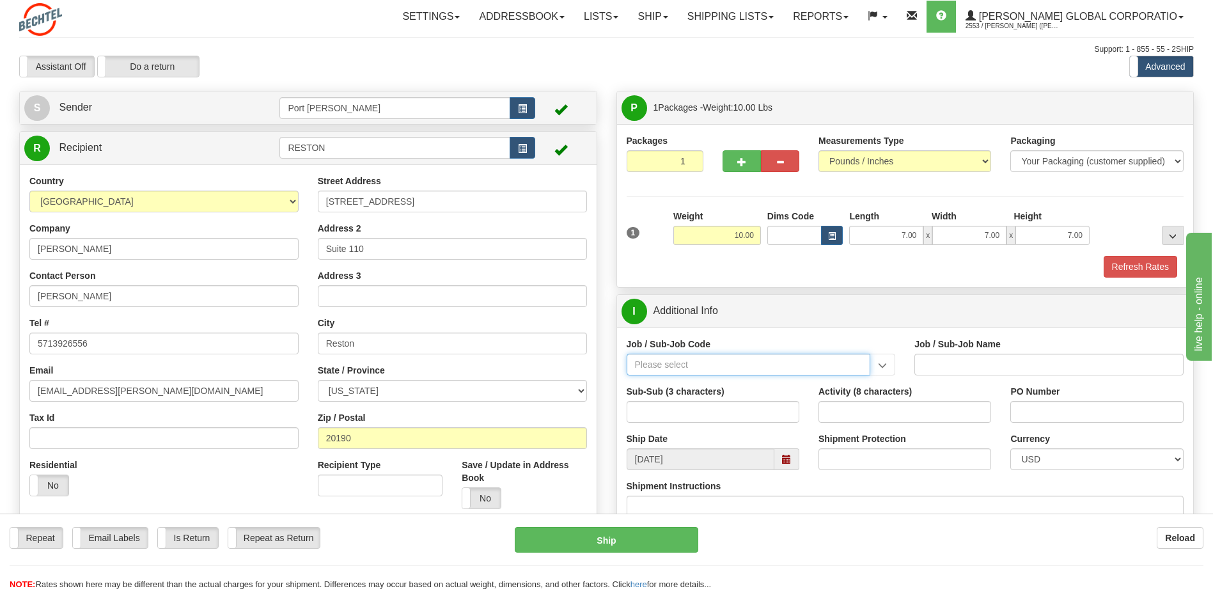
click at [702, 362] on input "Job / Sub-Job Code" at bounding box center [749, 365] width 244 height 22
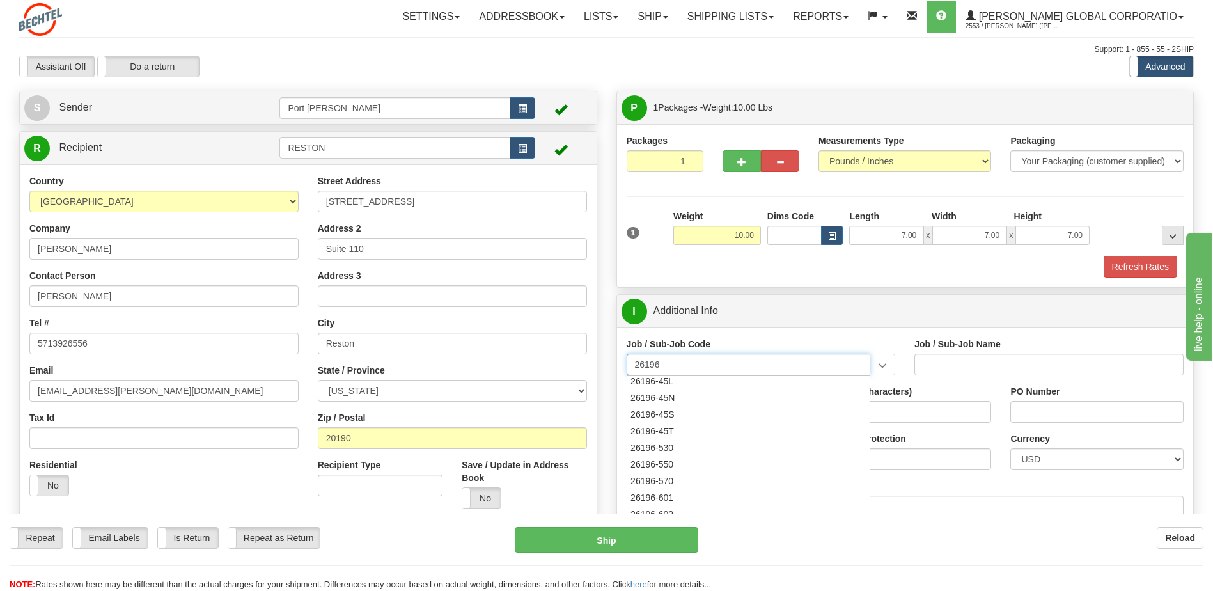
scroll to position [192, 0]
click at [668, 421] on div "26196-530" at bounding box center [746, 425] width 232 height 14
type input "26196-530"
type input "PORT ARTHUR LNG - ENERGY FIELD PROFESSIONALS"
type input "26196-530"
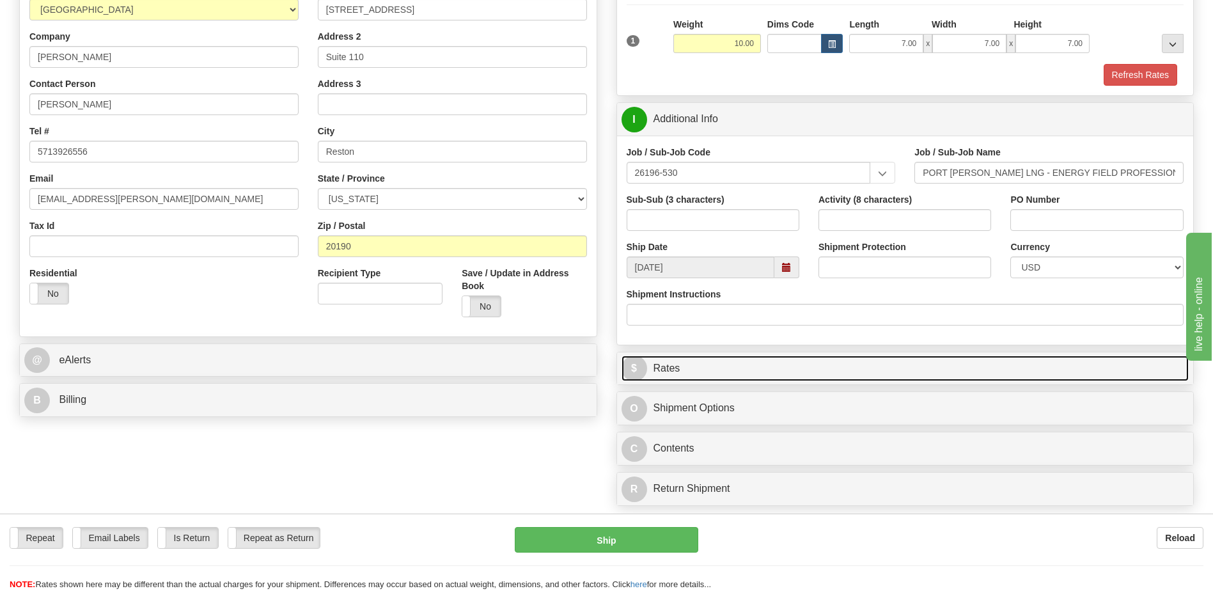
click at [666, 373] on link "$ Rates" at bounding box center [906, 369] width 568 height 26
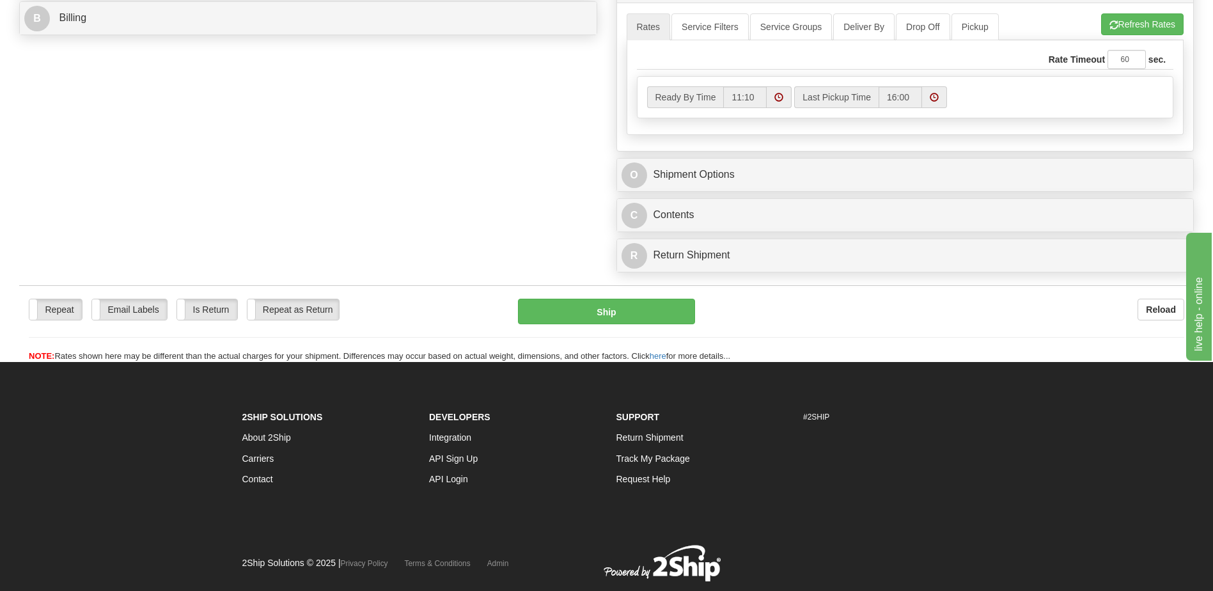
scroll to position [576, 0]
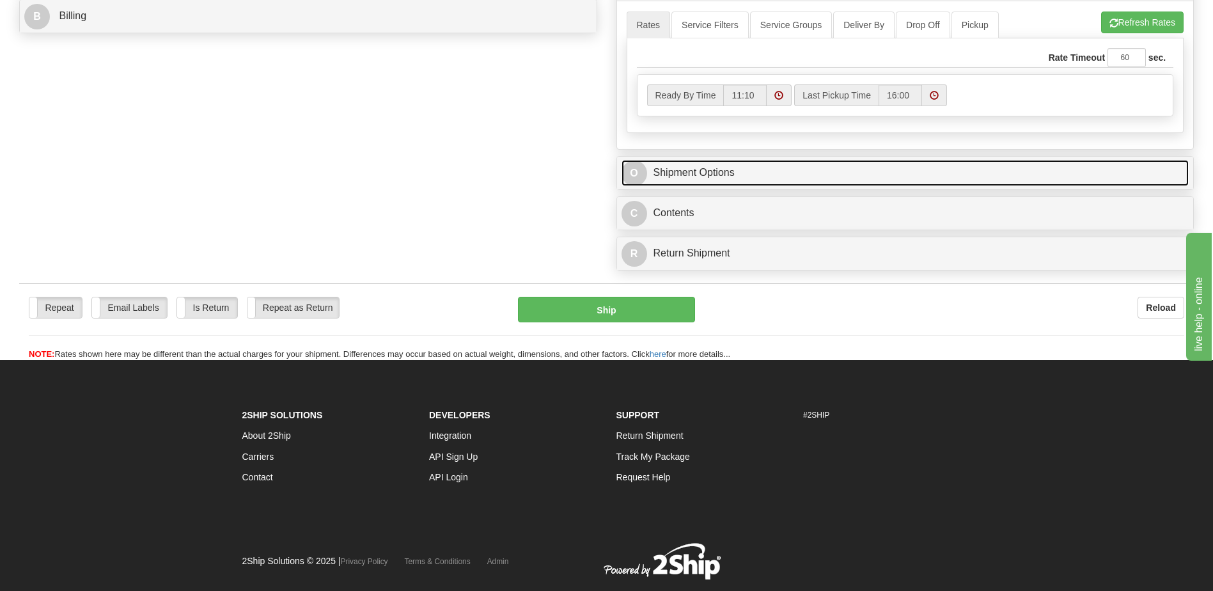
click at [694, 175] on link "O Shipment Options" at bounding box center [906, 173] width 568 height 26
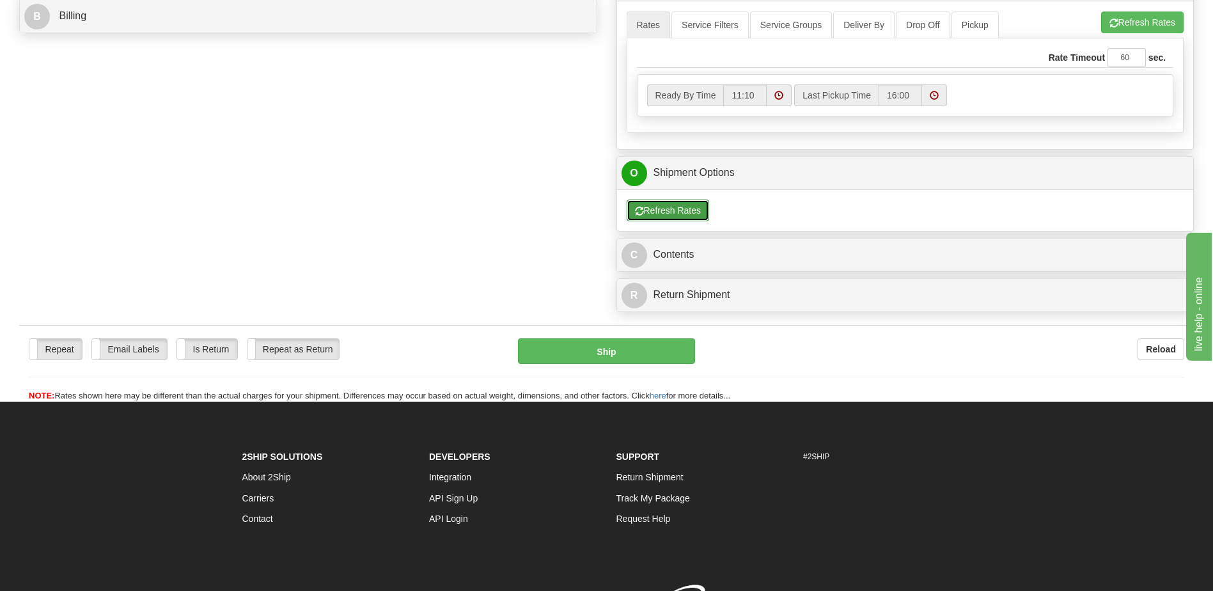
click at [677, 214] on button "Refresh Rates" at bounding box center [668, 211] width 83 height 22
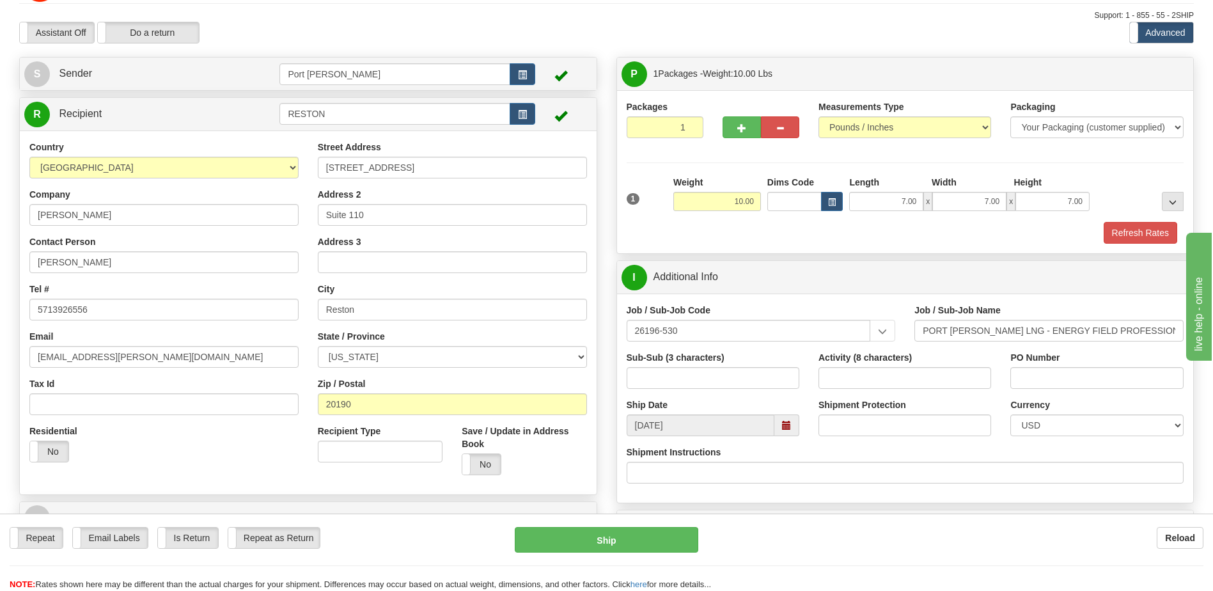
scroll to position [0, 0]
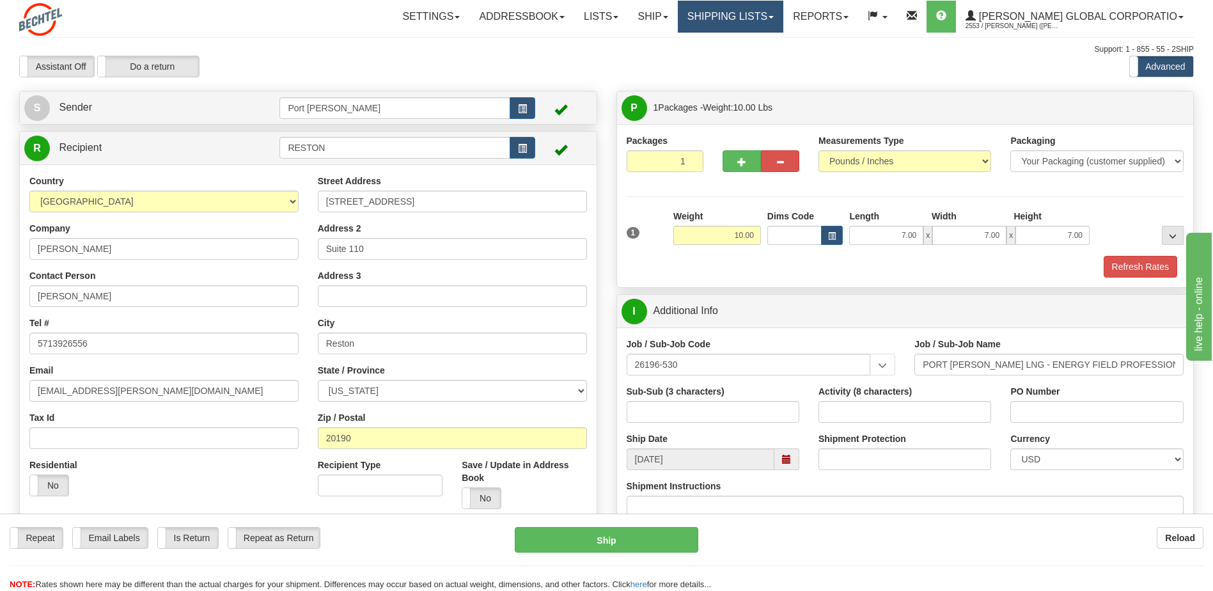
click at [775, 16] on link "Shipping lists" at bounding box center [731, 17] width 106 height 32
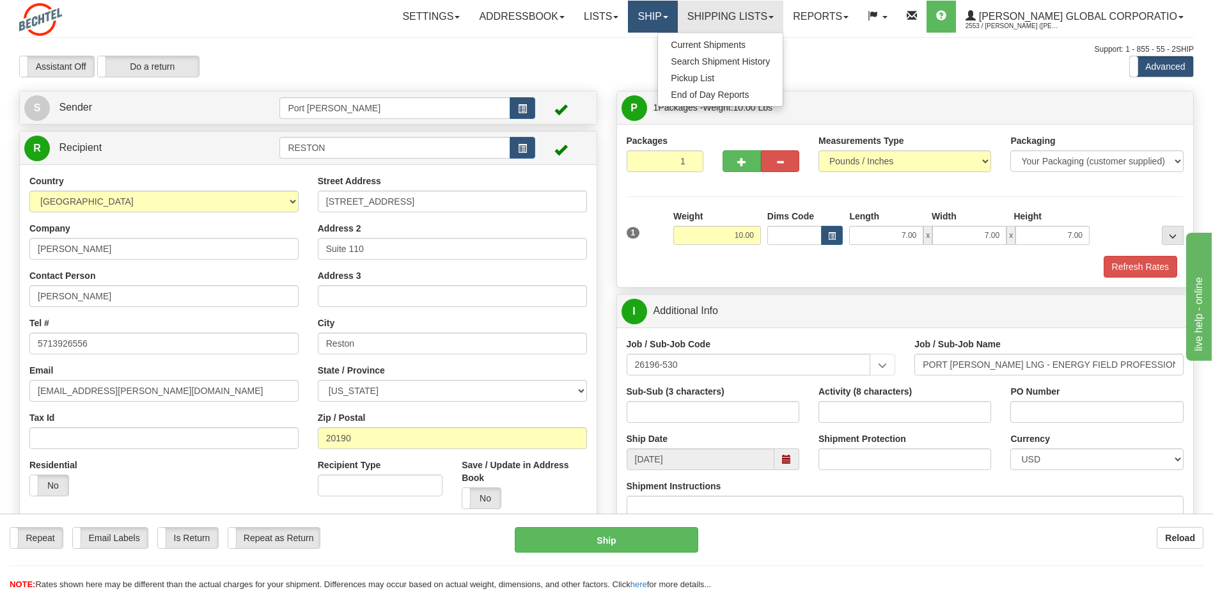
click at [677, 17] on link "Ship" at bounding box center [652, 17] width 49 height 32
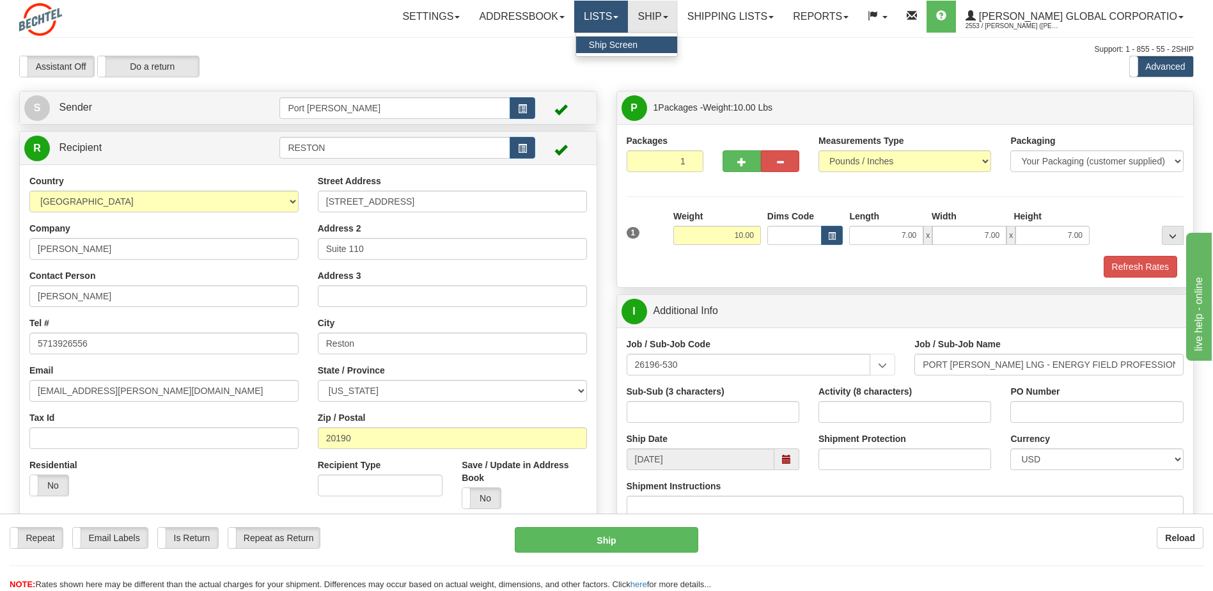
click at [624, 17] on link "Lists" at bounding box center [601, 17] width 54 height 32
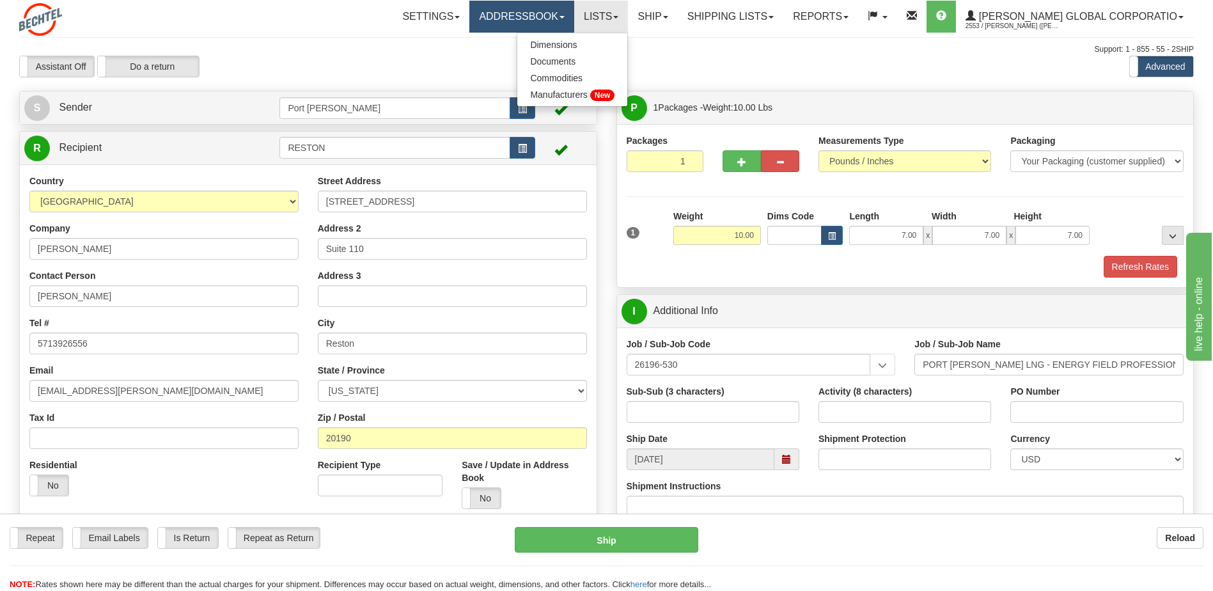
click at [553, 23] on link "Addressbook" at bounding box center [521, 17] width 105 height 32
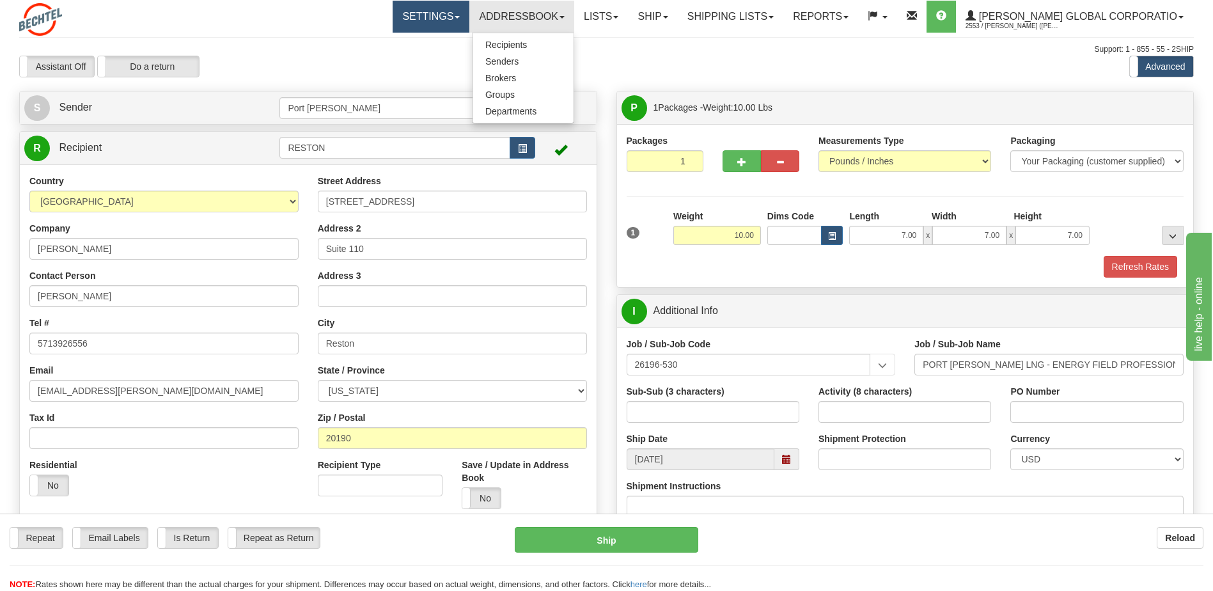
click at [461, 21] on link "Settings" at bounding box center [431, 17] width 77 height 32
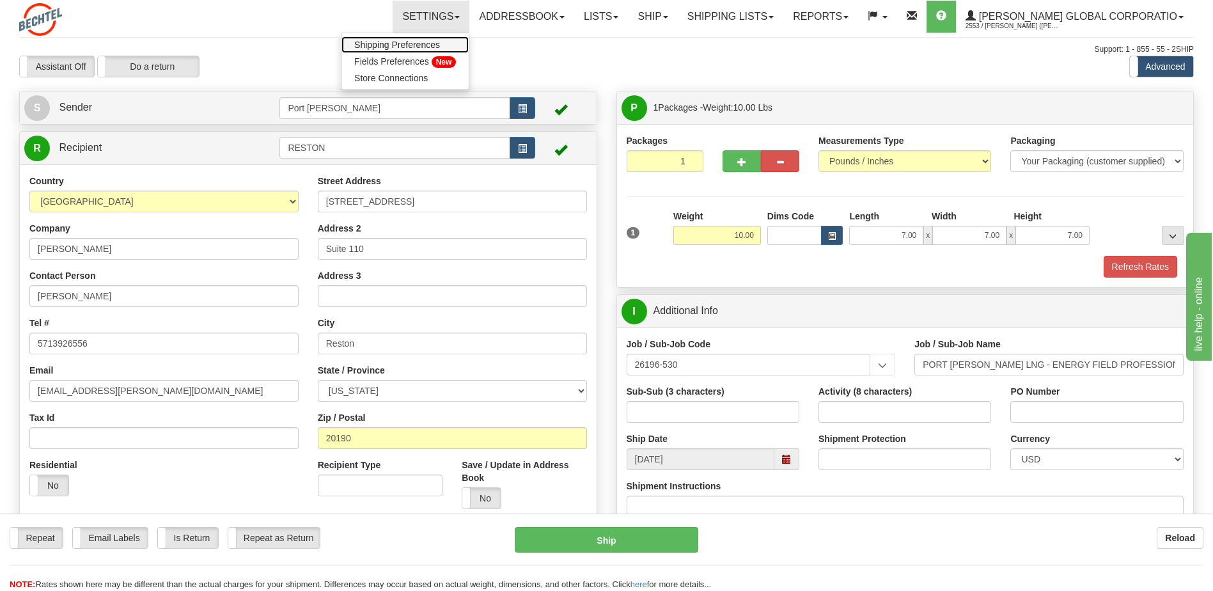
click at [423, 47] on span "Shipping Preferences" at bounding box center [397, 45] width 86 height 10
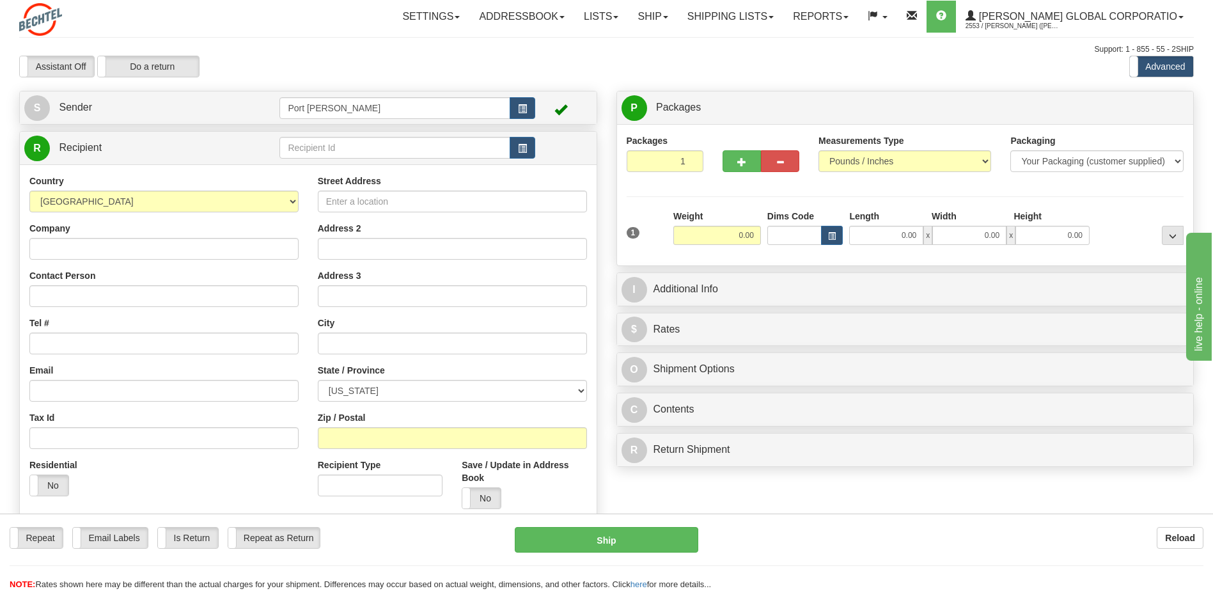
click at [1179, 162] on div "Packaging Your Packaging (customer supplied) Envelope (carrier supplied) Pack (…" at bounding box center [1097, 157] width 192 height 47
click at [1173, 162] on select "Your Packaging (customer supplied) Envelope (carrier supplied) Pack (carrier su…" at bounding box center [1097, 161] width 173 height 22
click at [1176, 161] on select "Your Packaging (customer supplied) Envelope (carrier supplied) Pack (carrier su…" at bounding box center [1097, 161] width 173 height 22
click at [142, 110] on link "S Sender" at bounding box center [151, 108] width 255 height 26
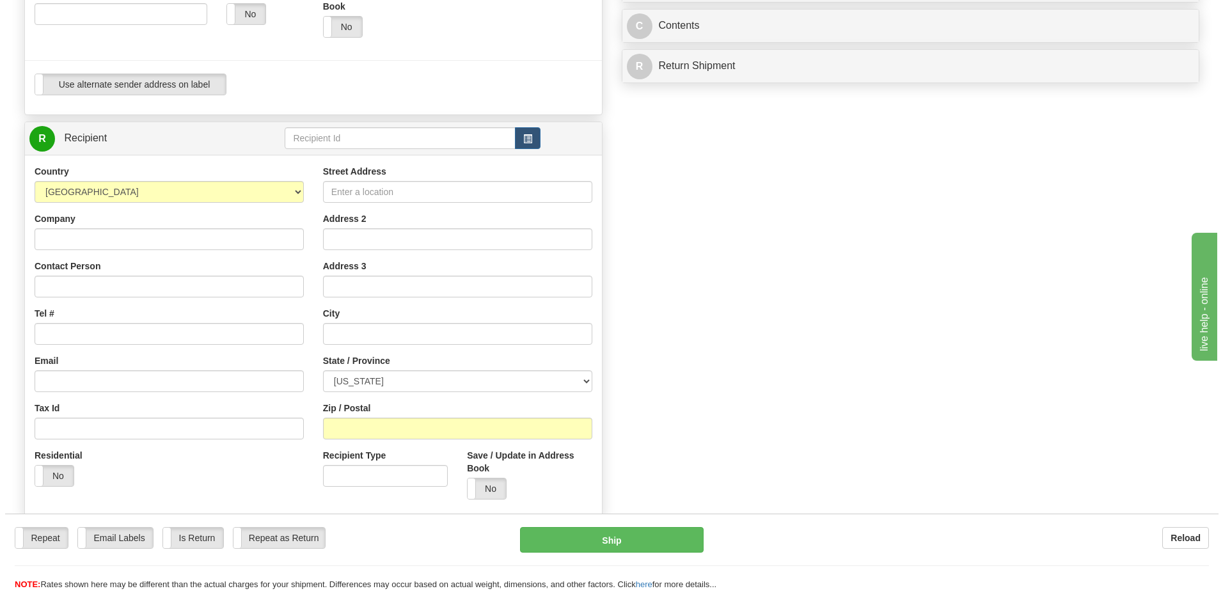
scroll to position [448, 0]
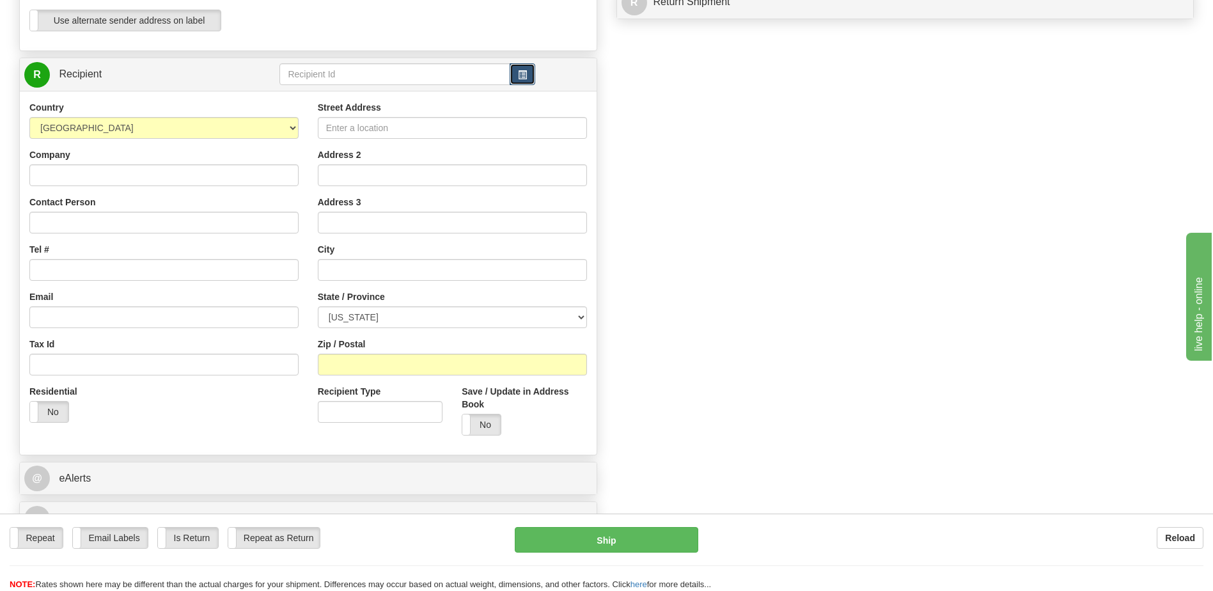
click at [531, 73] on button "button" at bounding box center [523, 74] width 26 height 22
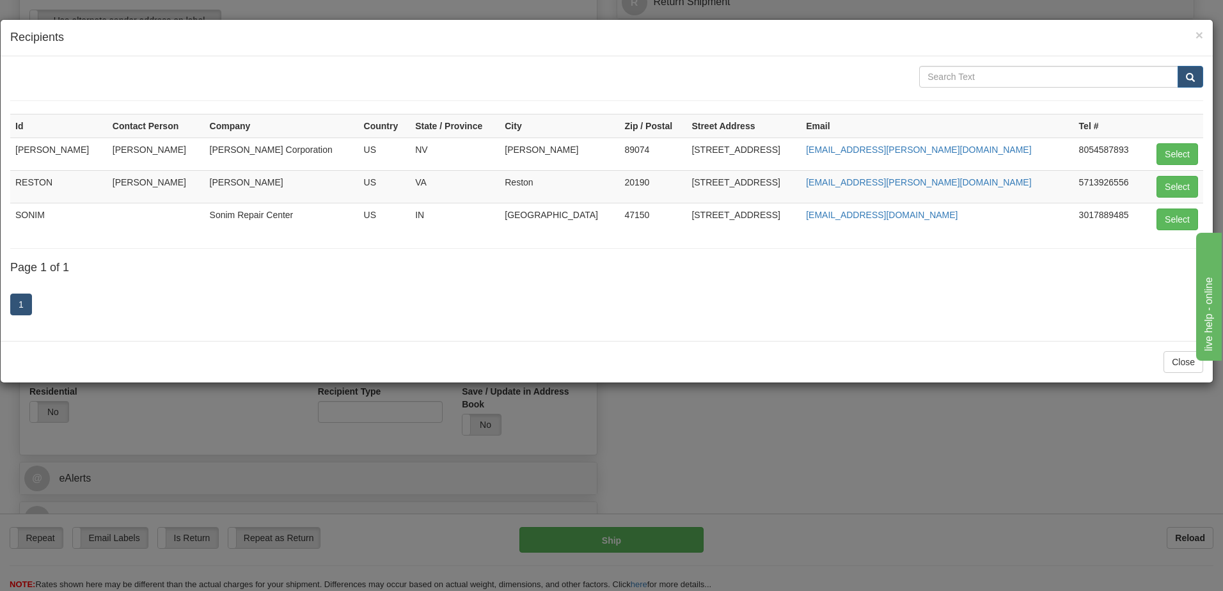
click at [81, 148] on td "[PERSON_NAME]" at bounding box center [58, 154] width 97 height 33
click at [1169, 152] on button "Select" at bounding box center [1177, 154] width 42 height 22
type input "[PERSON_NAME]"
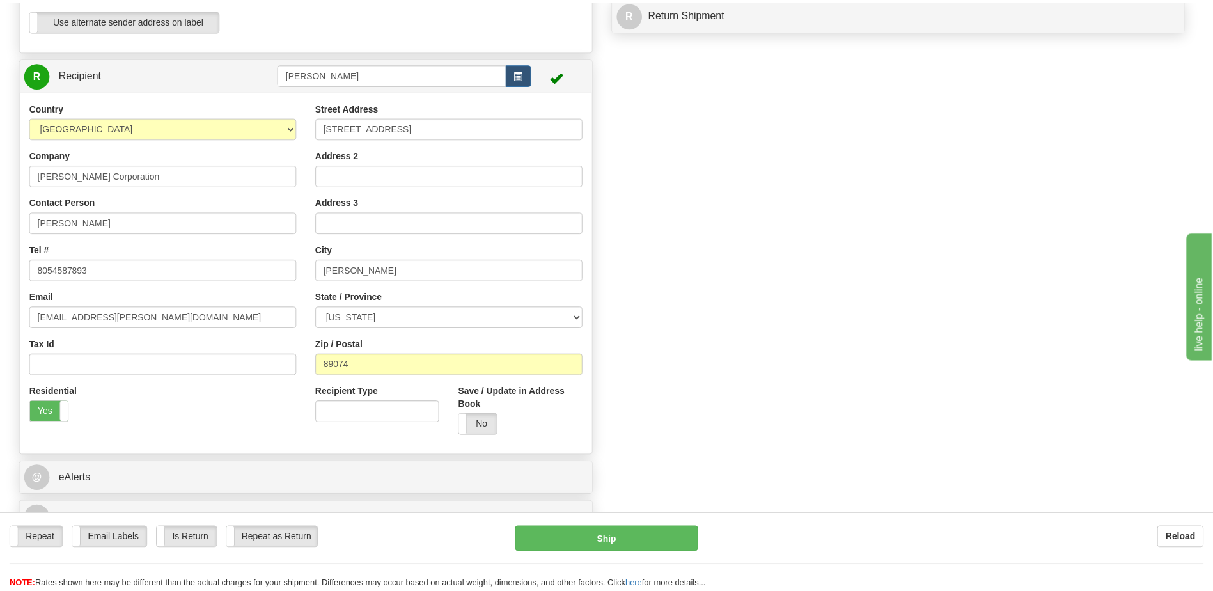
scroll to position [0, 0]
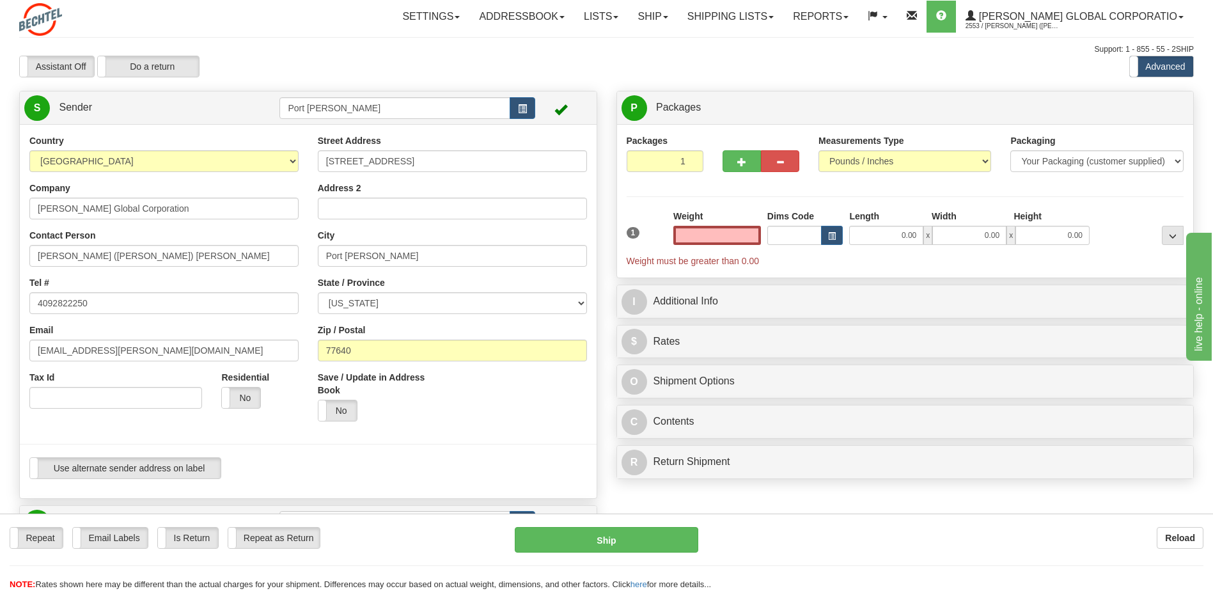
type input "0.00"
